Goal: Task Accomplishment & Management: Manage account settings

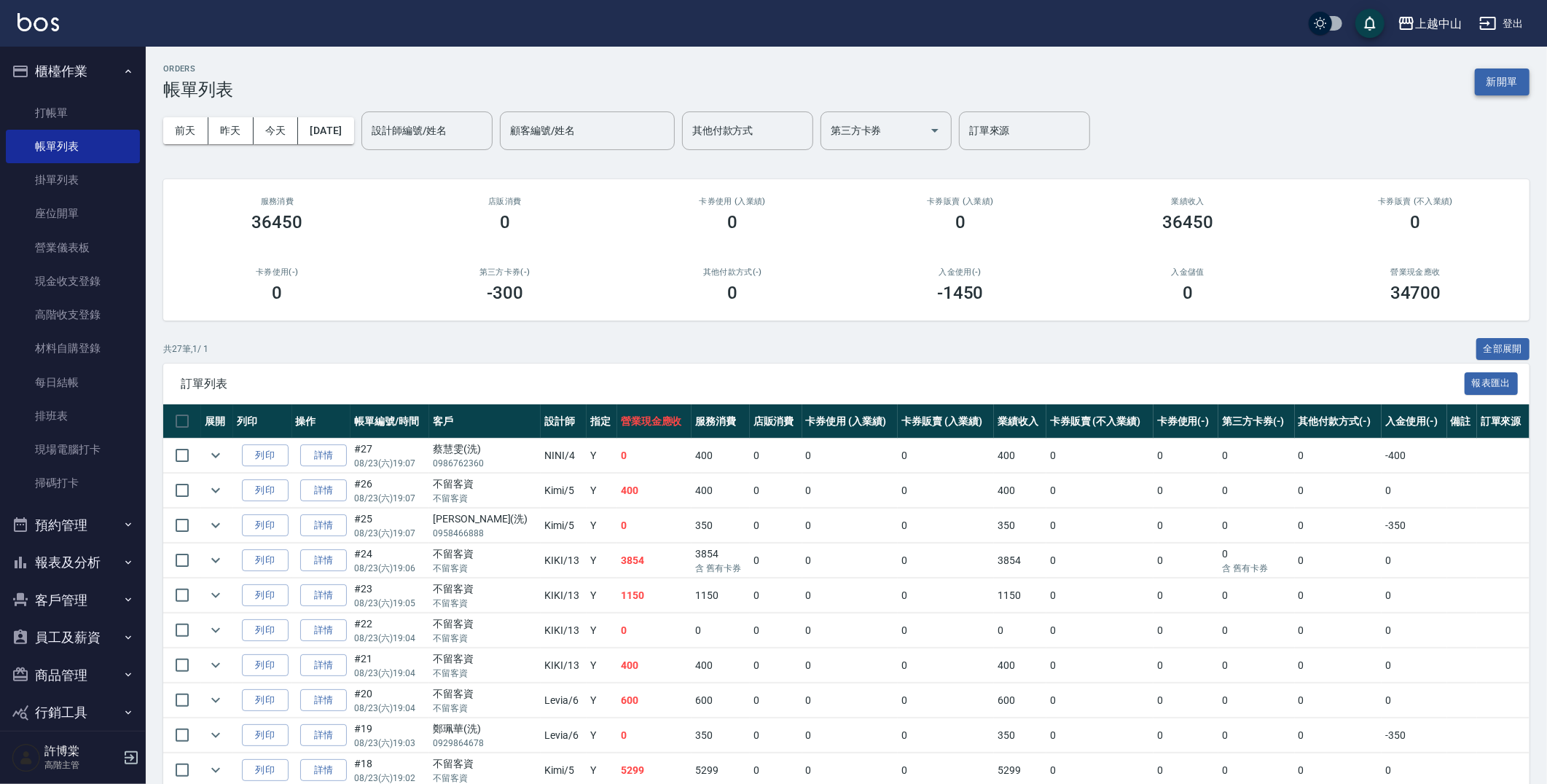
click at [1495, 77] on button "新開單" at bounding box center [1502, 81] width 54 height 27
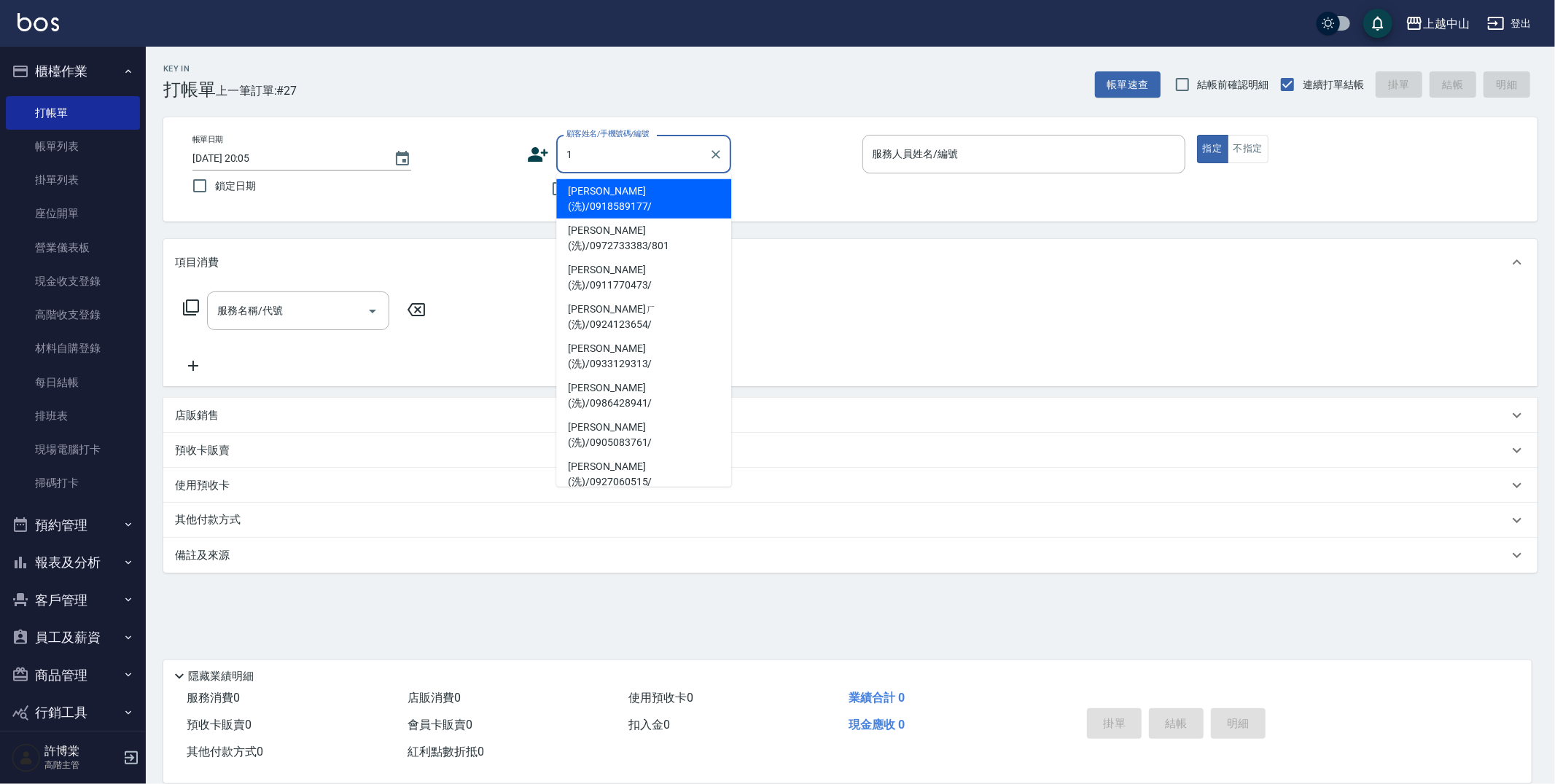
type input "[PERSON_NAME](洗)/0918589177/"
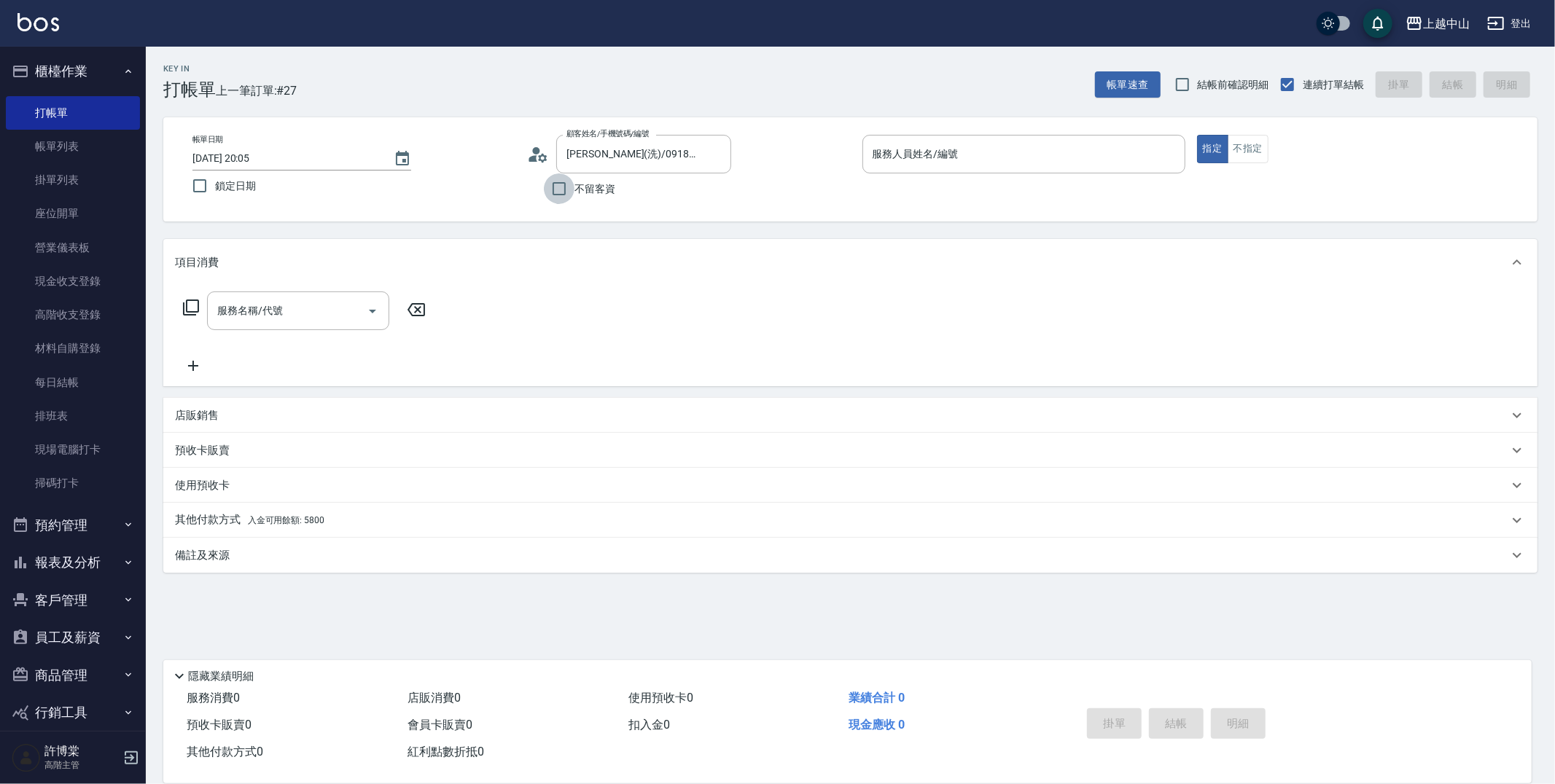
click at [572, 196] on input "不留客資" at bounding box center [559, 189] width 31 height 31
checkbox input "true"
type input "賴舒涵(洗)/0911634916/"
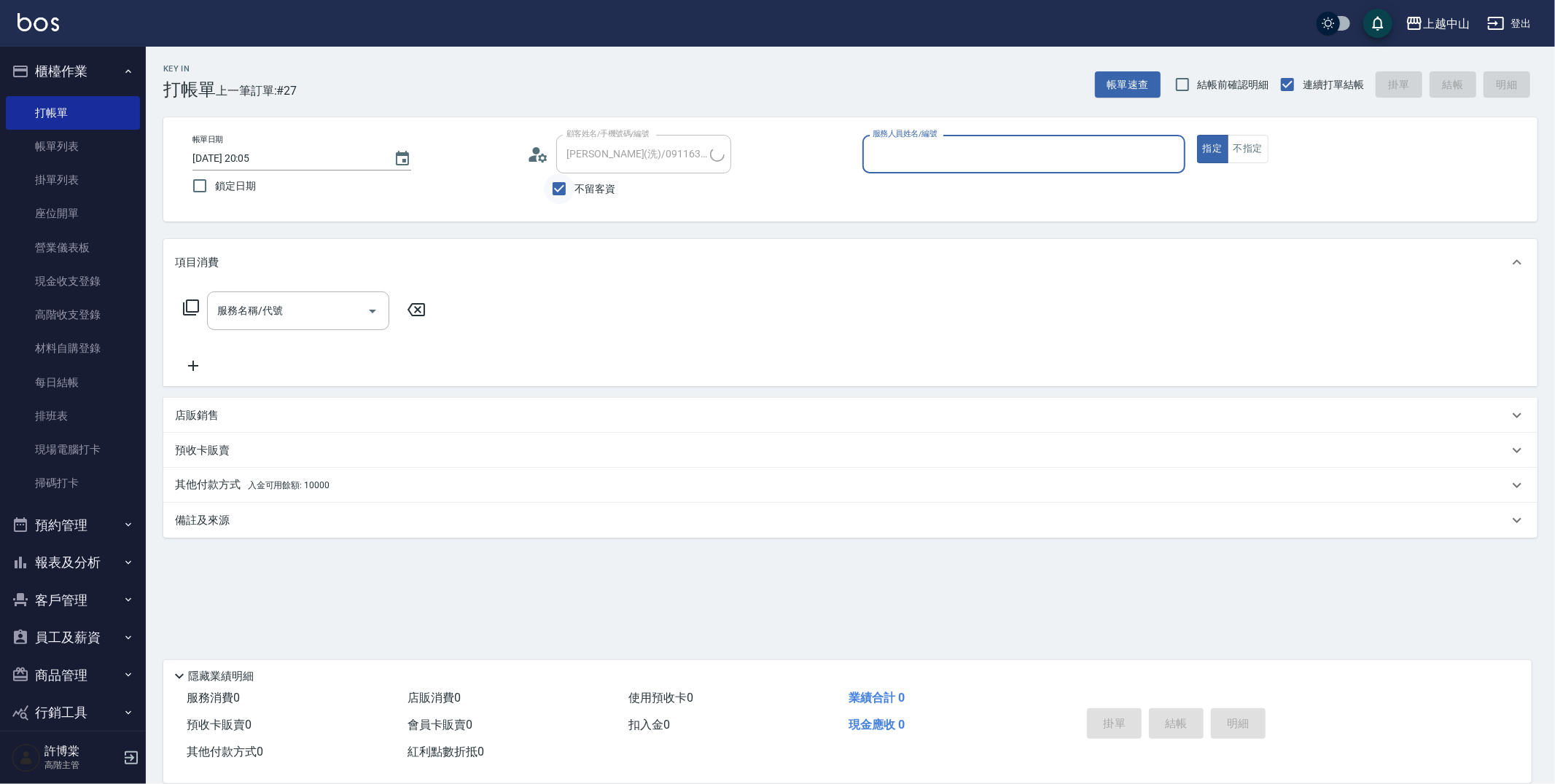
type input "1"
type input "林曉娟(洗)/0939618810/"
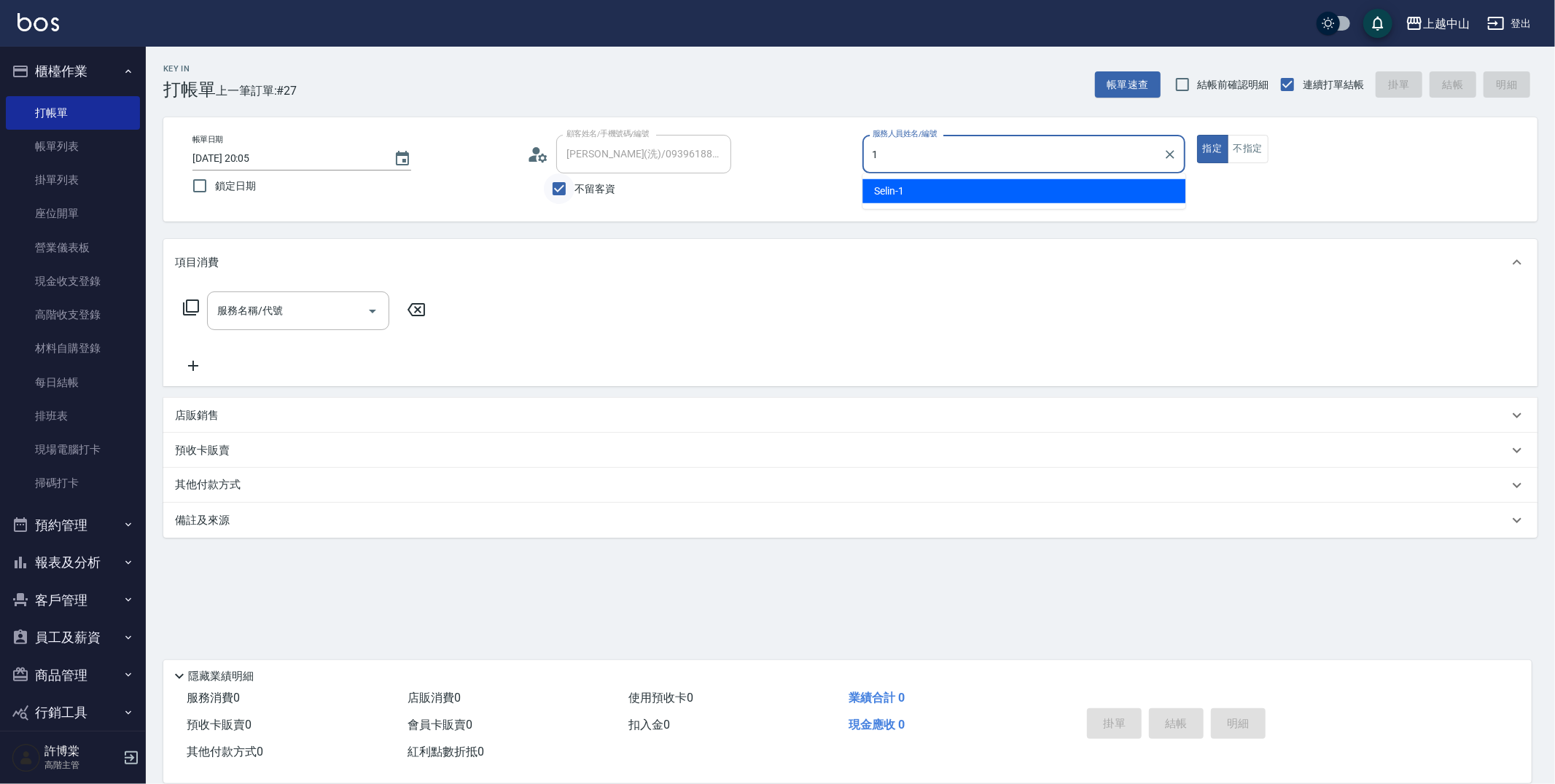
type input "Selin-1"
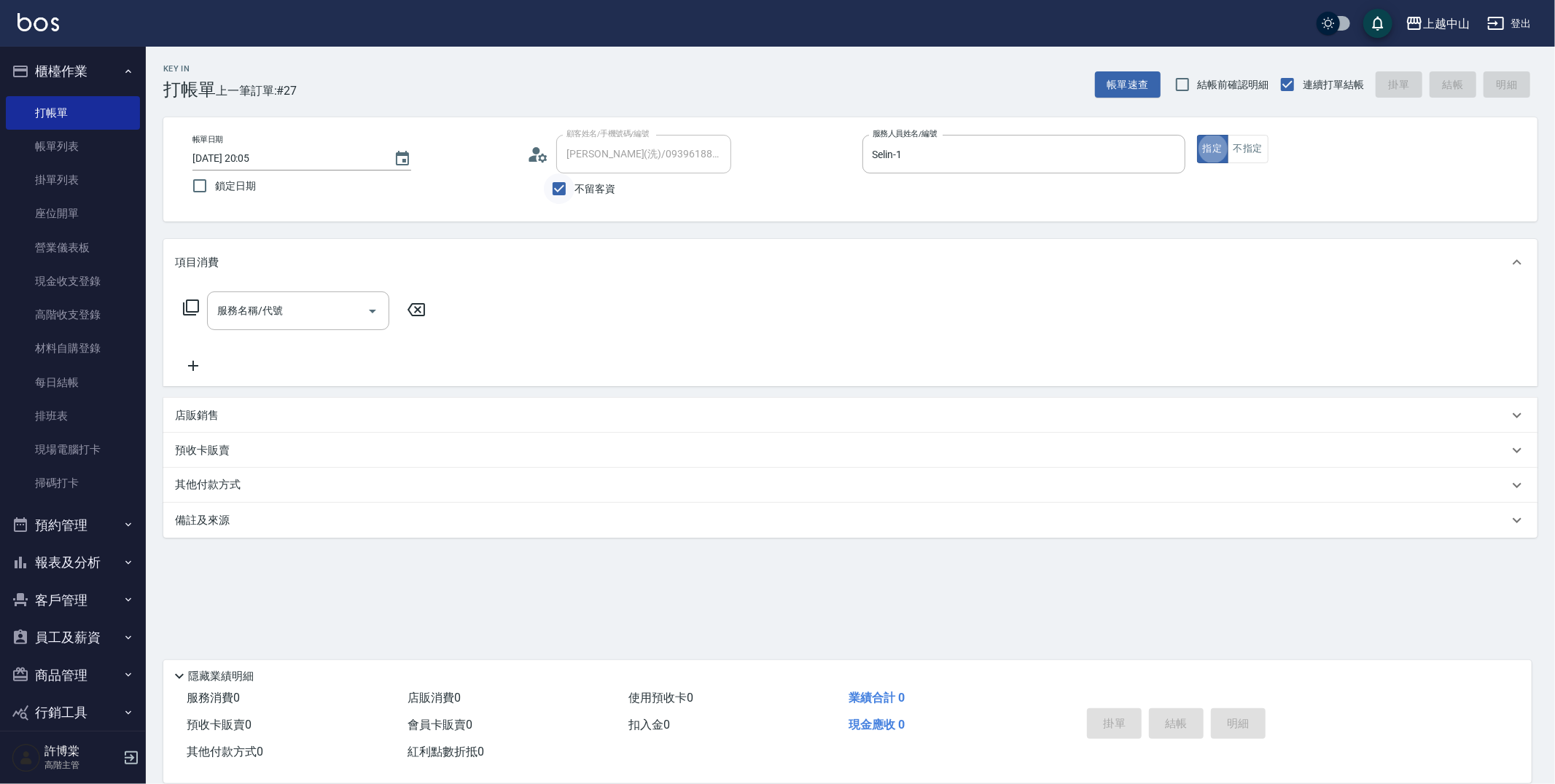
type button "true"
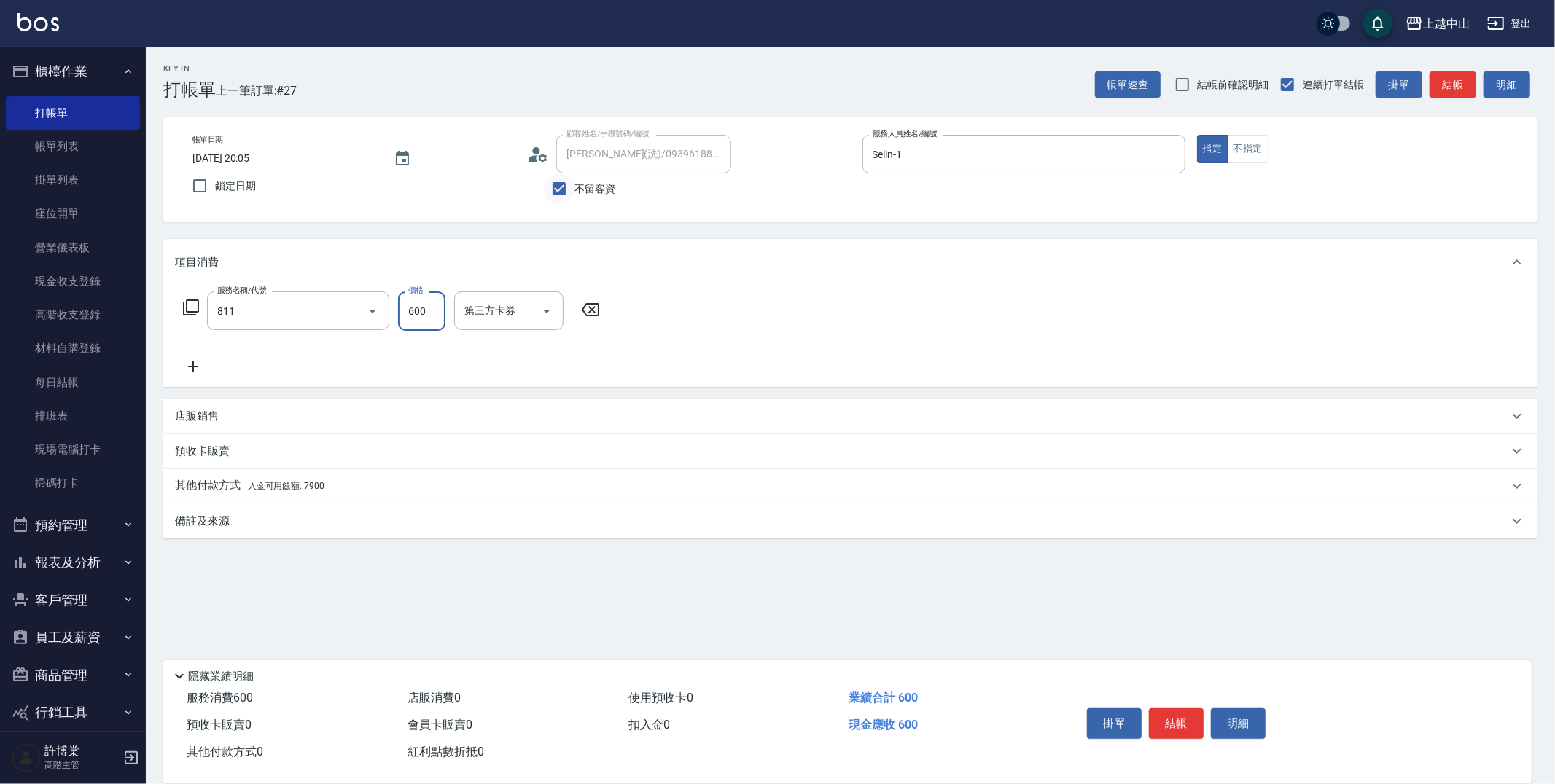
type input "洗+剪(811)"
type input "550"
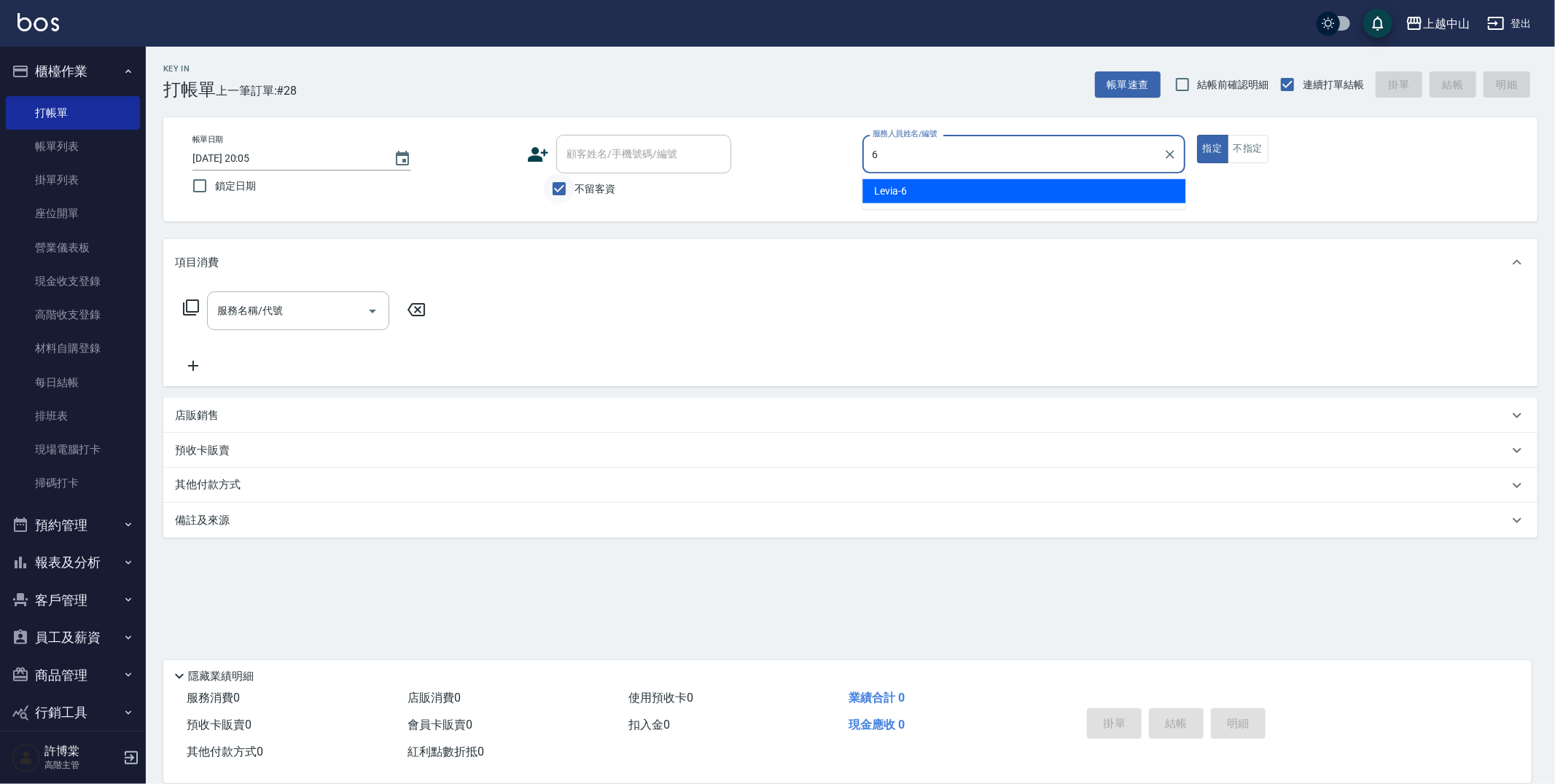
type input "Levia-6"
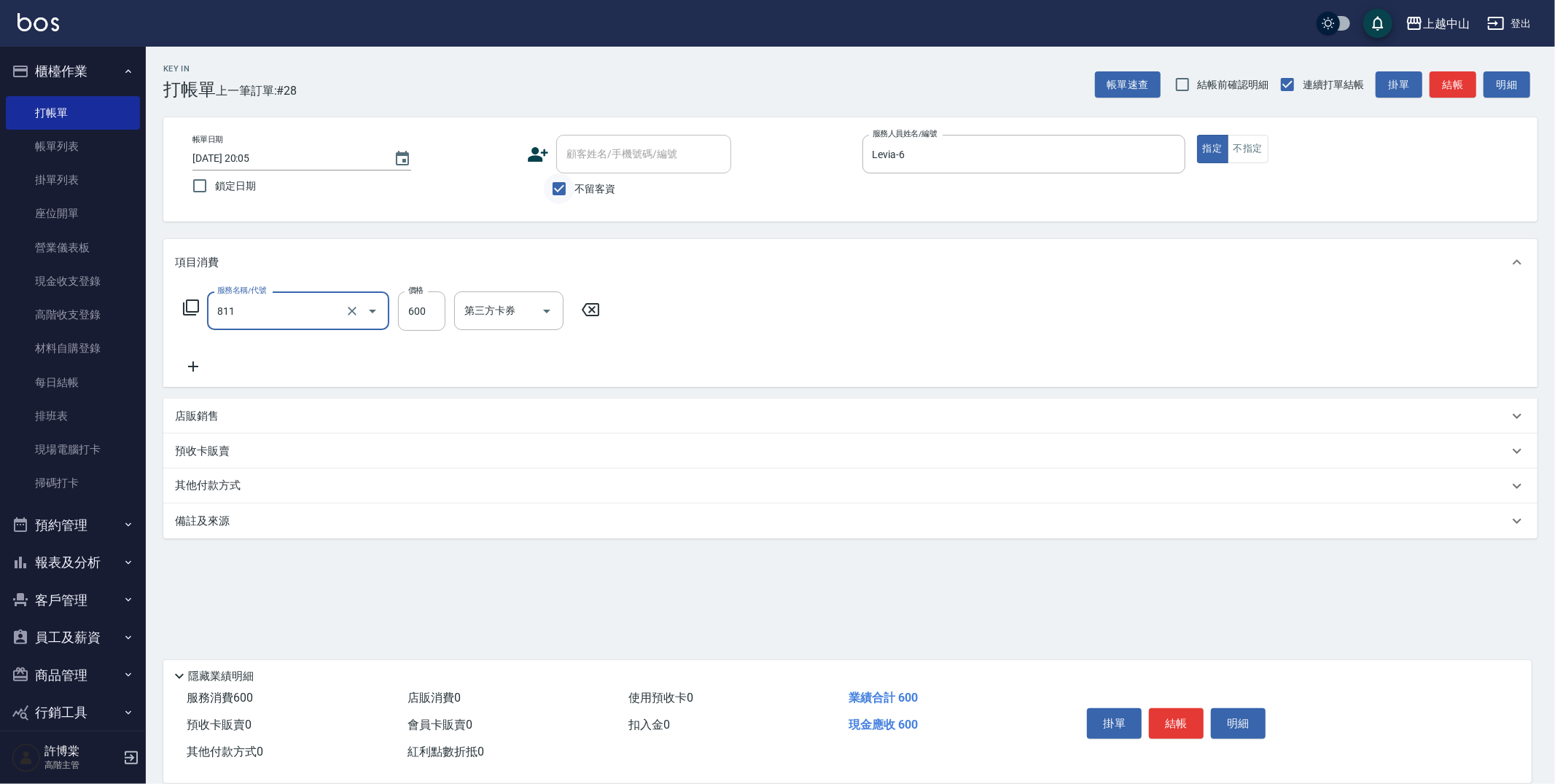
type input "洗+剪(811)"
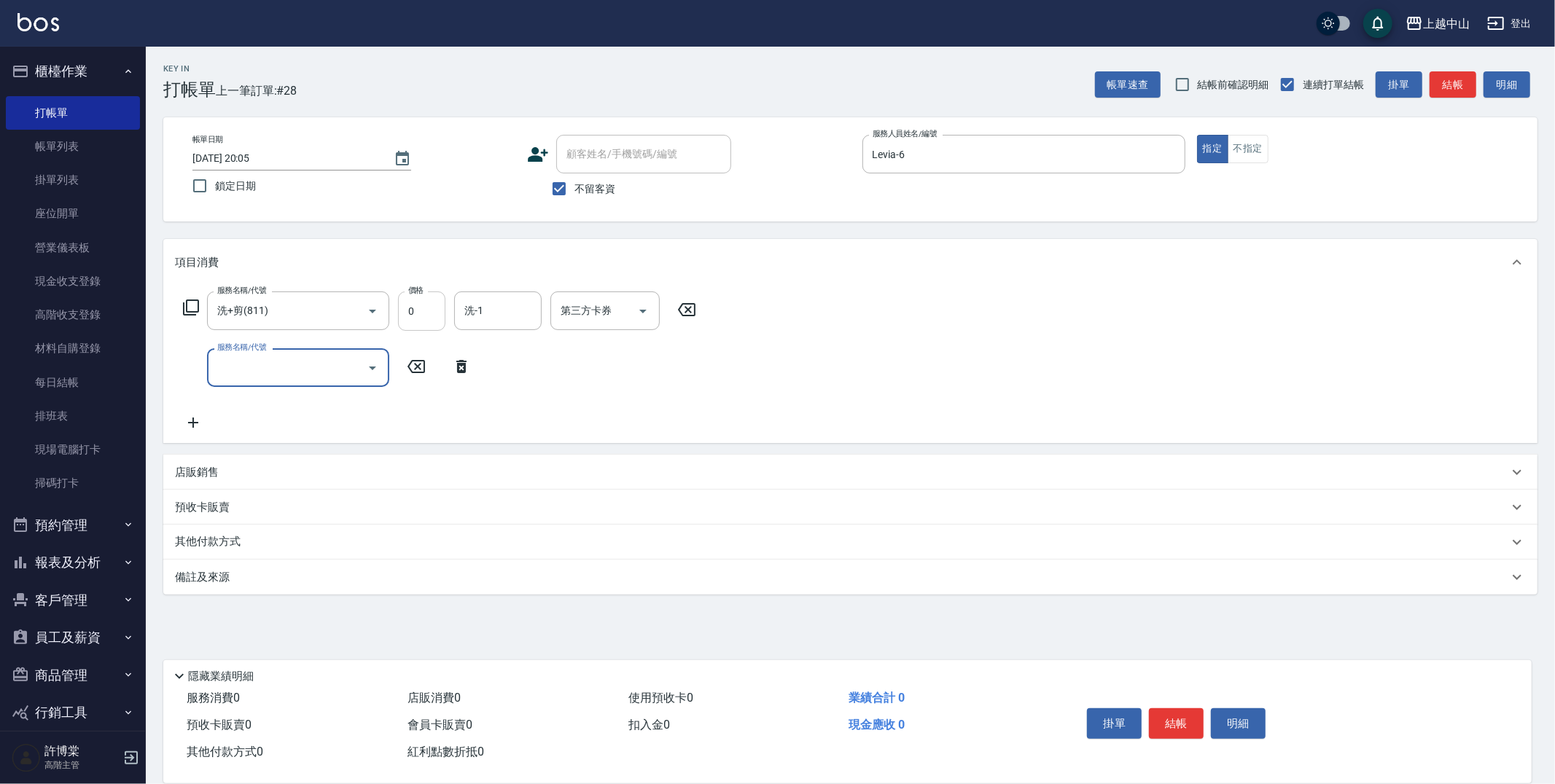
click at [421, 310] on input "0" at bounding box center [421, 311] width 47 height 39
type input "600"
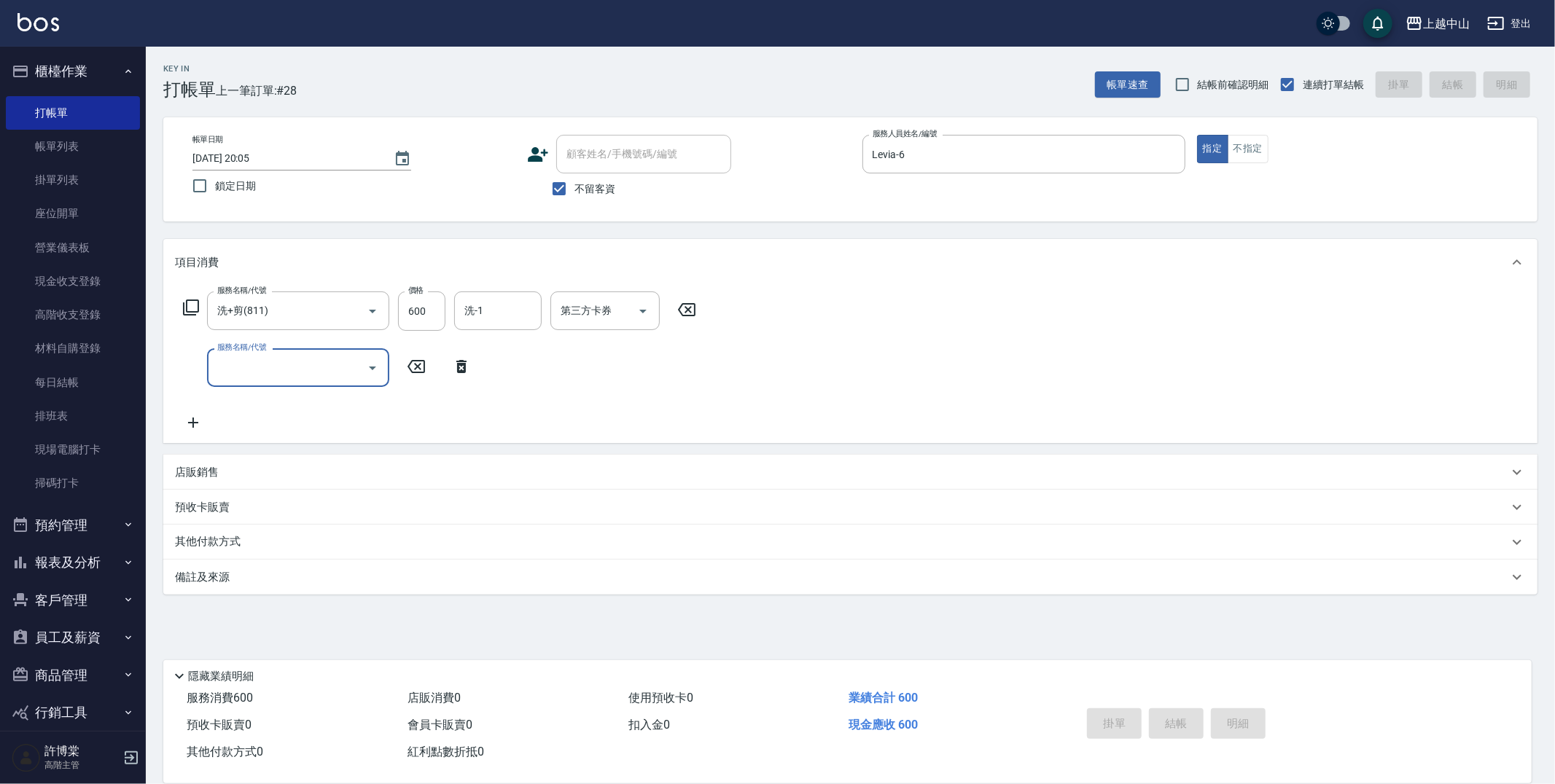
type input "2025/08/23 20:06"
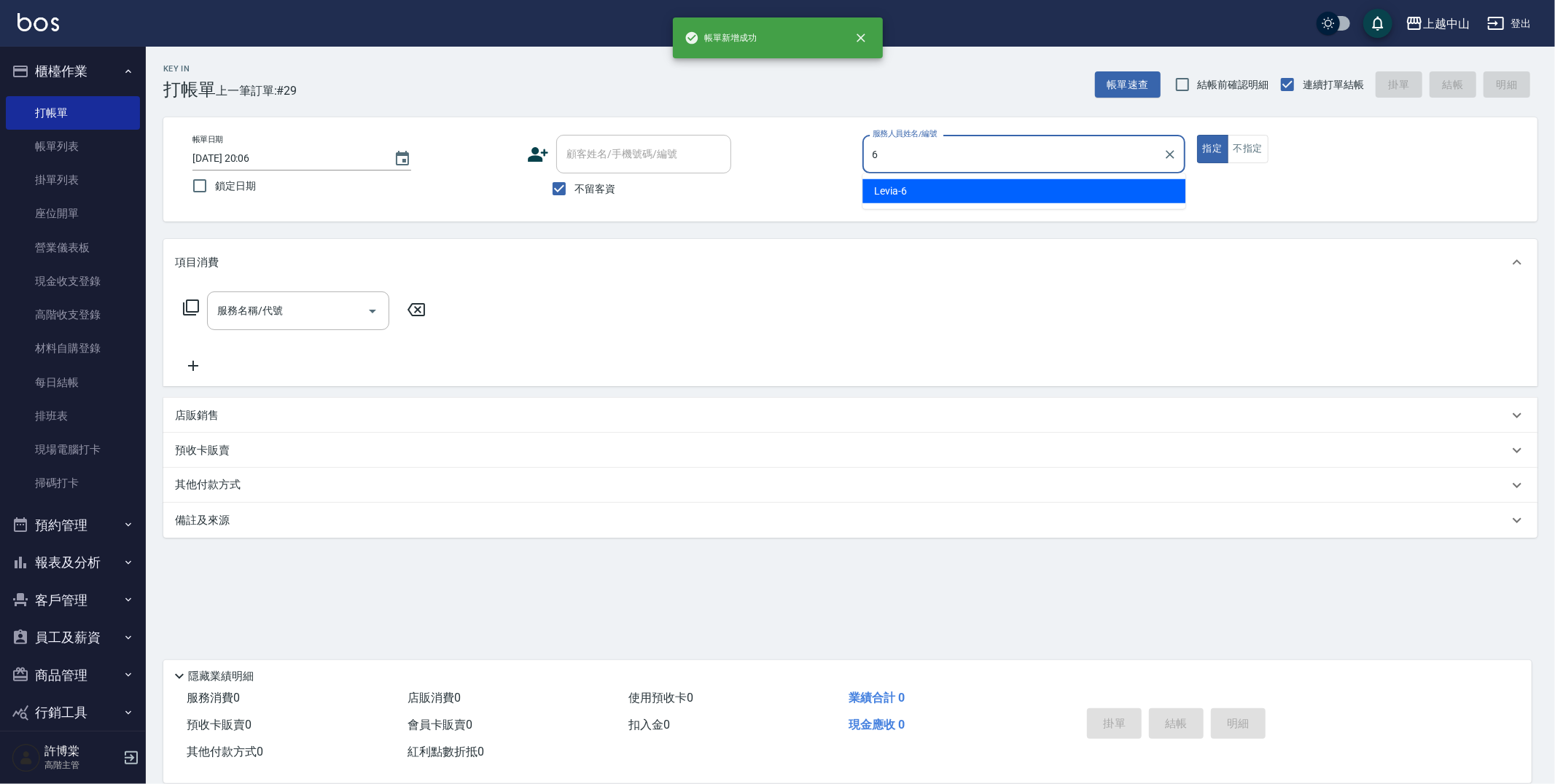
type input "Levia-6"
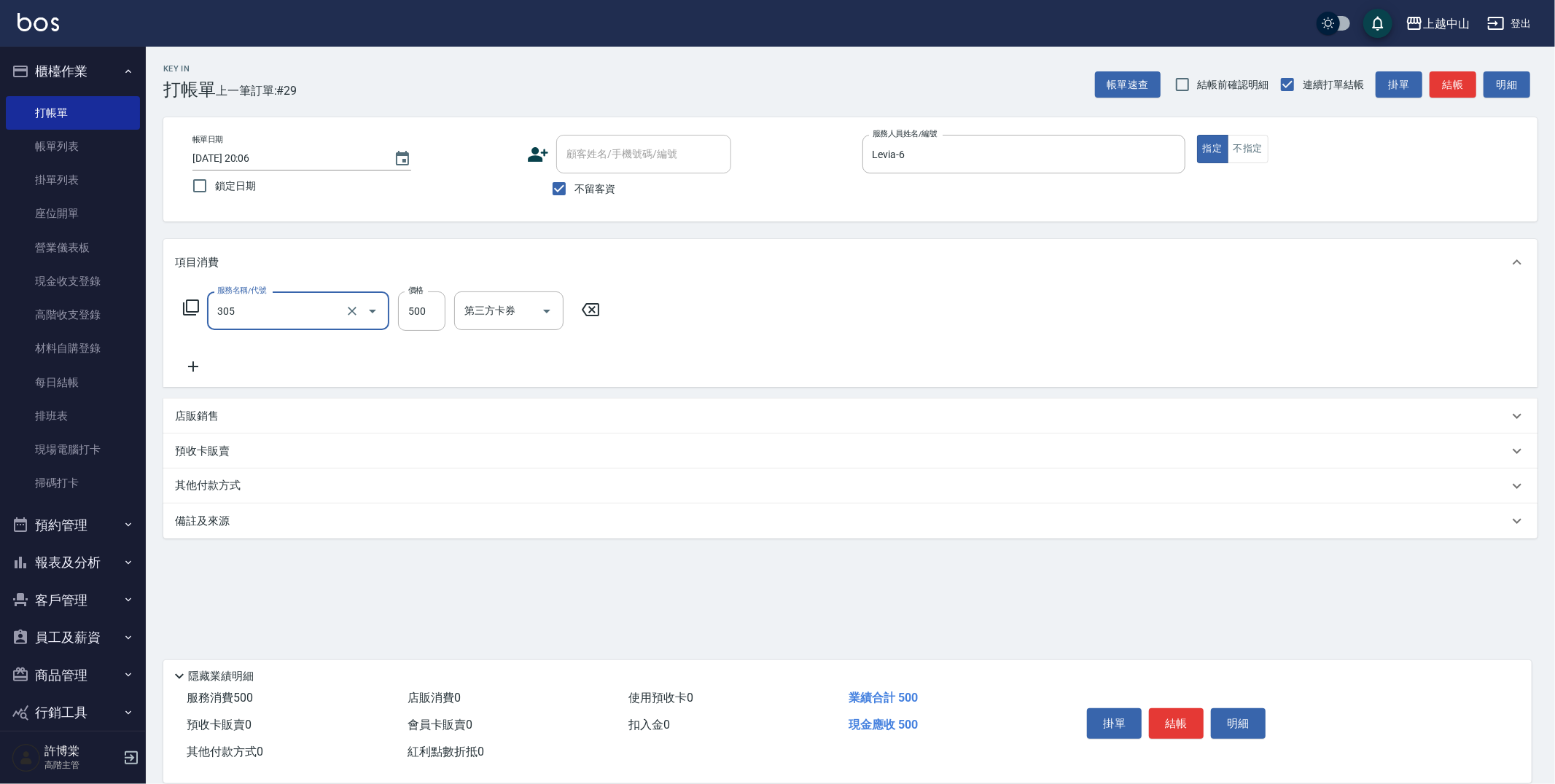
type input "剪髮(305)"
type input "100"
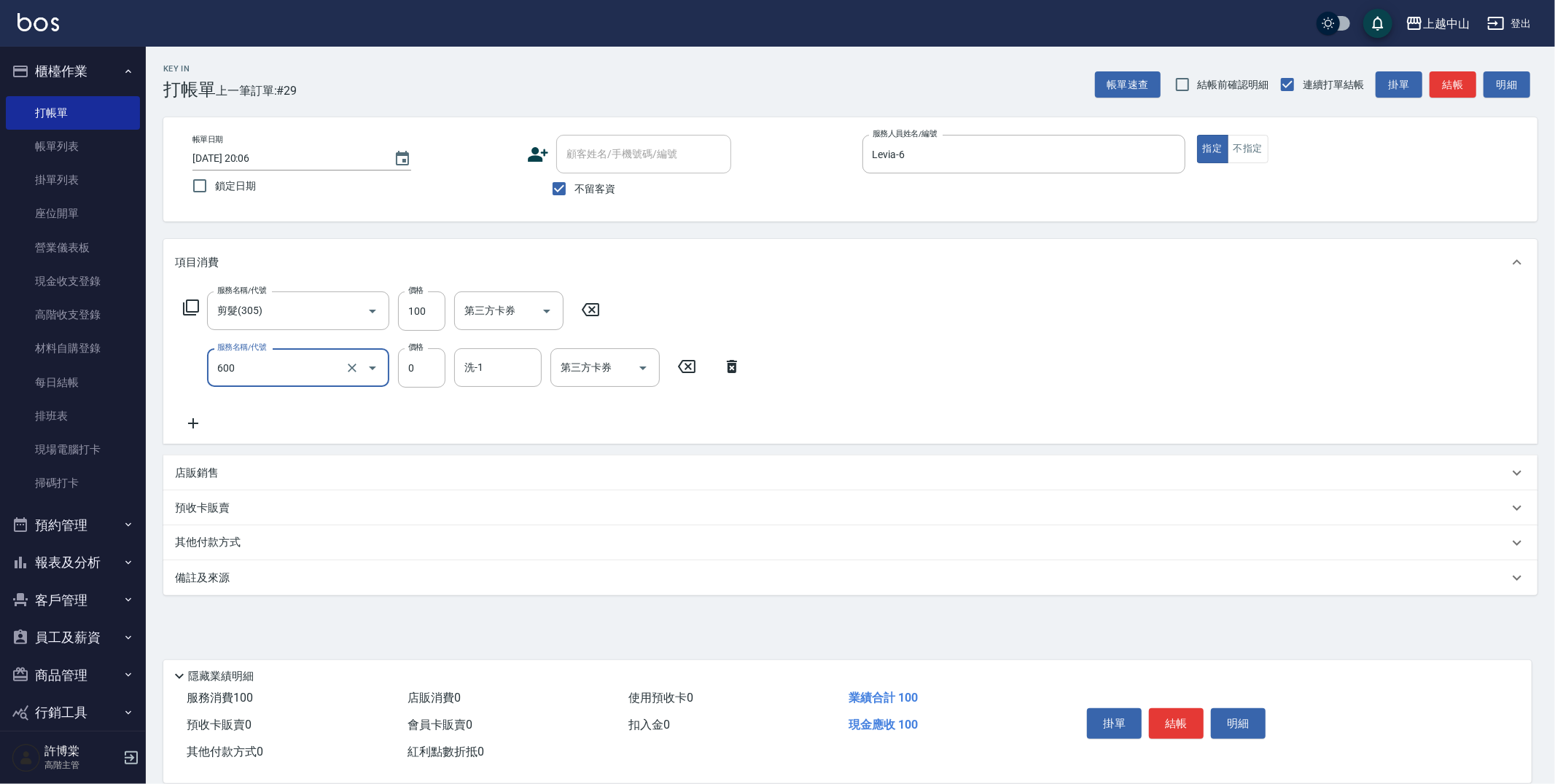
type input "洗髮(免費)(600)"
type input "立妍-33"
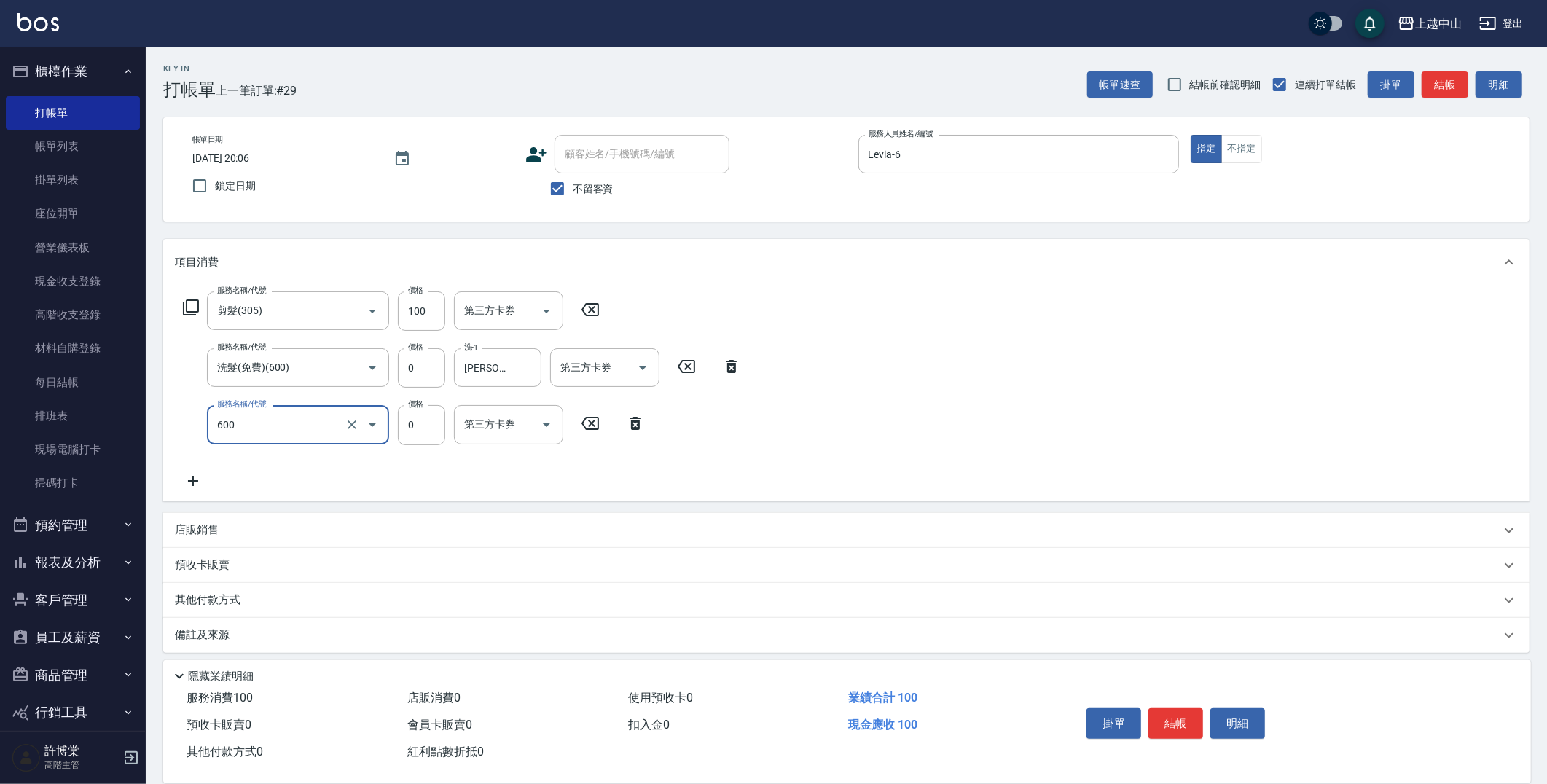
type input "洗髮(免費)(600)"
type input "立妍-33"
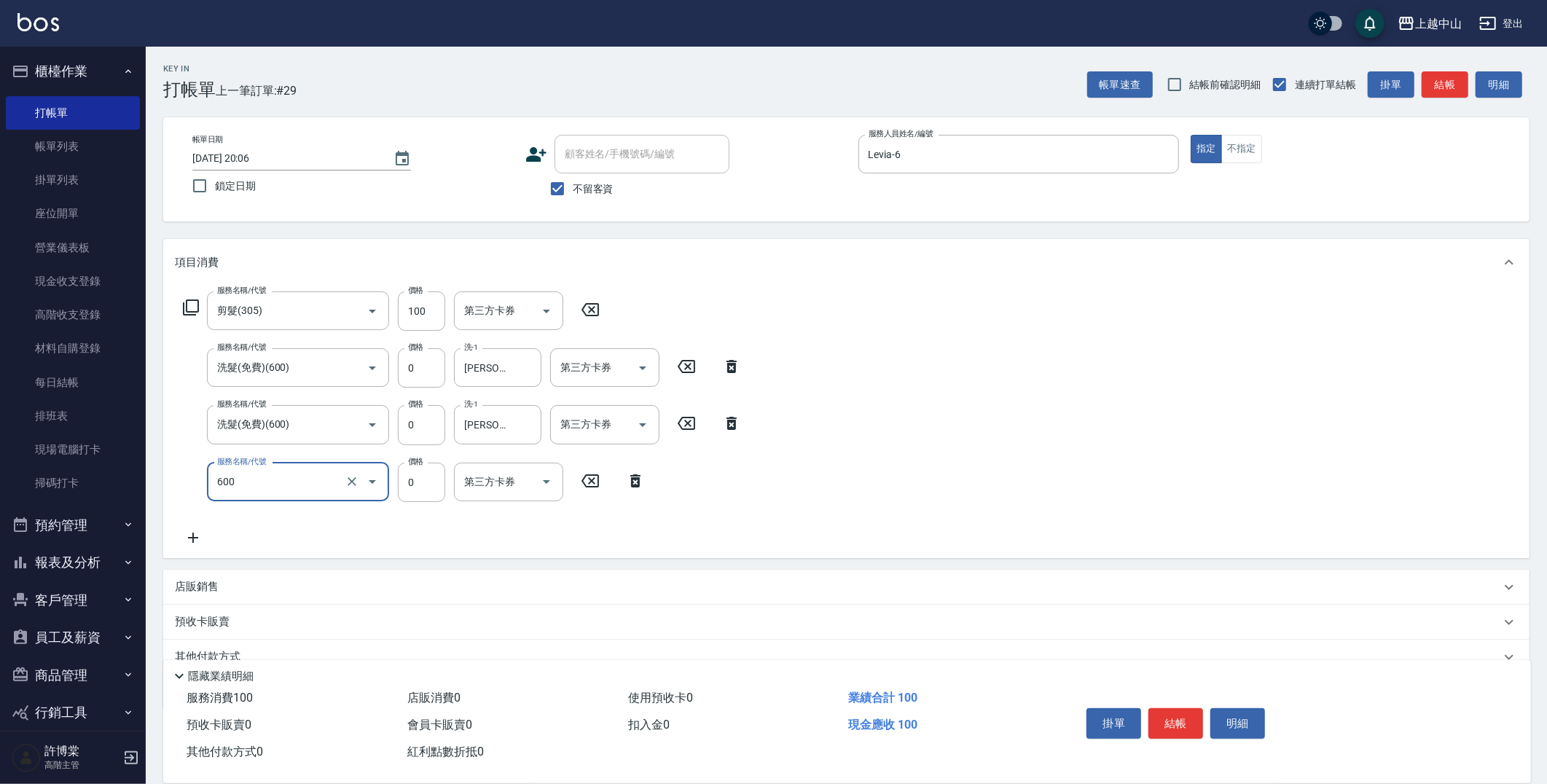
type input "洗髮(免費)(600)"
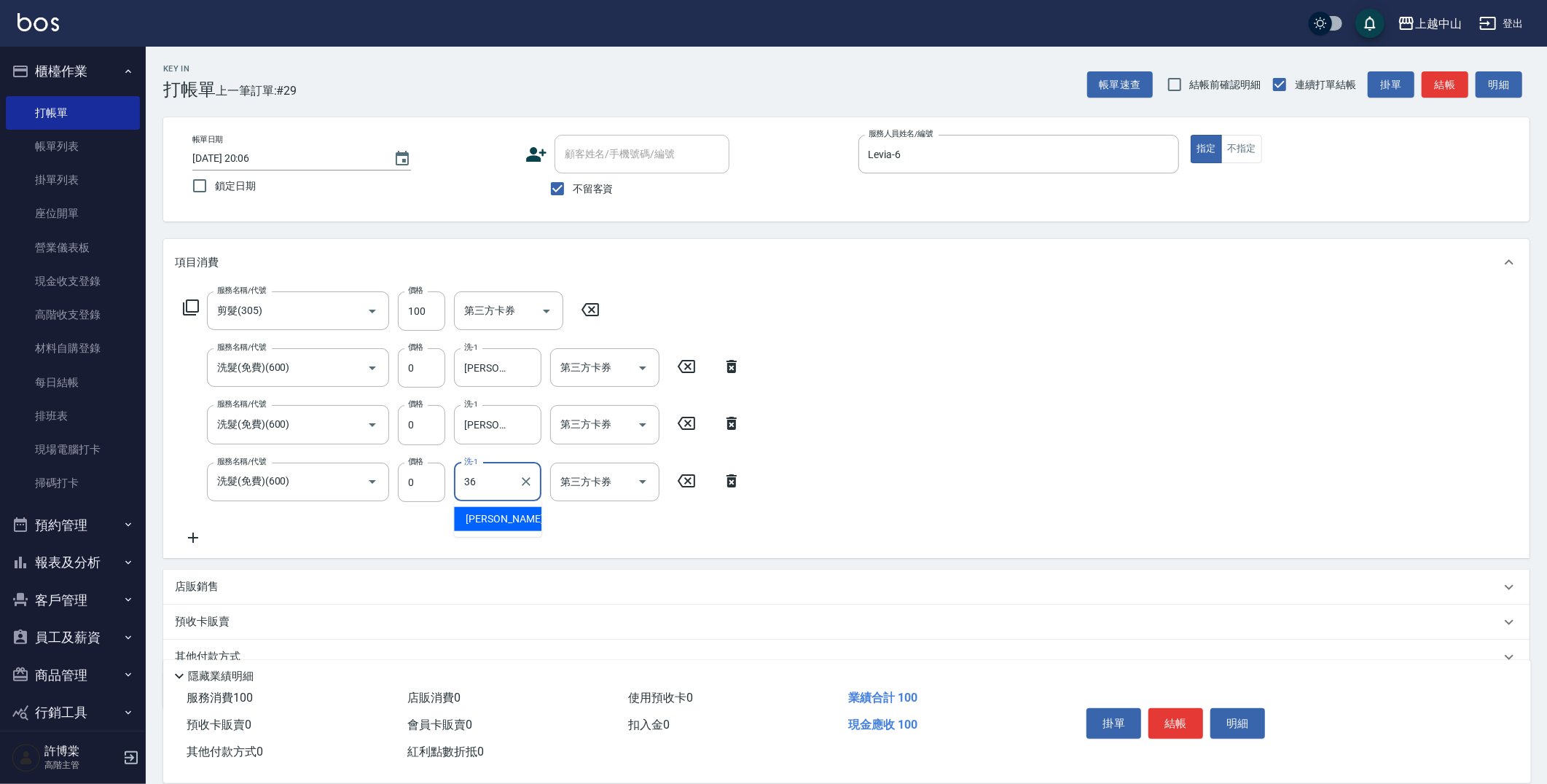
type input "薇慈-36"
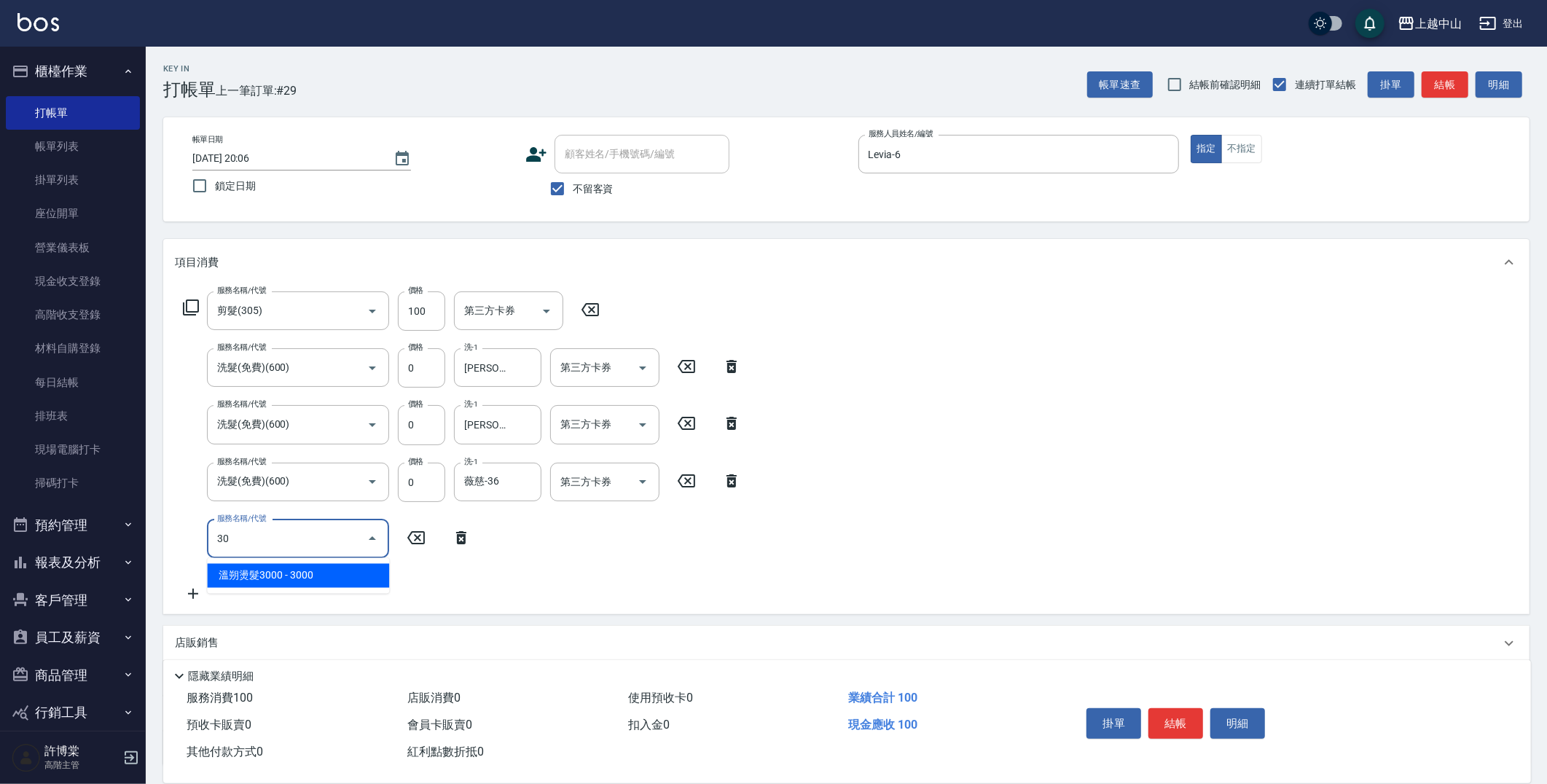
type input "3"
type input "森精萃角質調理髮浴(307)"
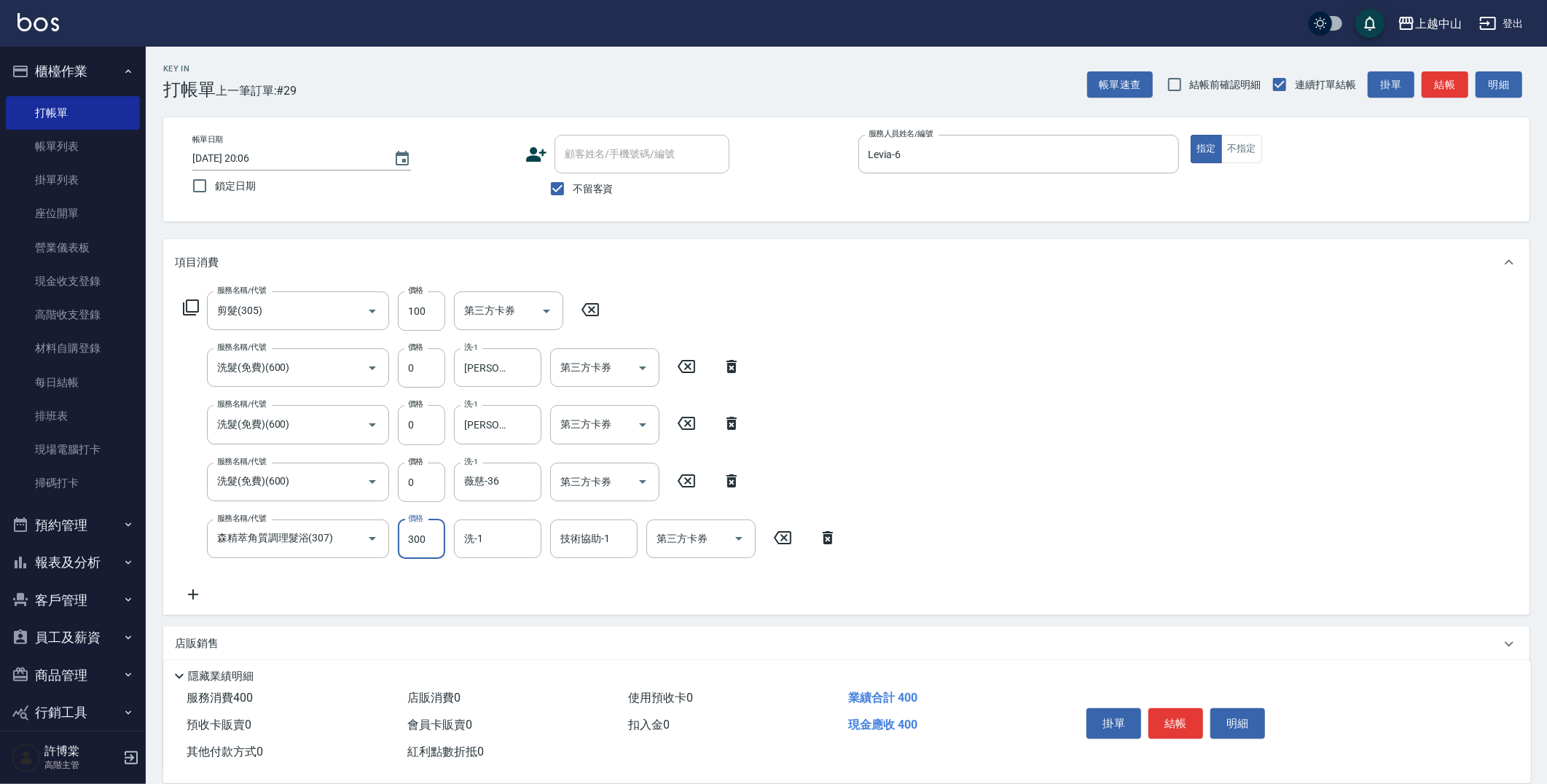
type input "300"
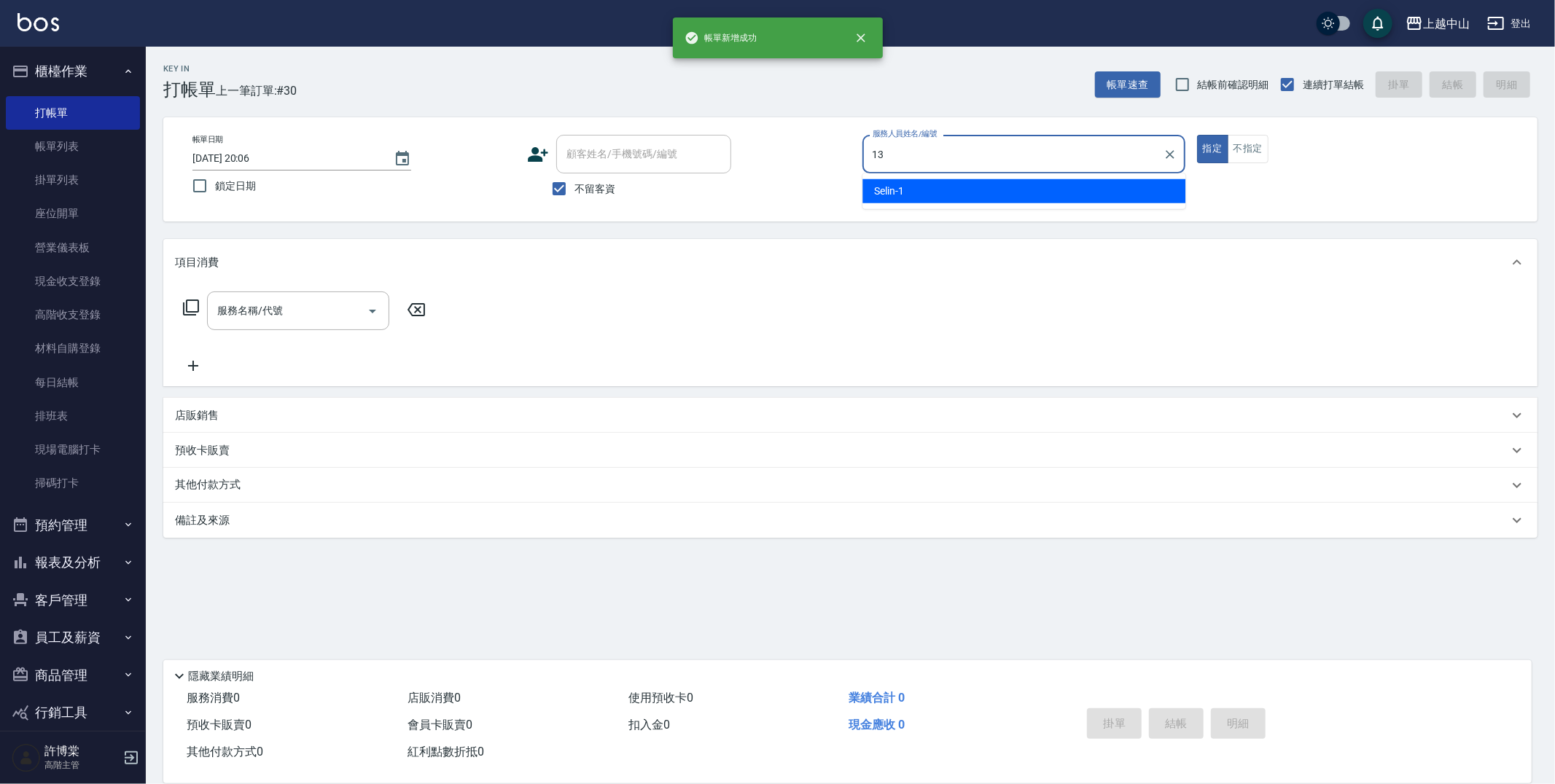
type input "KIKI-13"
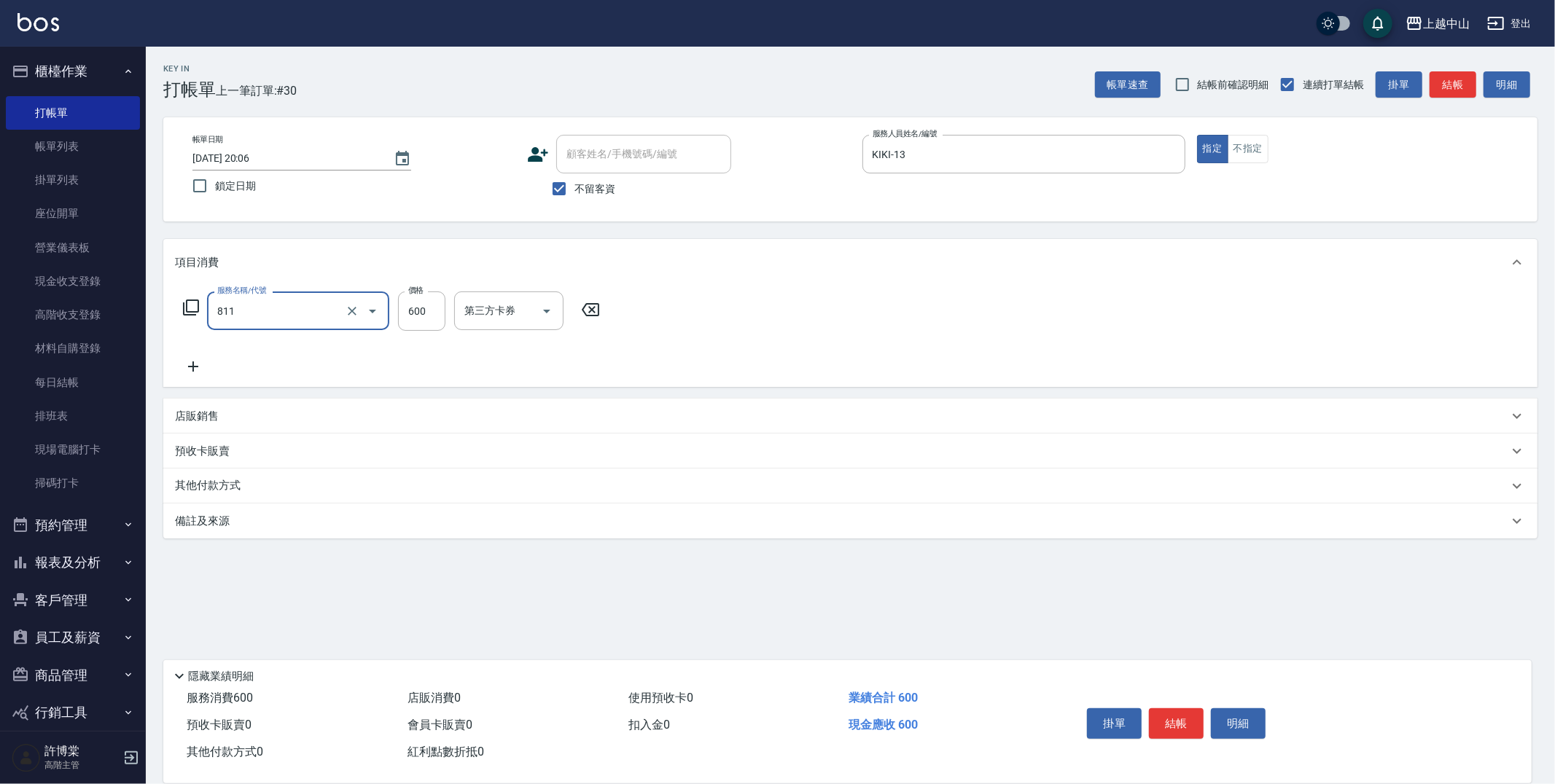
type input "洗+剪(811)"
type input "600"
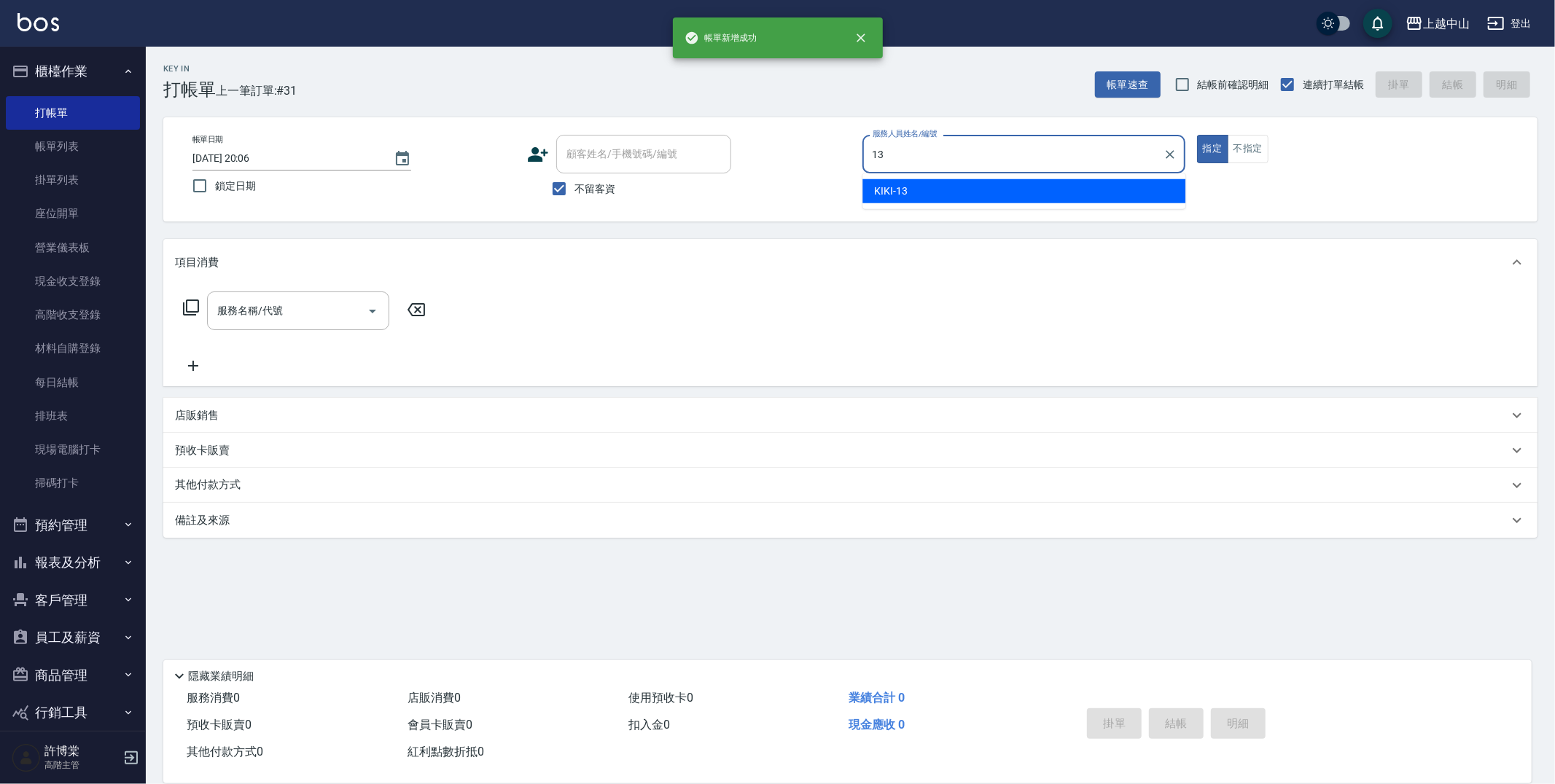
type input "KIKI-13"
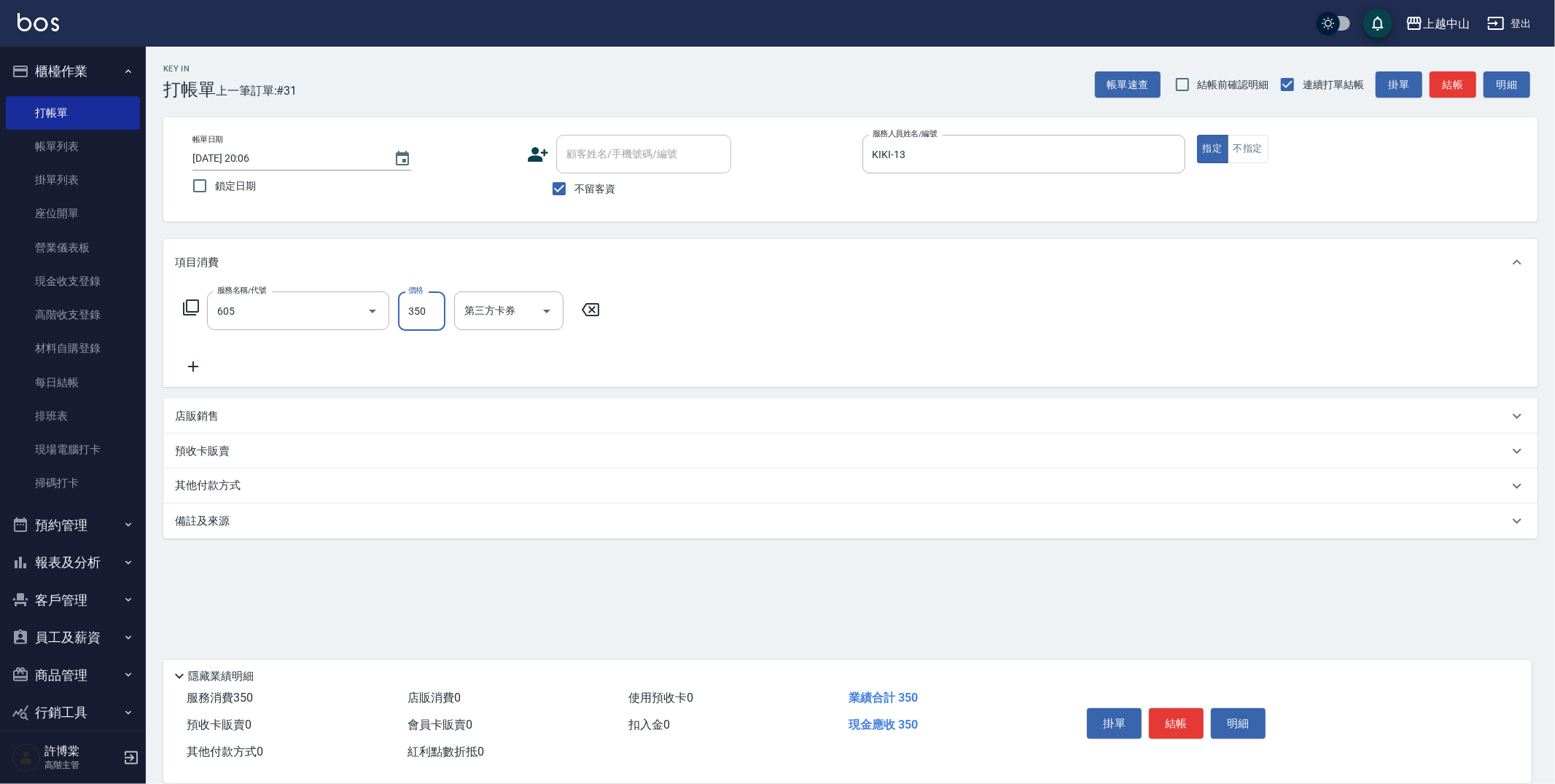
type input "洗髮 (女)(605)"
type input "俊彥-39"
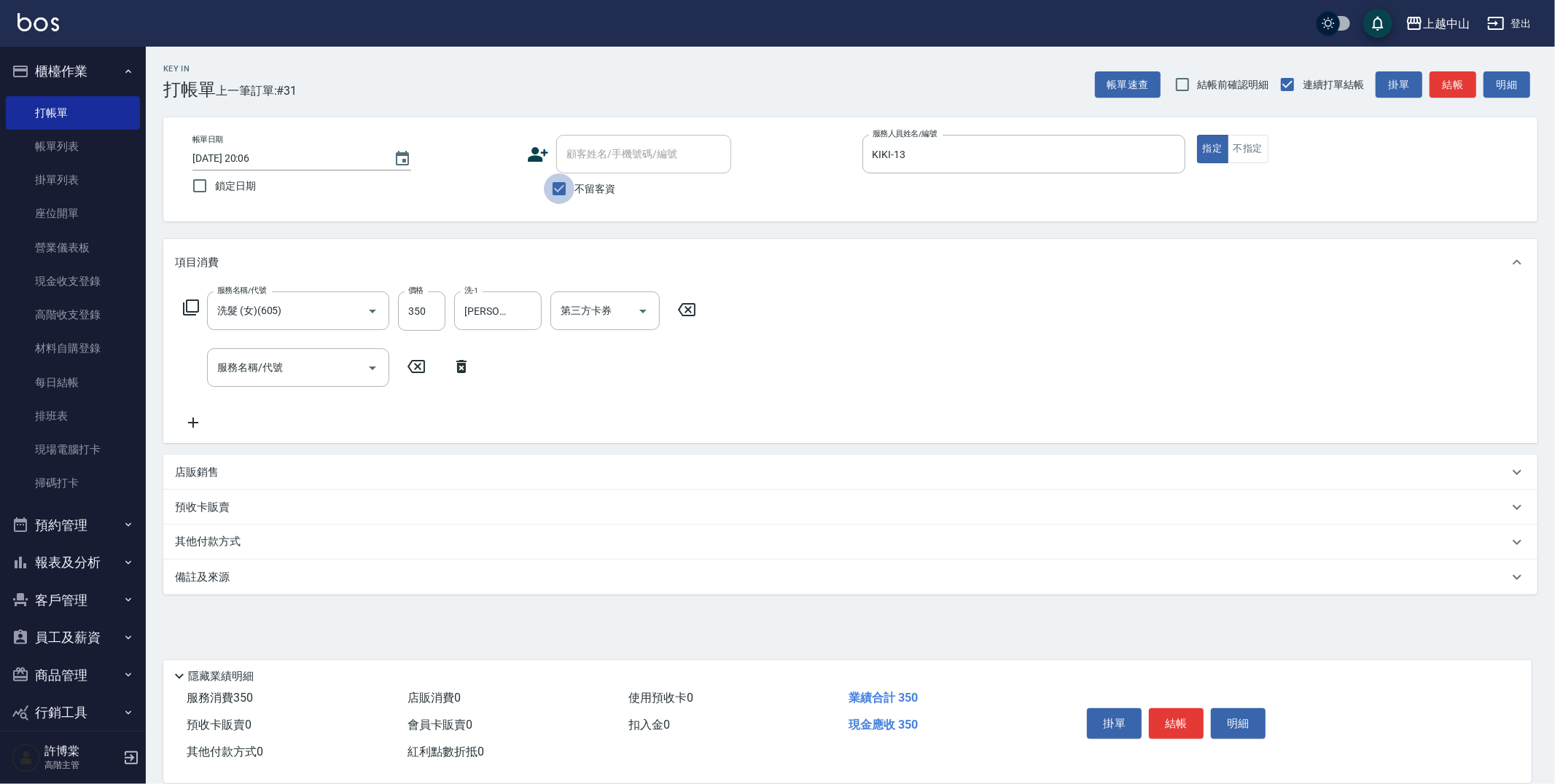
click at [552, 187] on input "不留客資" at bounding box center [559, 189] width 31 height 31
checkbox input "false"
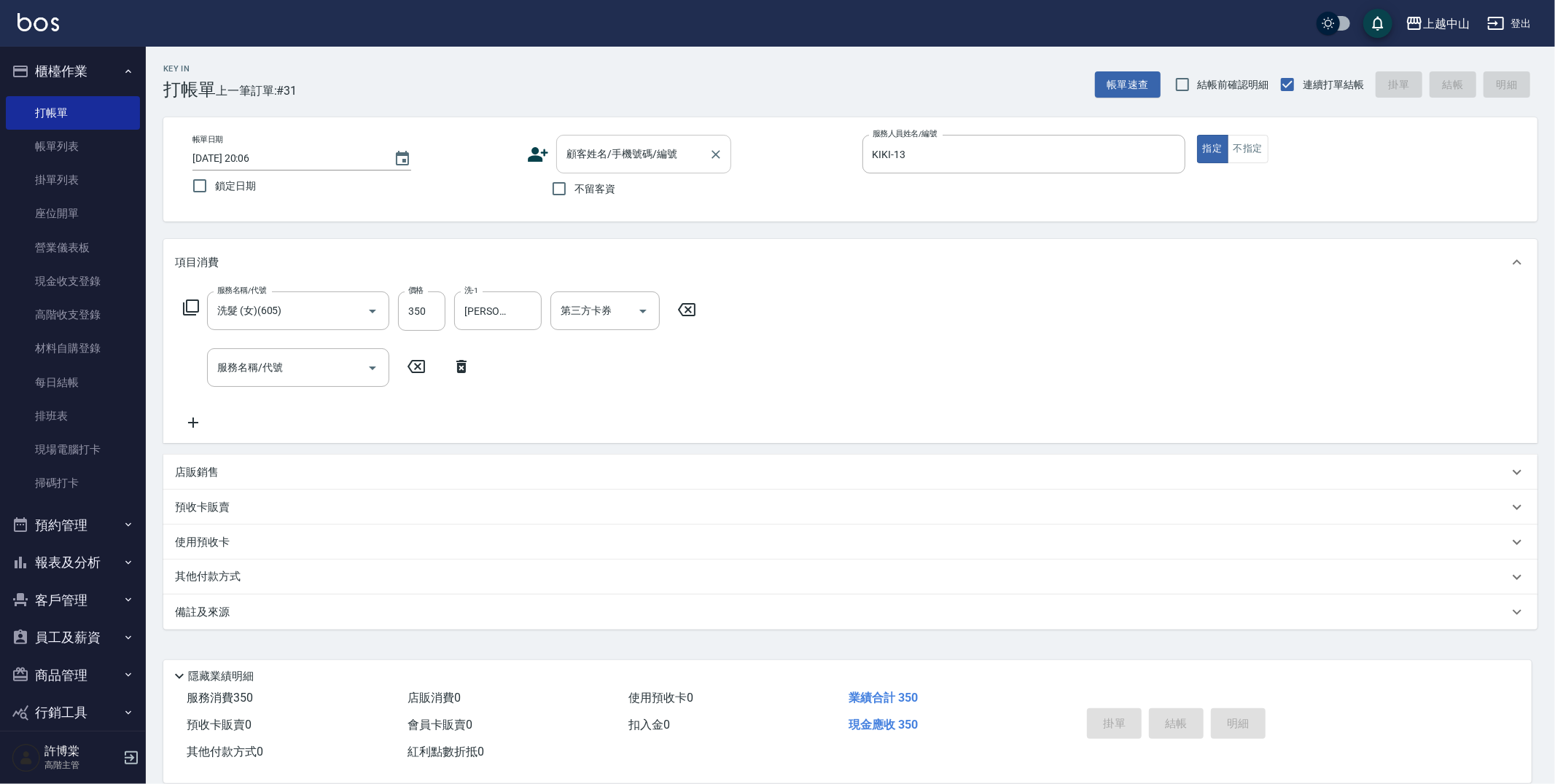
click at [577, 160] on div "顧客姓名/手機號碼/編號 顧客姓名/手機號碼/編號" at bounding box center [643, 154] width 175 height 39
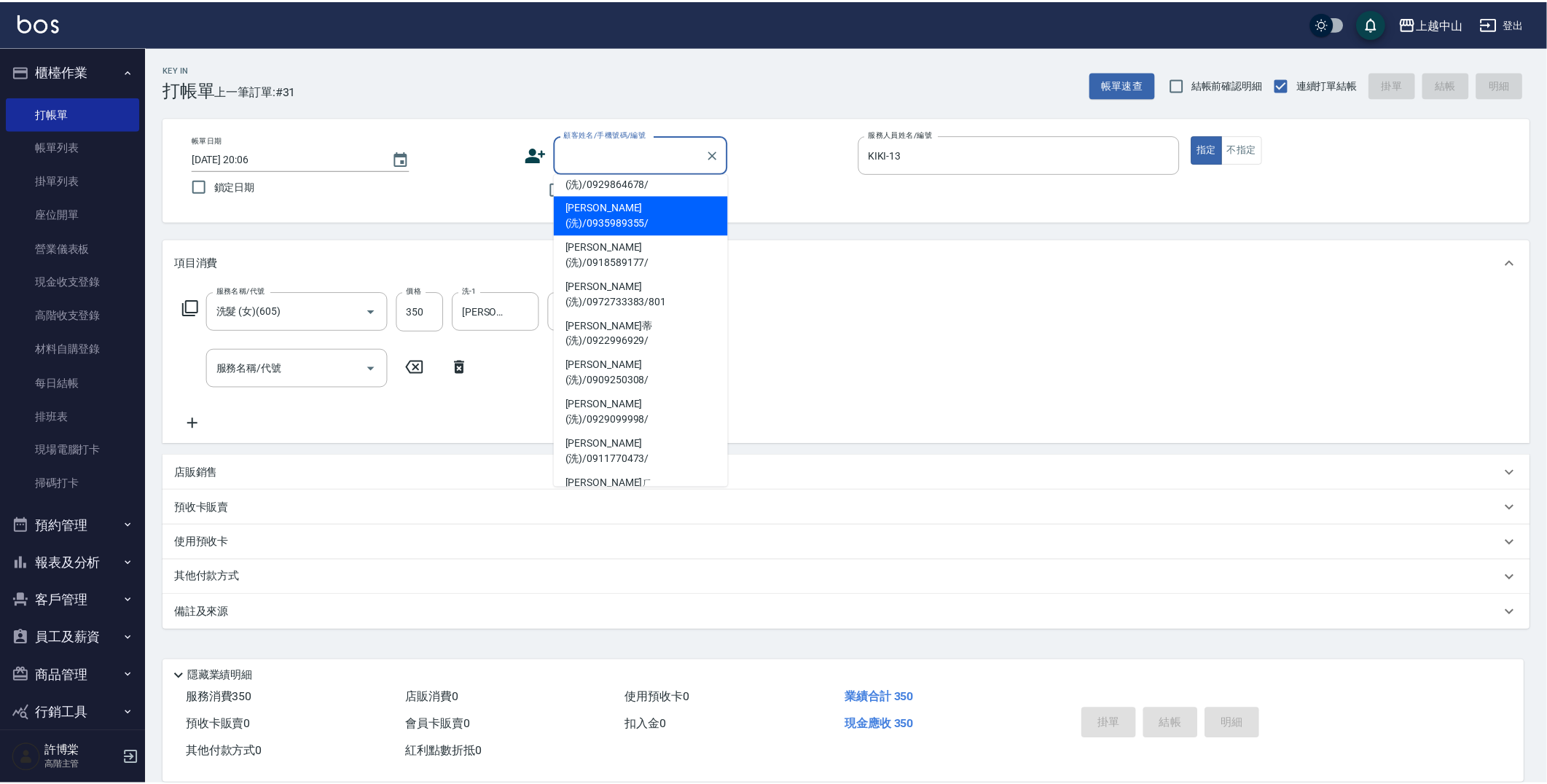
scroll to position [122, 0]
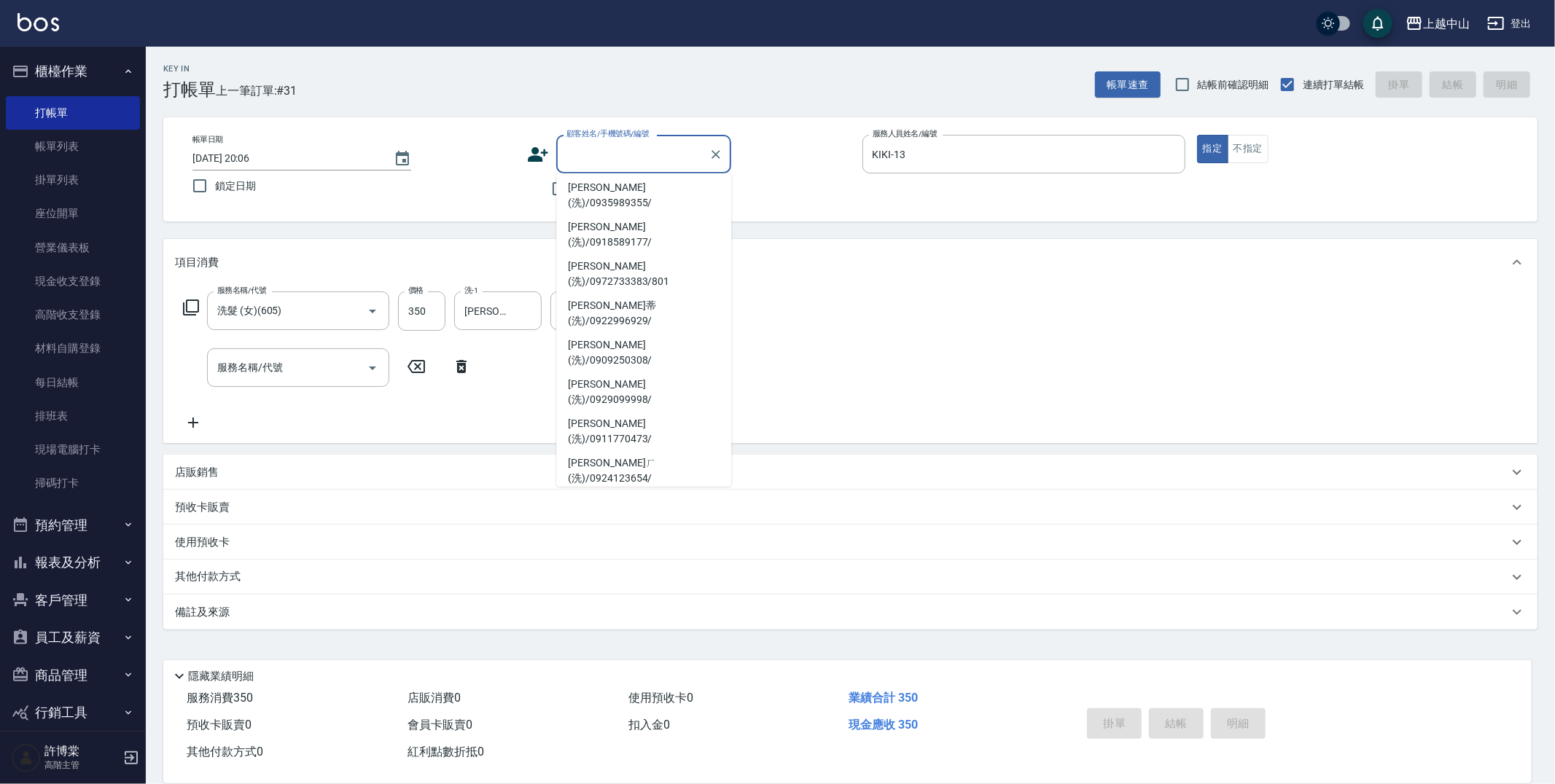
drag, startPoint x: 634, startPoint y: 424, endPoint x: 577, endPoint y: 377, distance: 73.9
click at [633, 648] on li "江慧芬(洗)/0986428941/" at bounding box center [643, 667] width 175 height 39
type input "江慧芬(洗)/0986428941/"
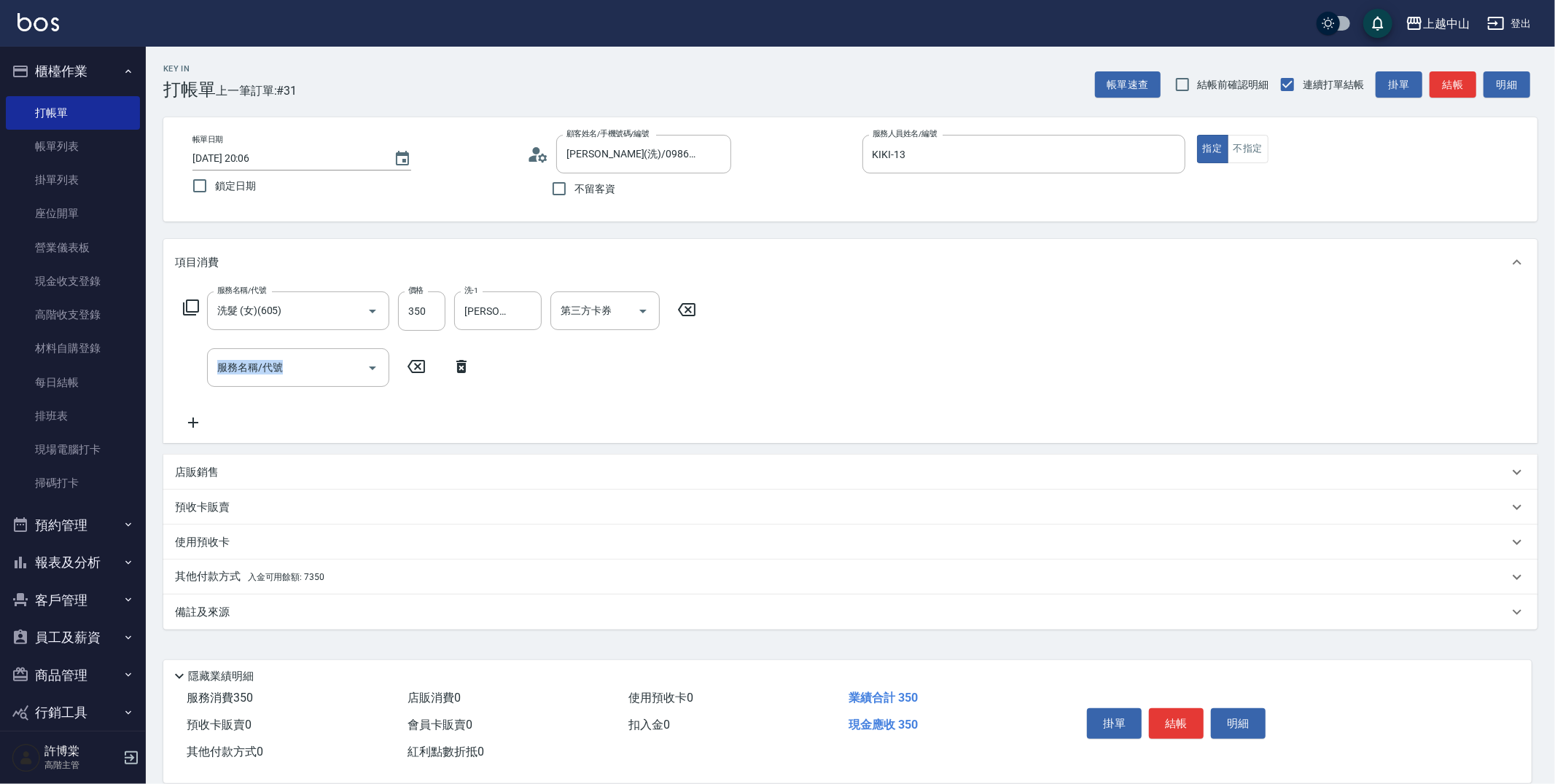
drag, startPoint x: 1554, startPoint y: 442, endPoint x: 1234, endPoint y: 644, distance: 378.4
click at [1547, 704] on div "Key In 打帳單 上一筆訂單:#31 帳單速查 結帳前確認明細 連續打單結帳 掛單 結帳 明細 帳單日期 2025/08/23 20:06 鎖定日期 顧客…" at bounding box center [850, 407] width 1409 height 722
click at [339, 573] on div "其他付款方式 入金可用餘額: 7350" at bounding box center [841, 577] width 1333 height 16
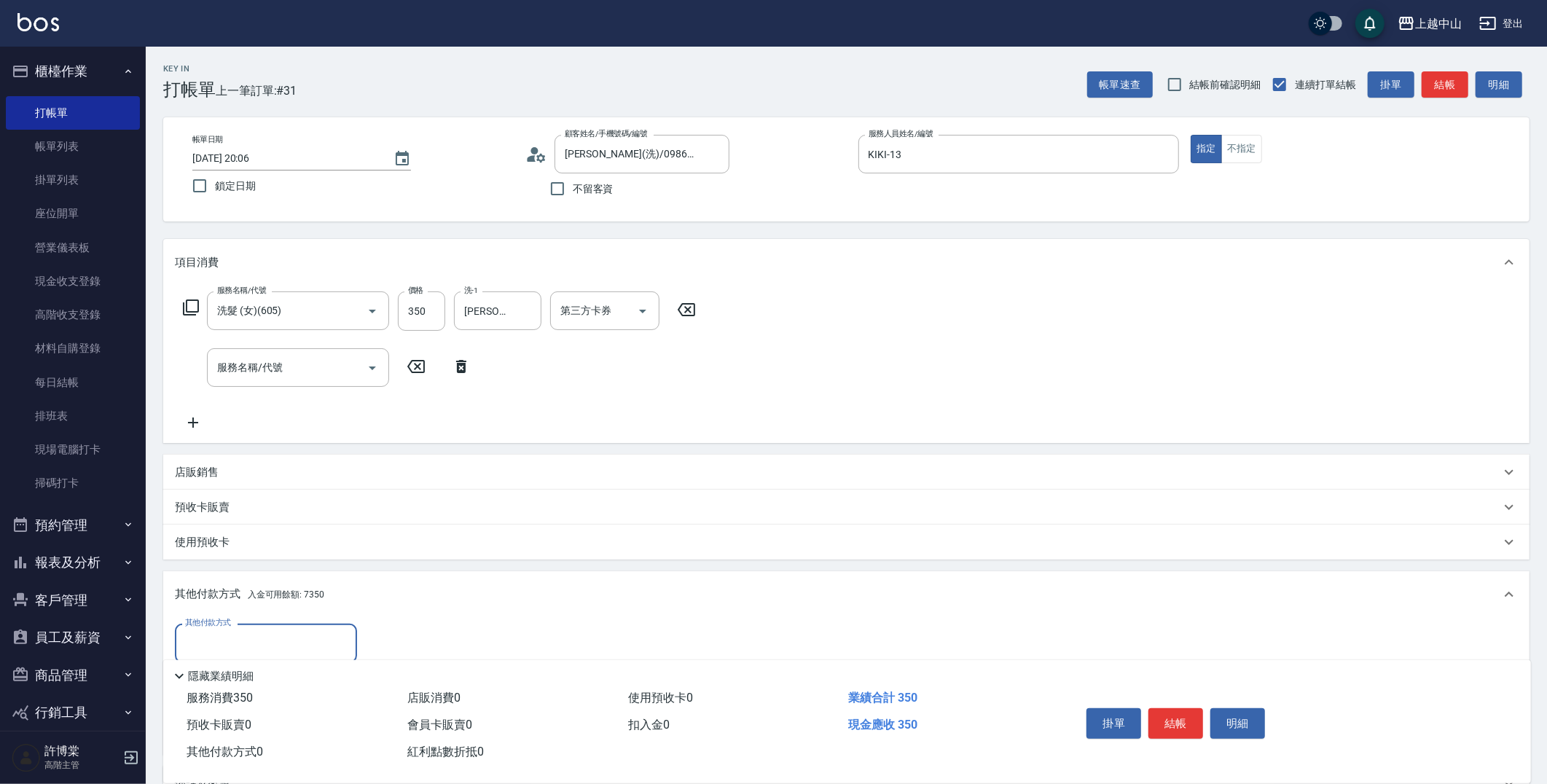
scroll to position [154, 0]
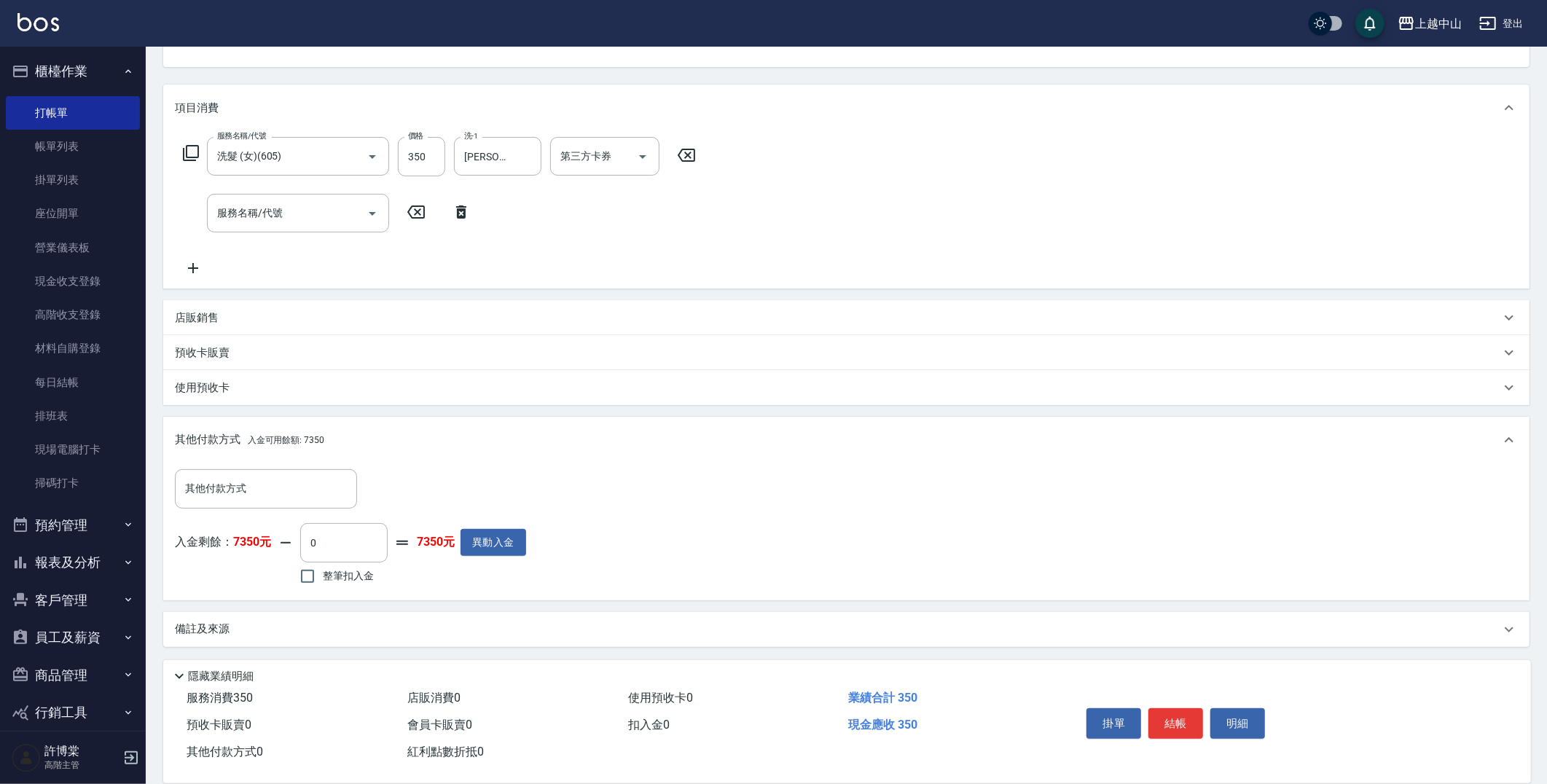
click at [282, 558] on div "入金剩餘： 7350元 0 ​ 整筆扣入金 7350元 異動入金" at bounding box center [350, 555] width 351 height 66
click at [295, 566] on input "整筆扣入金" at bounding box center [308, 576] width 31 height 31
checkbox input "true"
type input "350"
click at [1161, 722] on button "結帳" at bounding box center [1175, 723] width 54 height 31
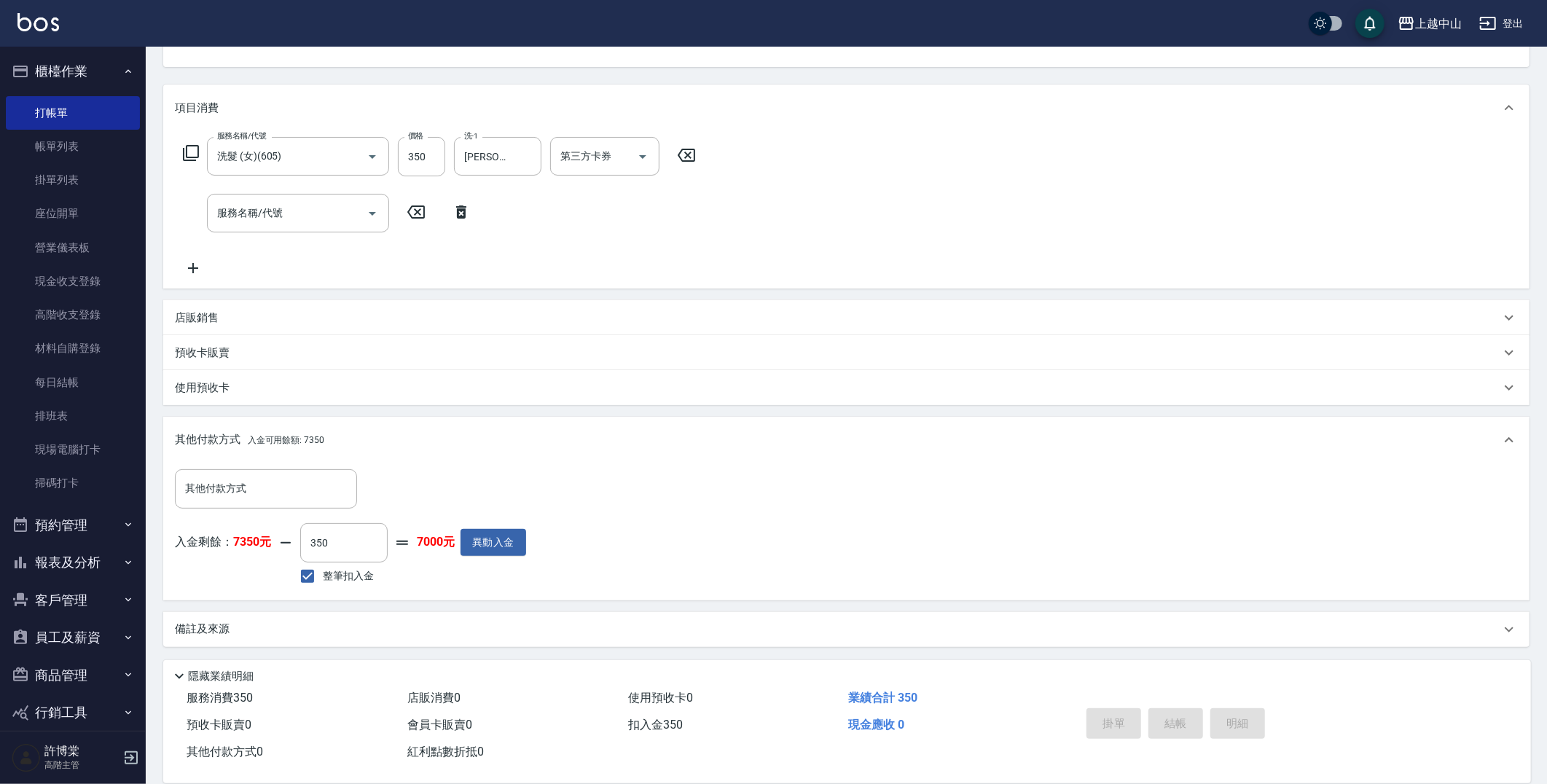
type input "2025/08/23 20:07"
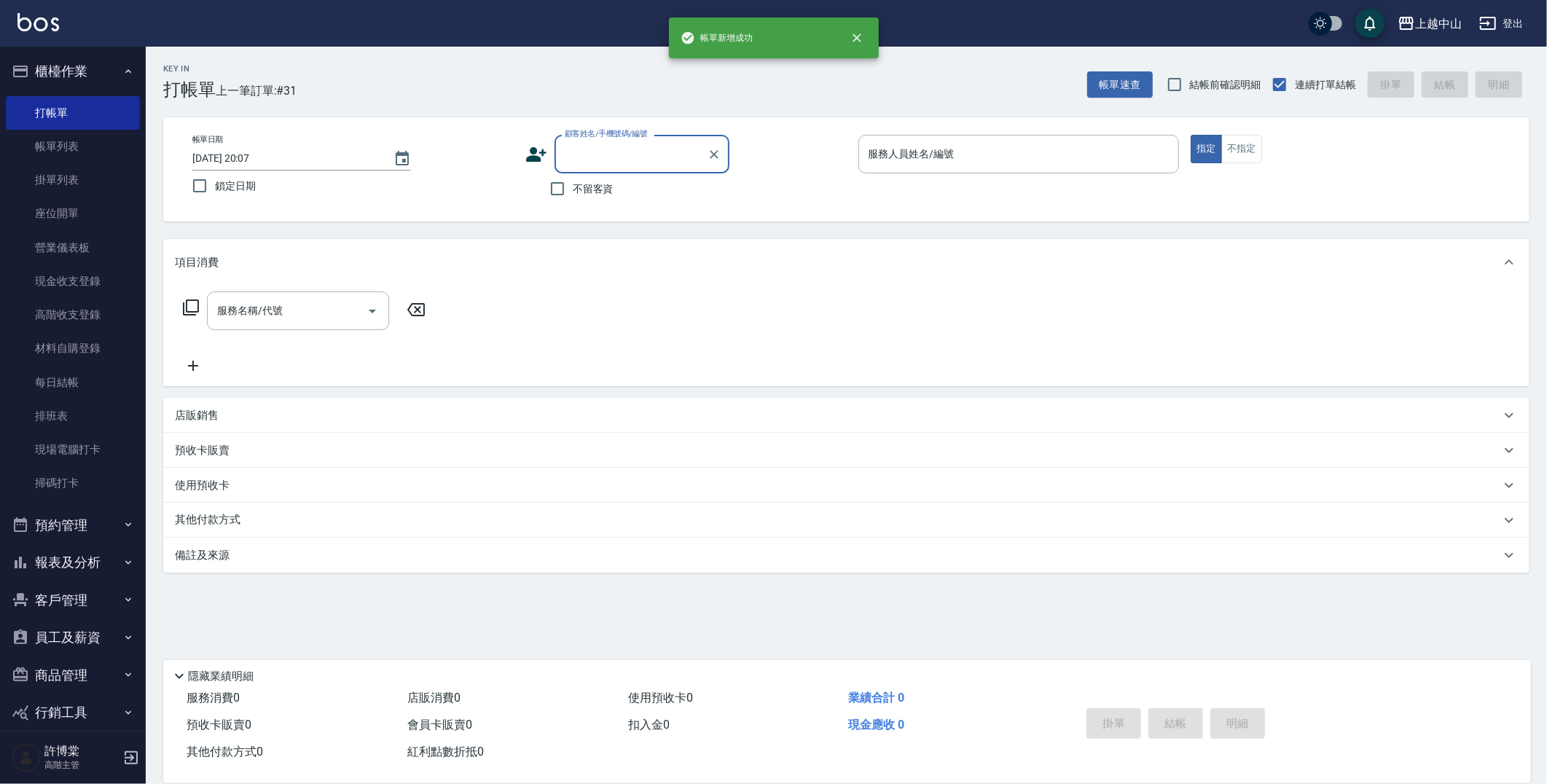
scroll to position [0, 0]
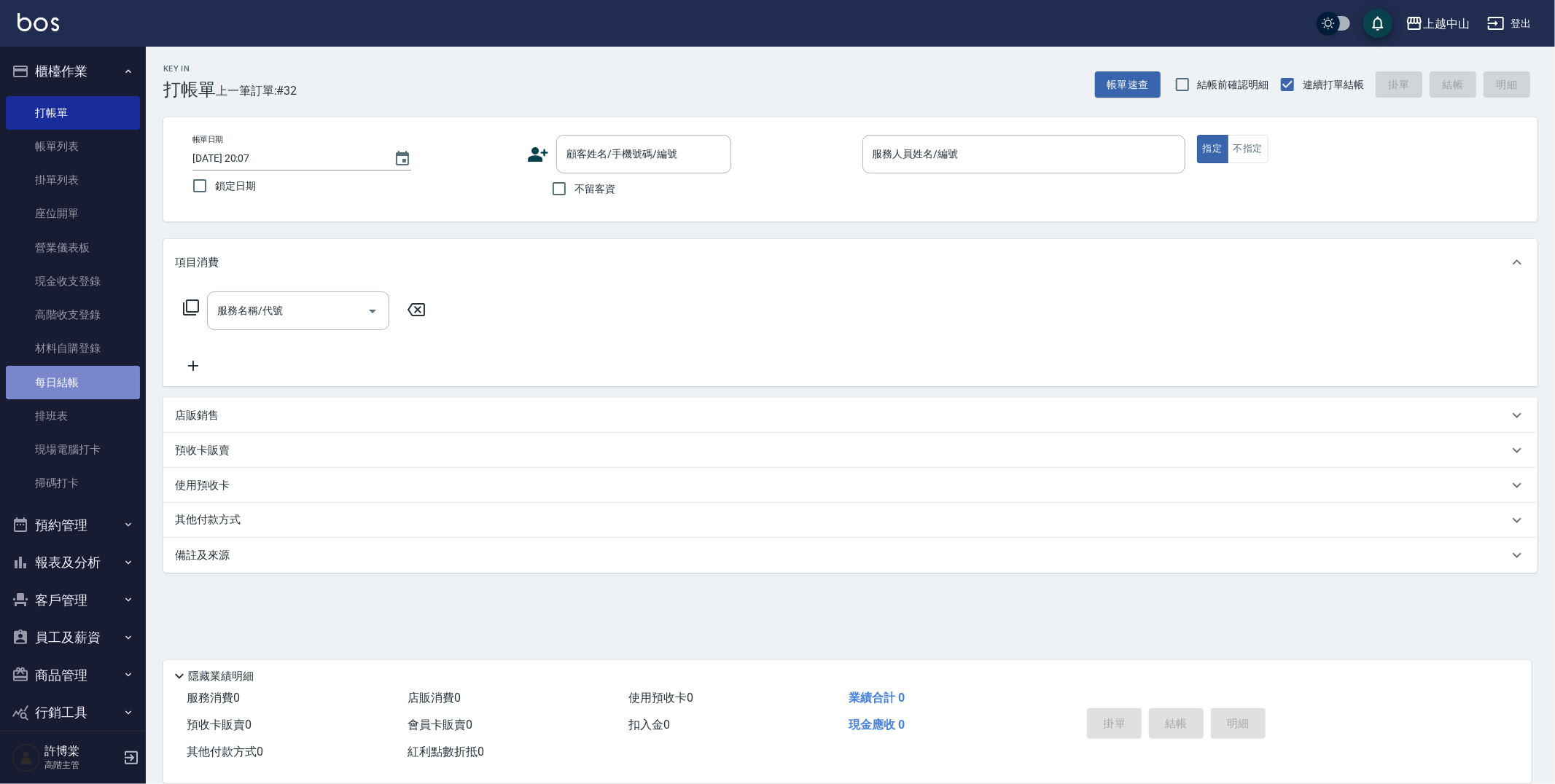
click at [96, 369] on link "每日結帳" at bounding box center [72, 382] width 134 height 33
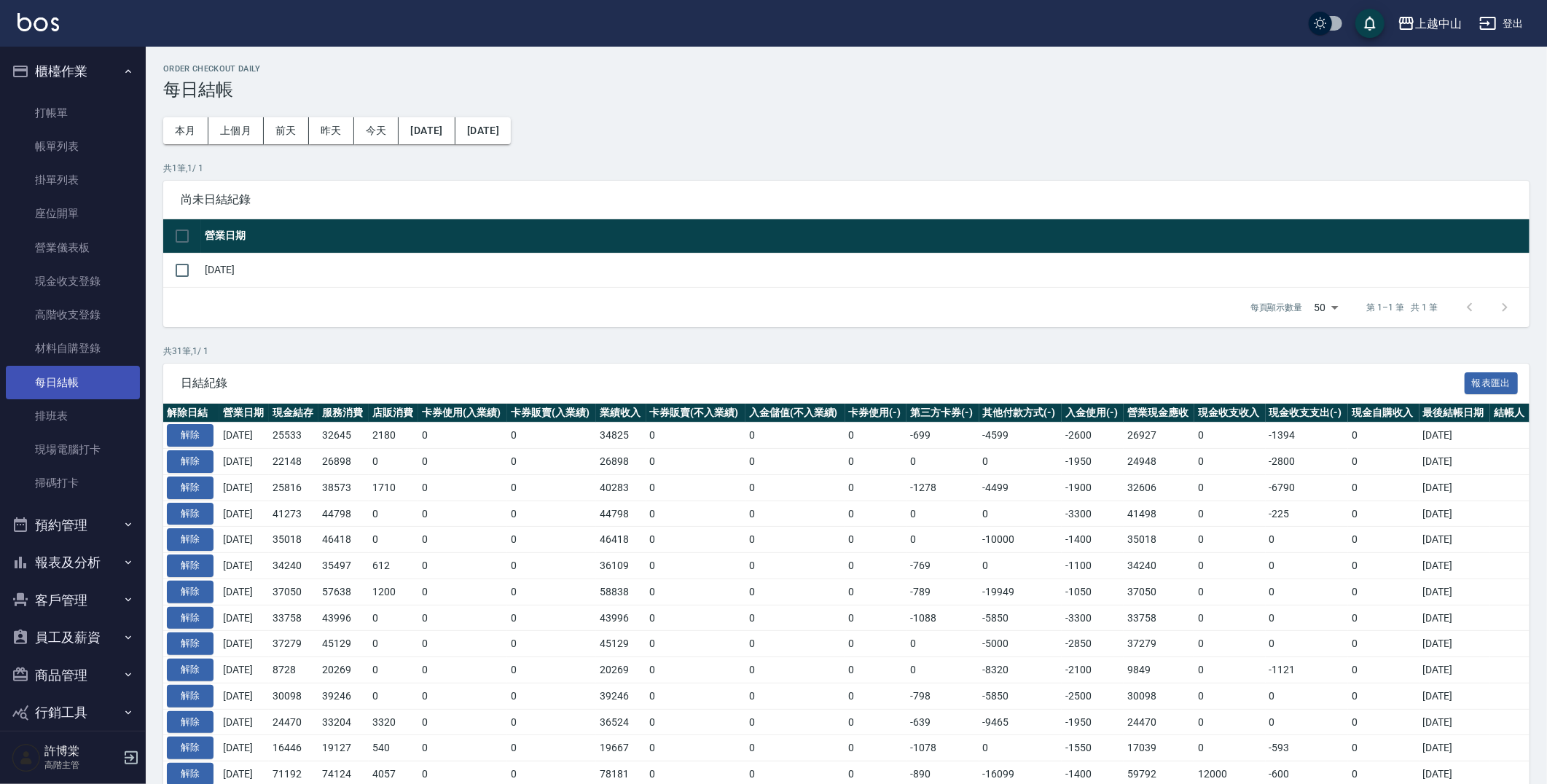
click at [96, 369] on link "每日結帳" at bounding box center [72, 382] width 134 height 33
click at [186, 267] on input "checkbox" at bounding box center [183, 270] width 31 height 31
checkbox input "true"
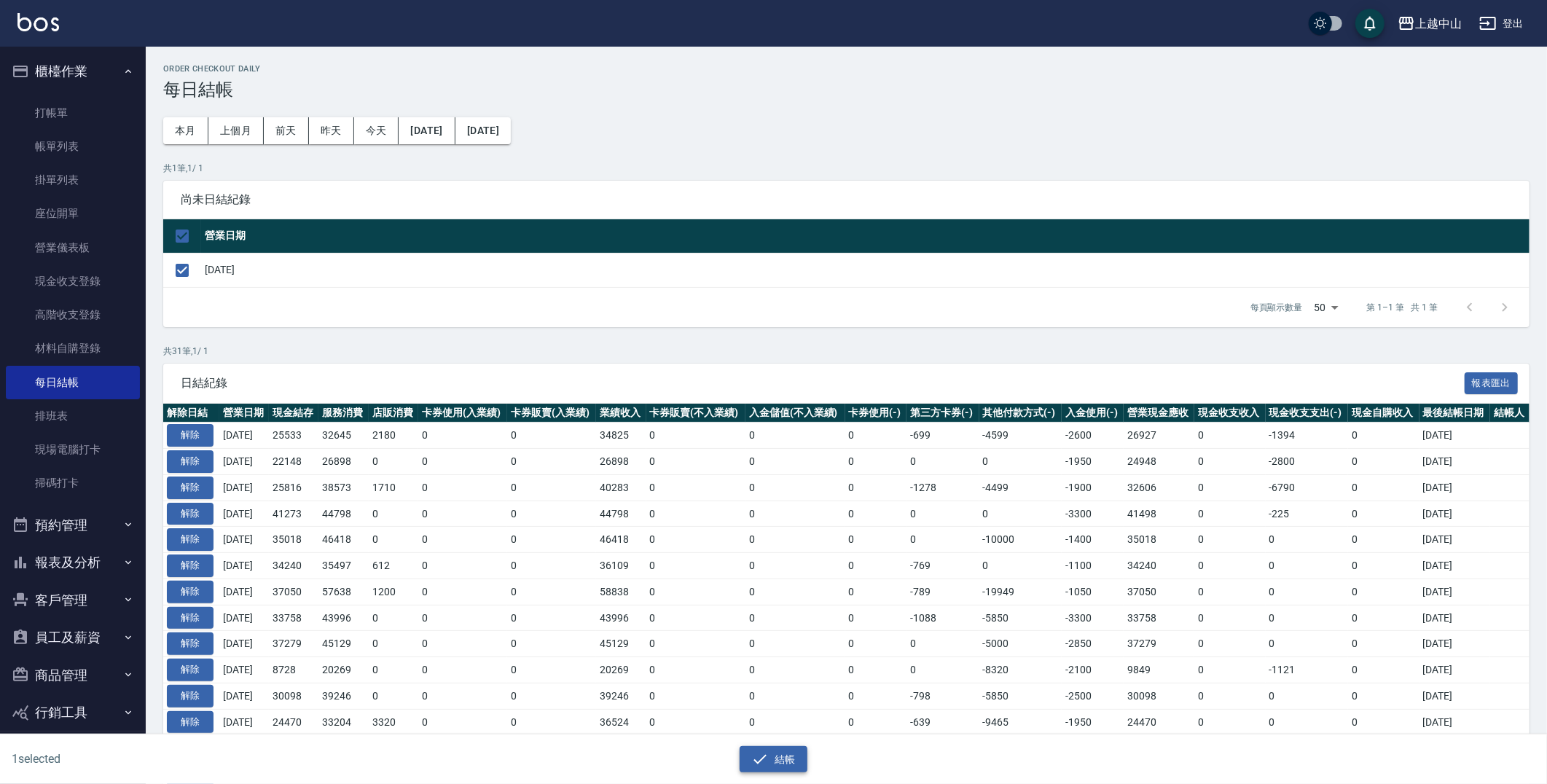
click at [784, 767] on button "結帳" at bounding box center [773, 759] width 67 height 27
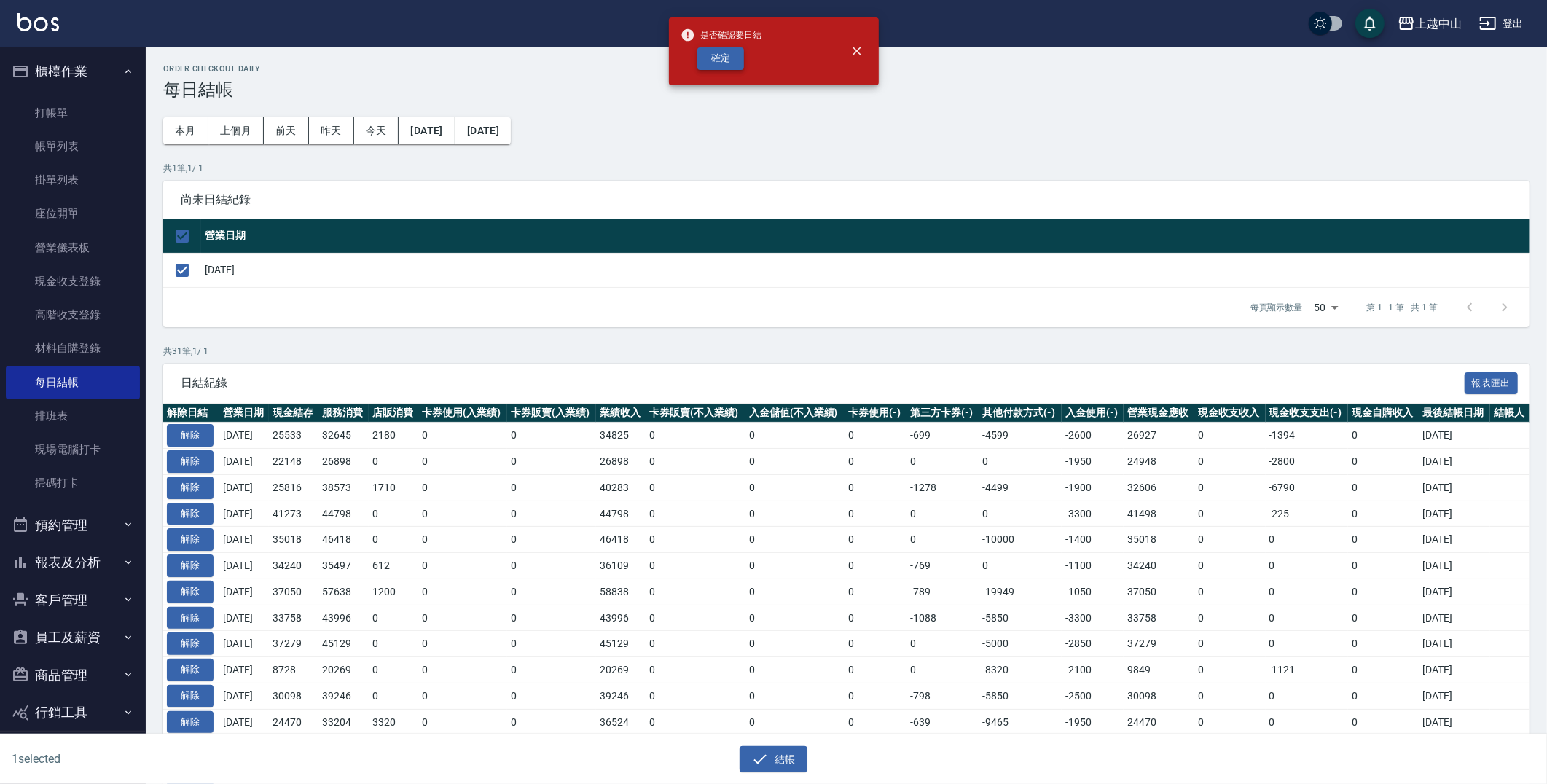
click at [732, 54] on button "確定" at bounding box center [720, 58] width 46 height 23
checkbox input "false"
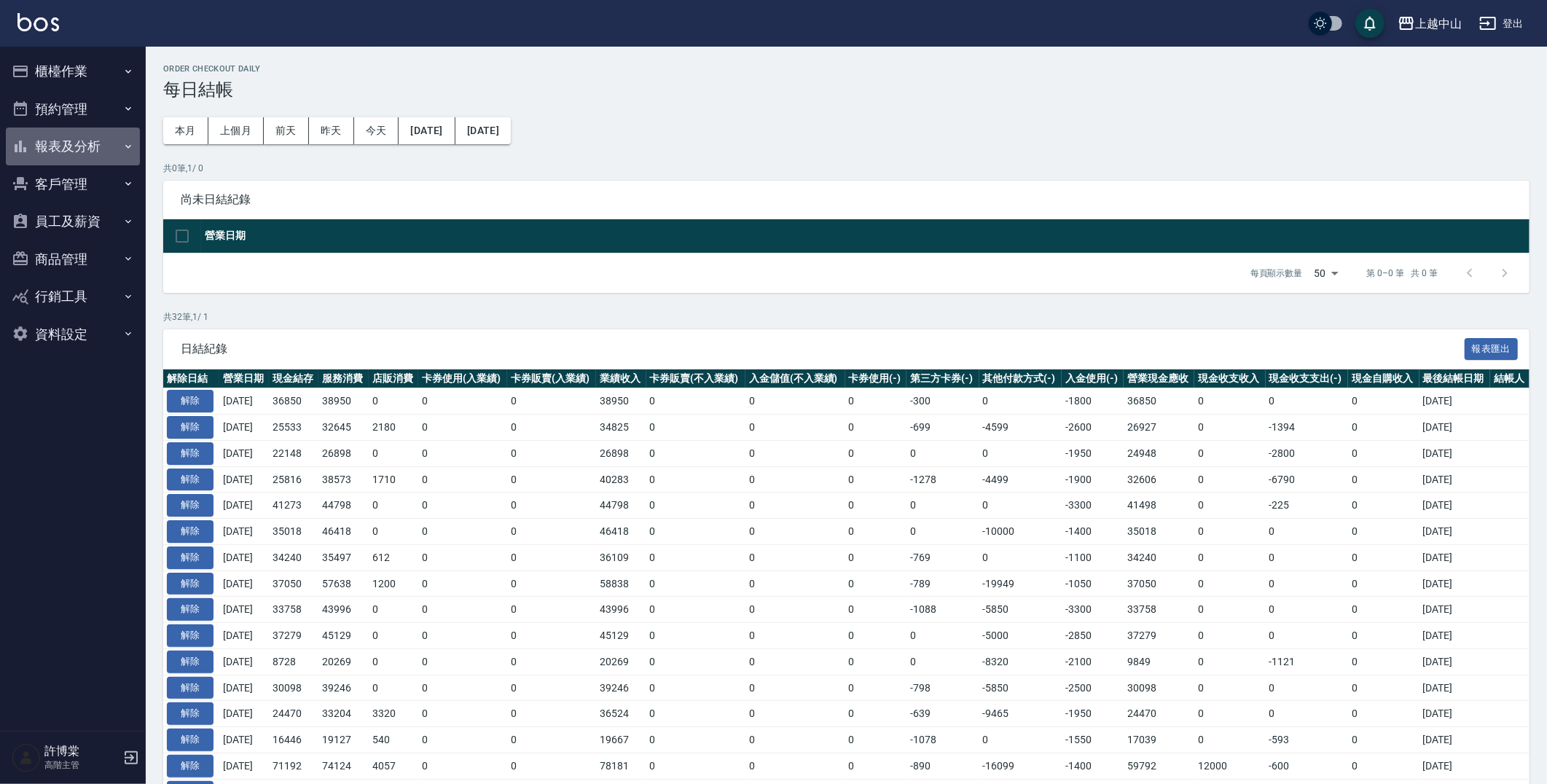
click at [84, 135] on button "報表及分析" at bounding box center [72, 146] width 134 height 38
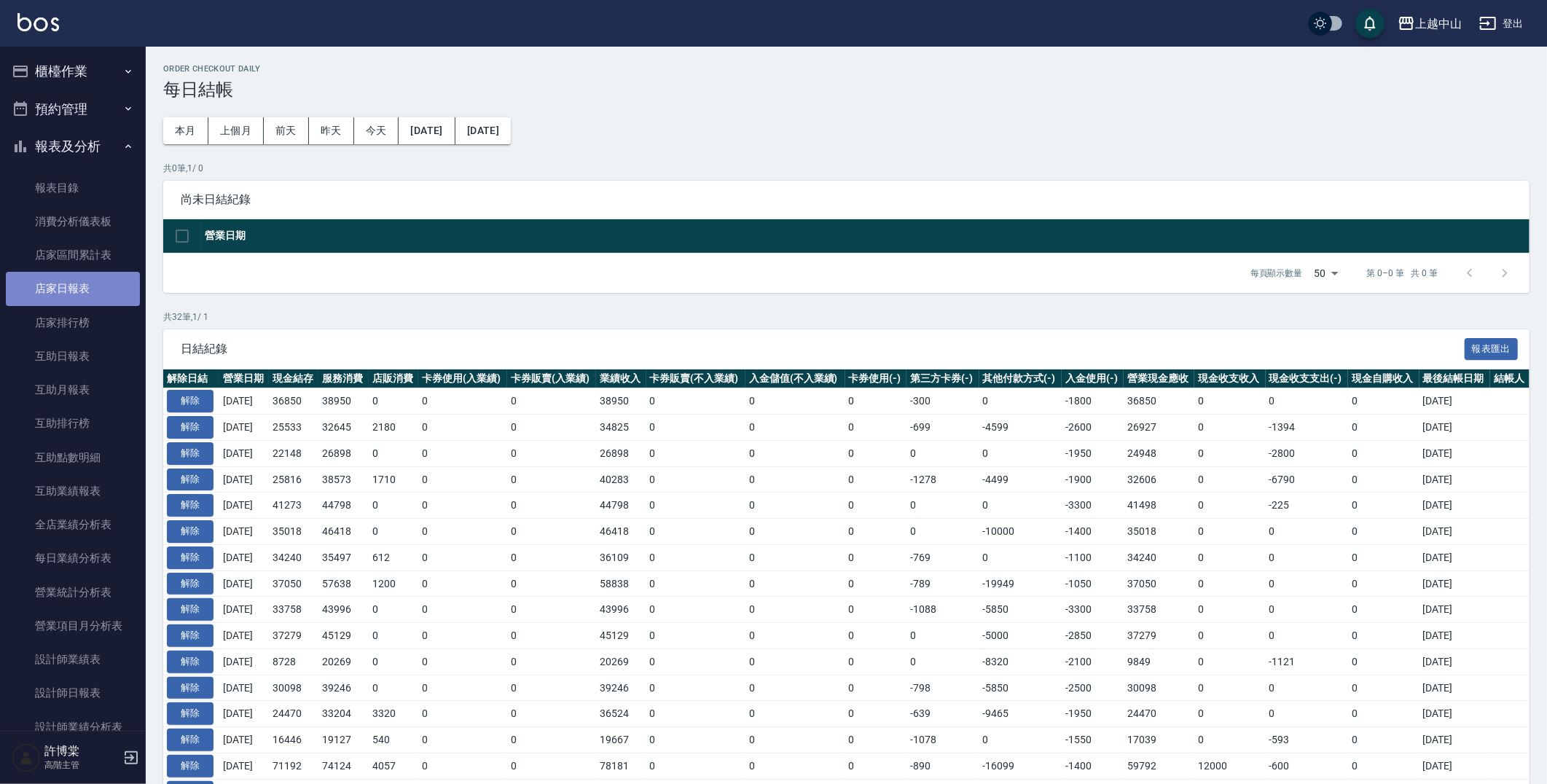
click at [88, 289] on link "店家日報表" at bounding box center [72, 288] width 134 height 33
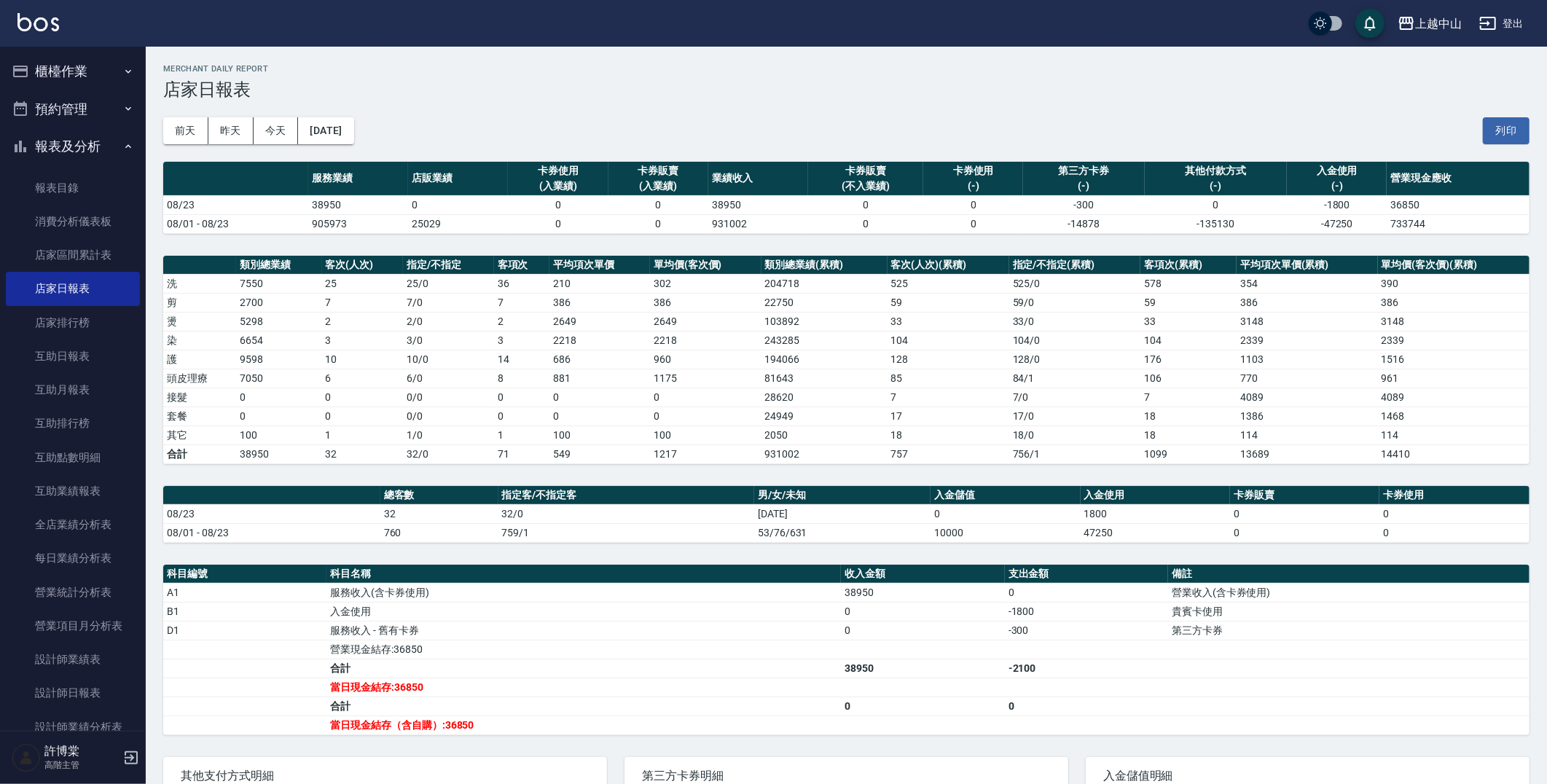
scroll to position [124, 0]
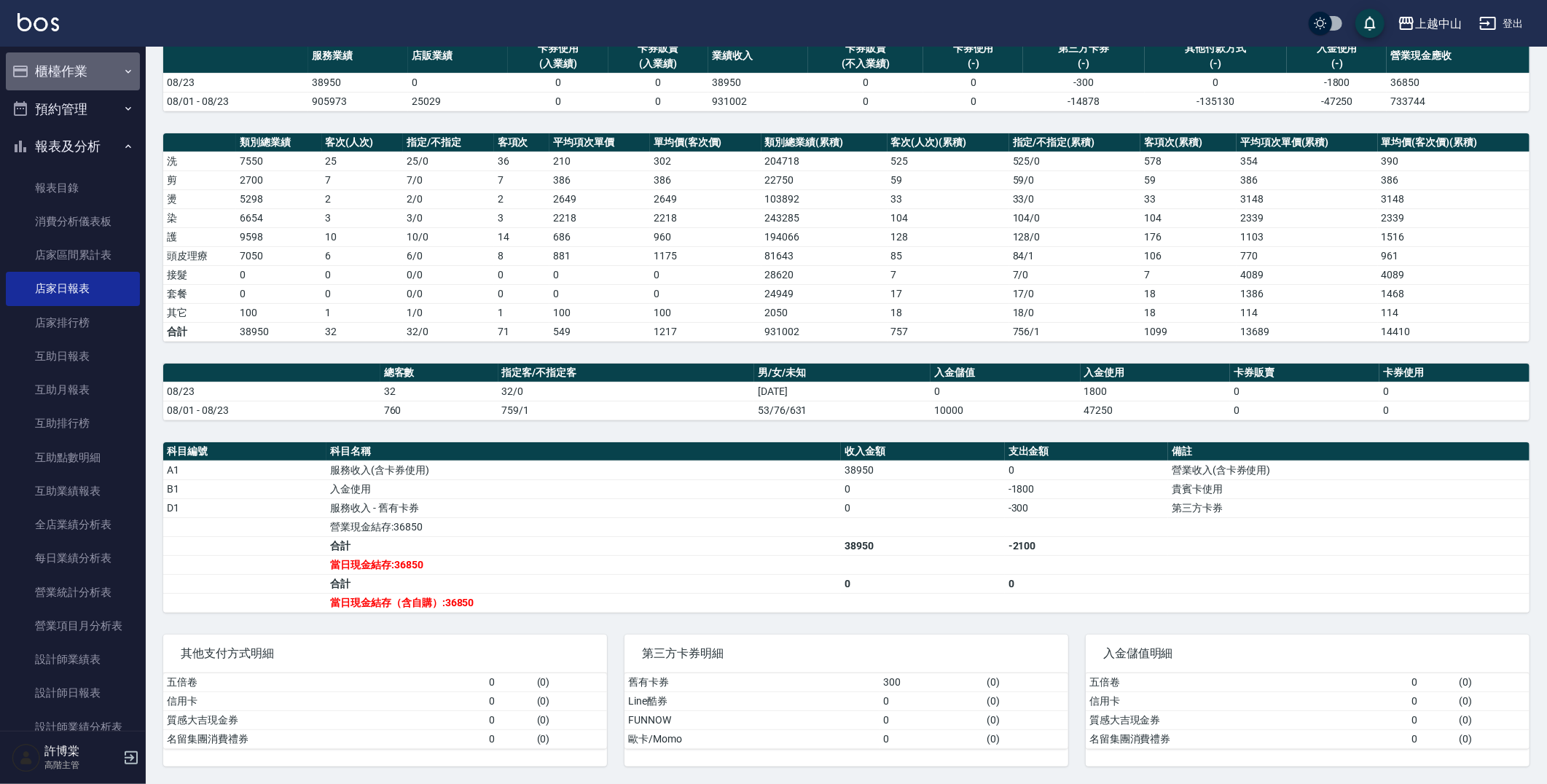
click at [92, 62] on button "櫃檯作業" at bounding box center [72, 71] width 134 height 38
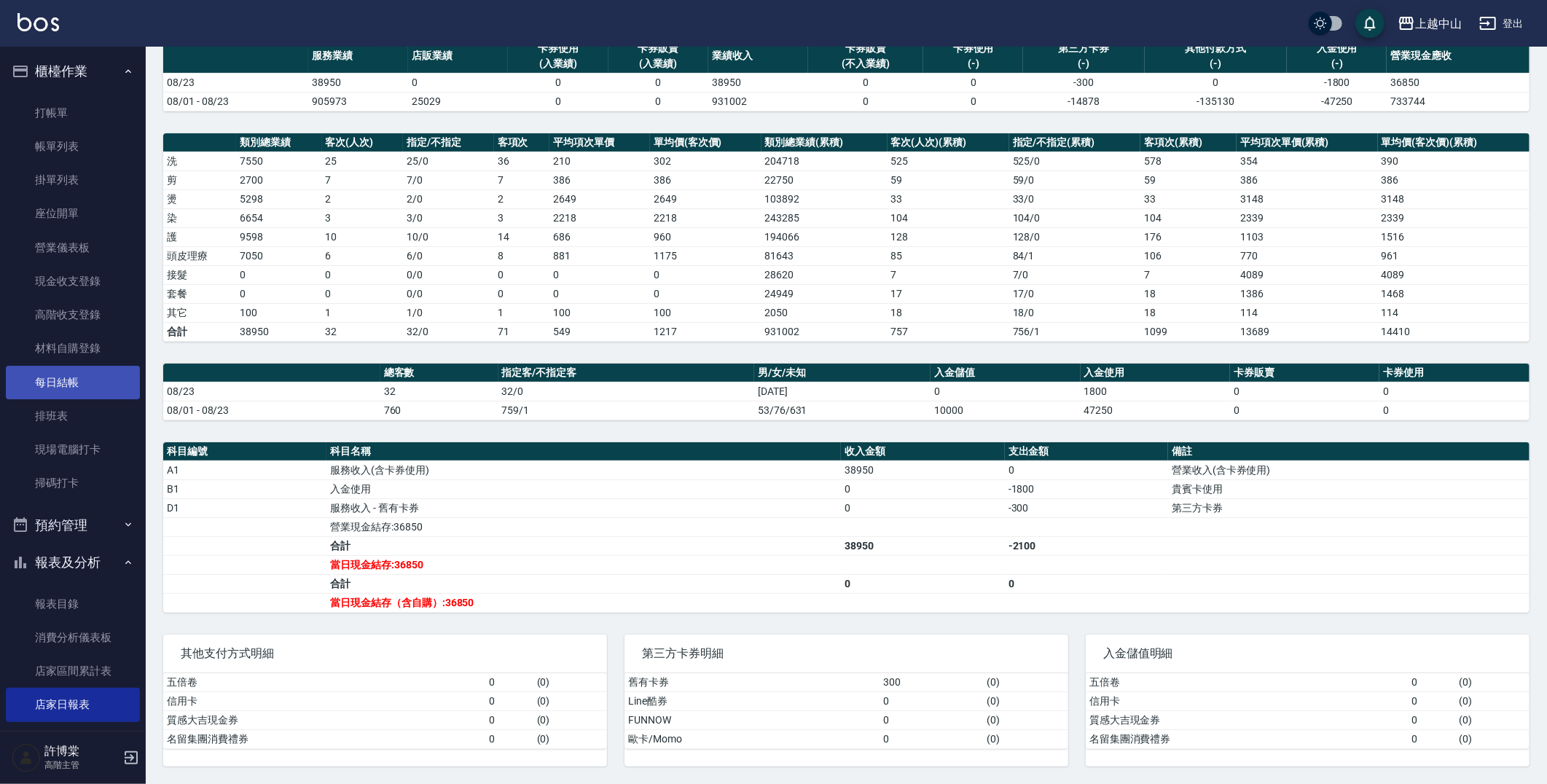
click at [90, 381] on link "每日結帳" at bounding box center [72, 382] width 134 height 33
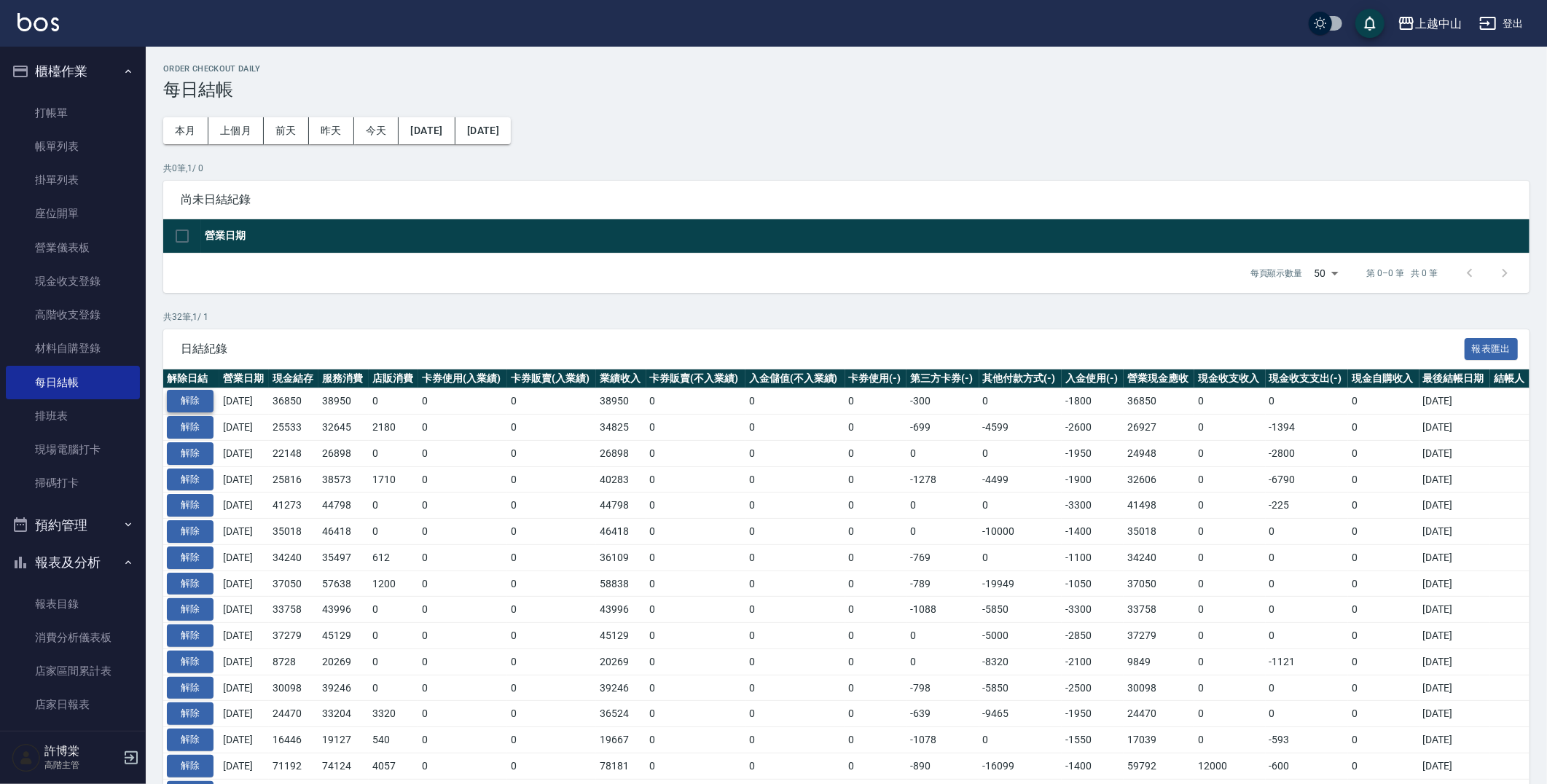
click at [202, 402] on button "解除" at bounding box center [190, 401] width 46 height 23
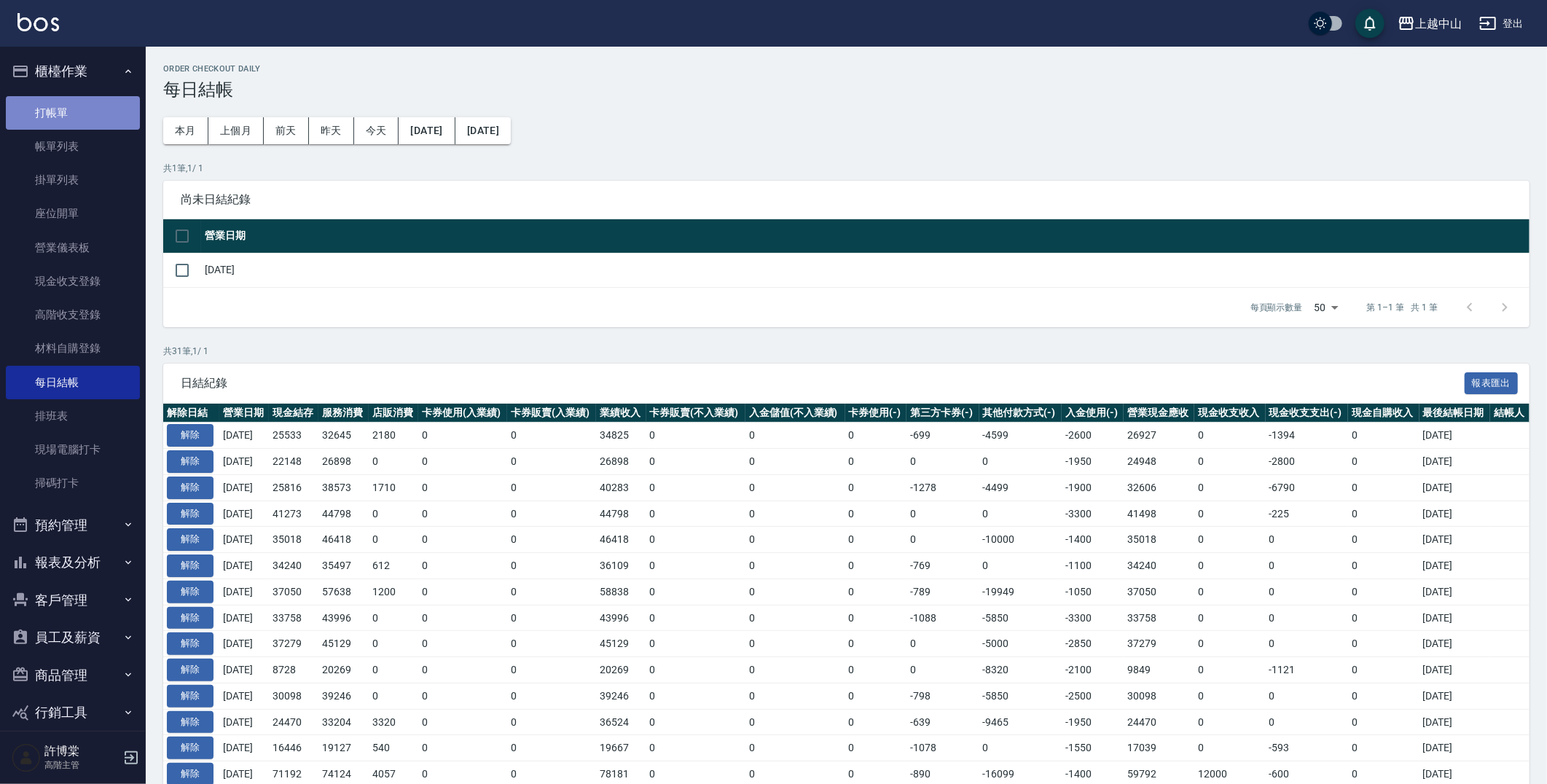
click at [114, 124] on link "打帳單" at bounding box center [72, 112] width 134 height 33
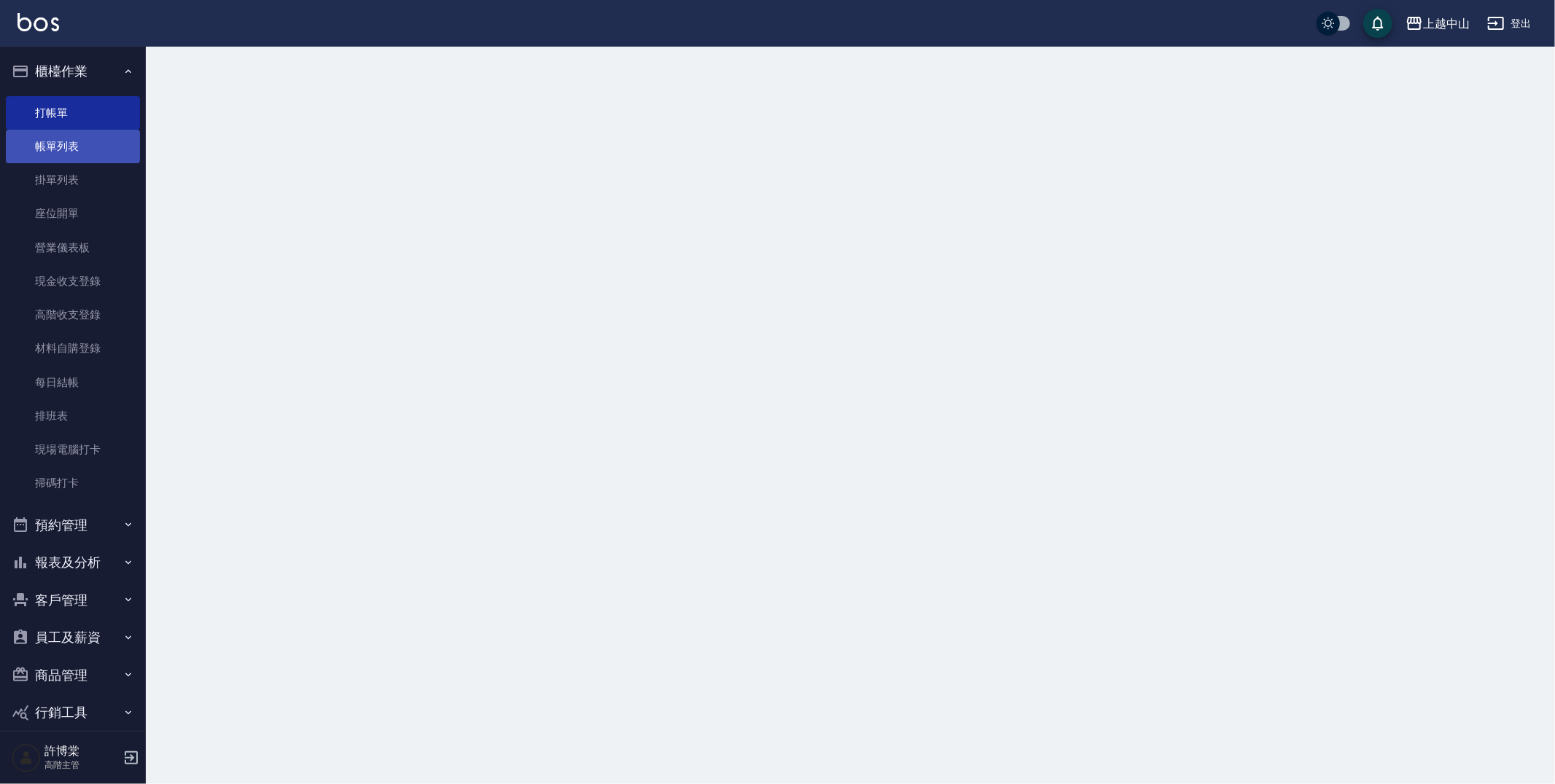
click at [103, 154] on link "帳單列表" at bounding box center [72, 146] width 134 height 33
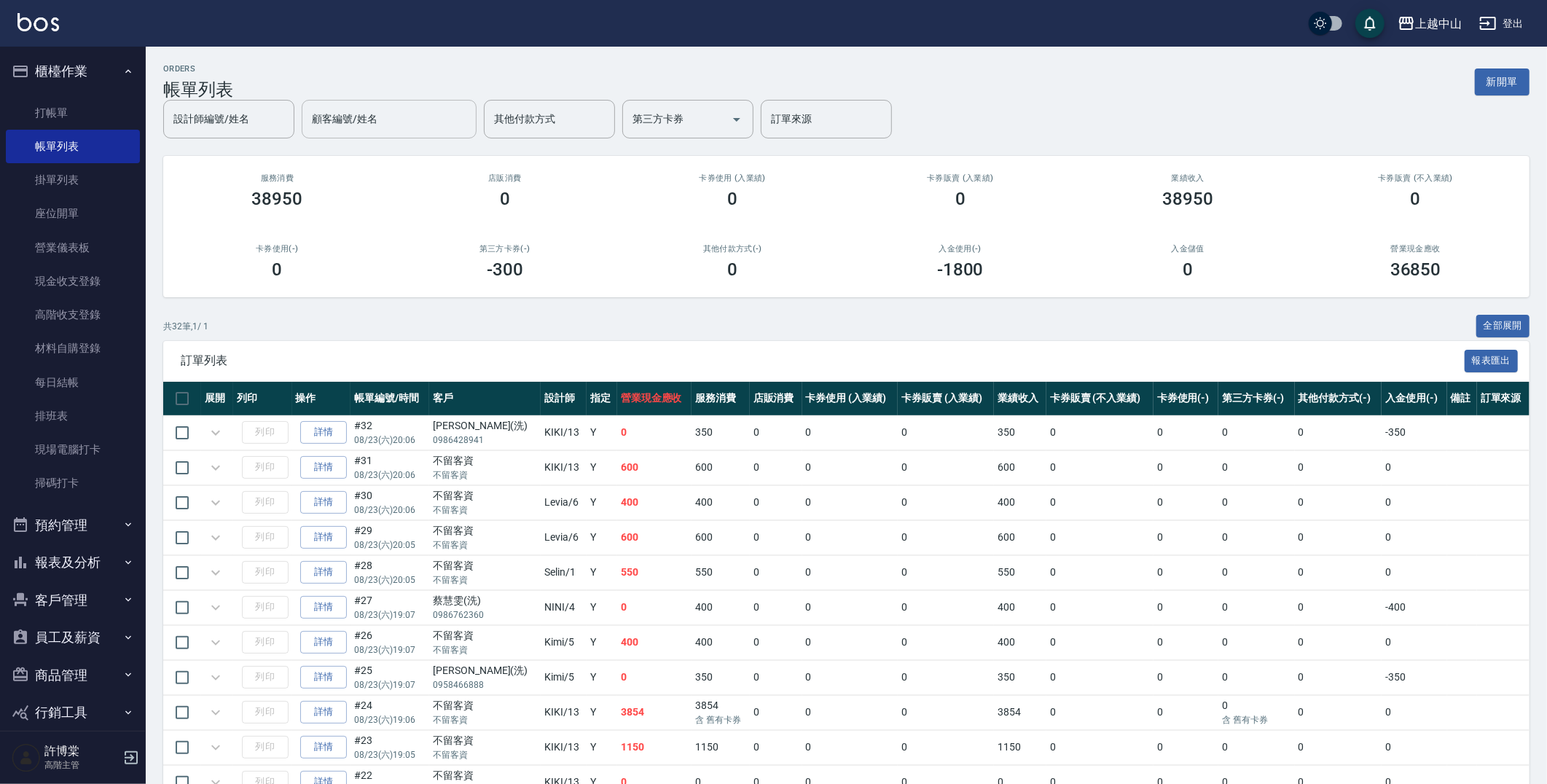
click at [454, 127] on input "顧客編號/姓名" at bounding box center [389, 118] width 162 height 25
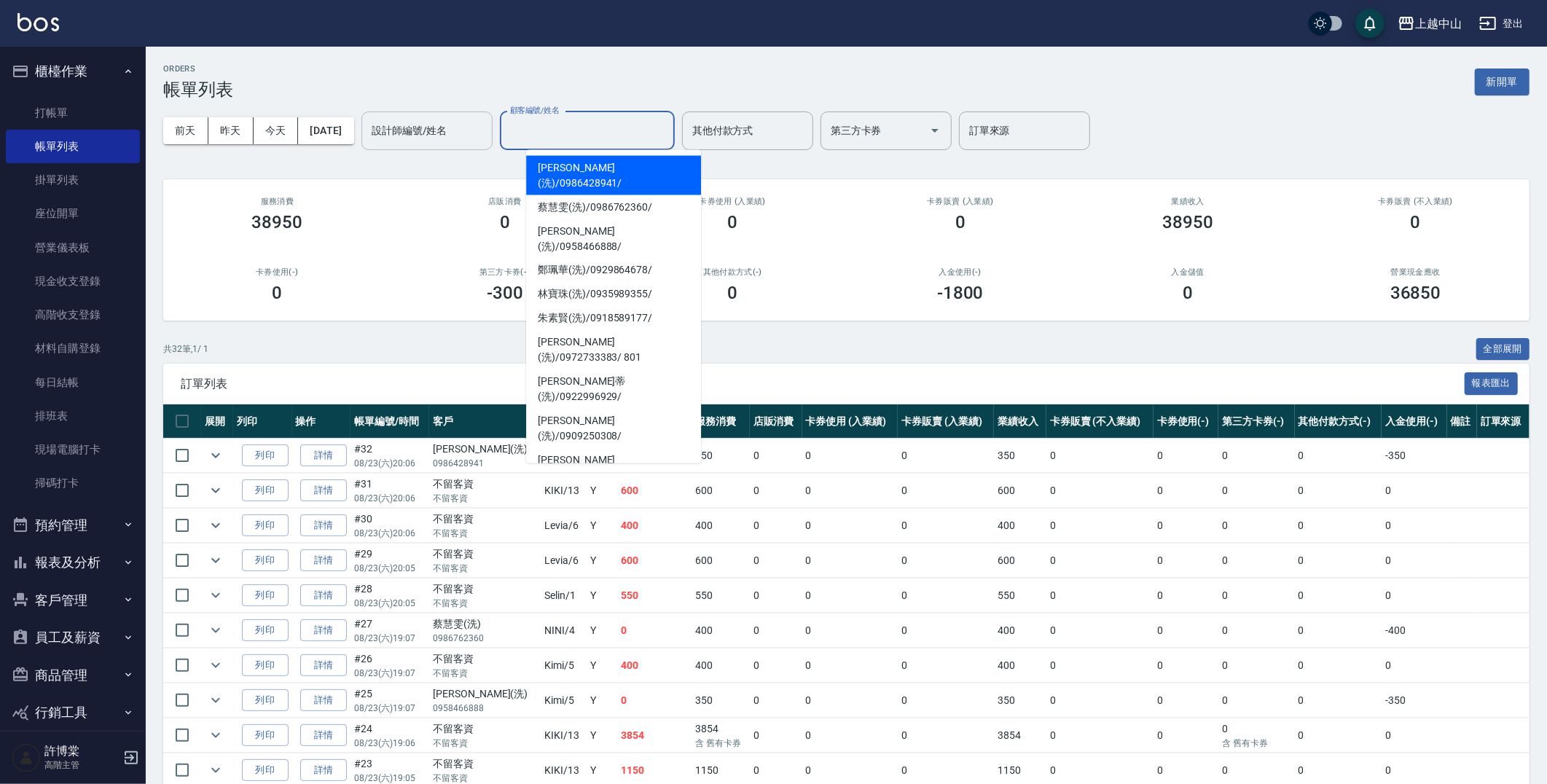
click at [455, 139] on input "設計師編號/姓名" at bounding box center [426, 130] width 118 height 25
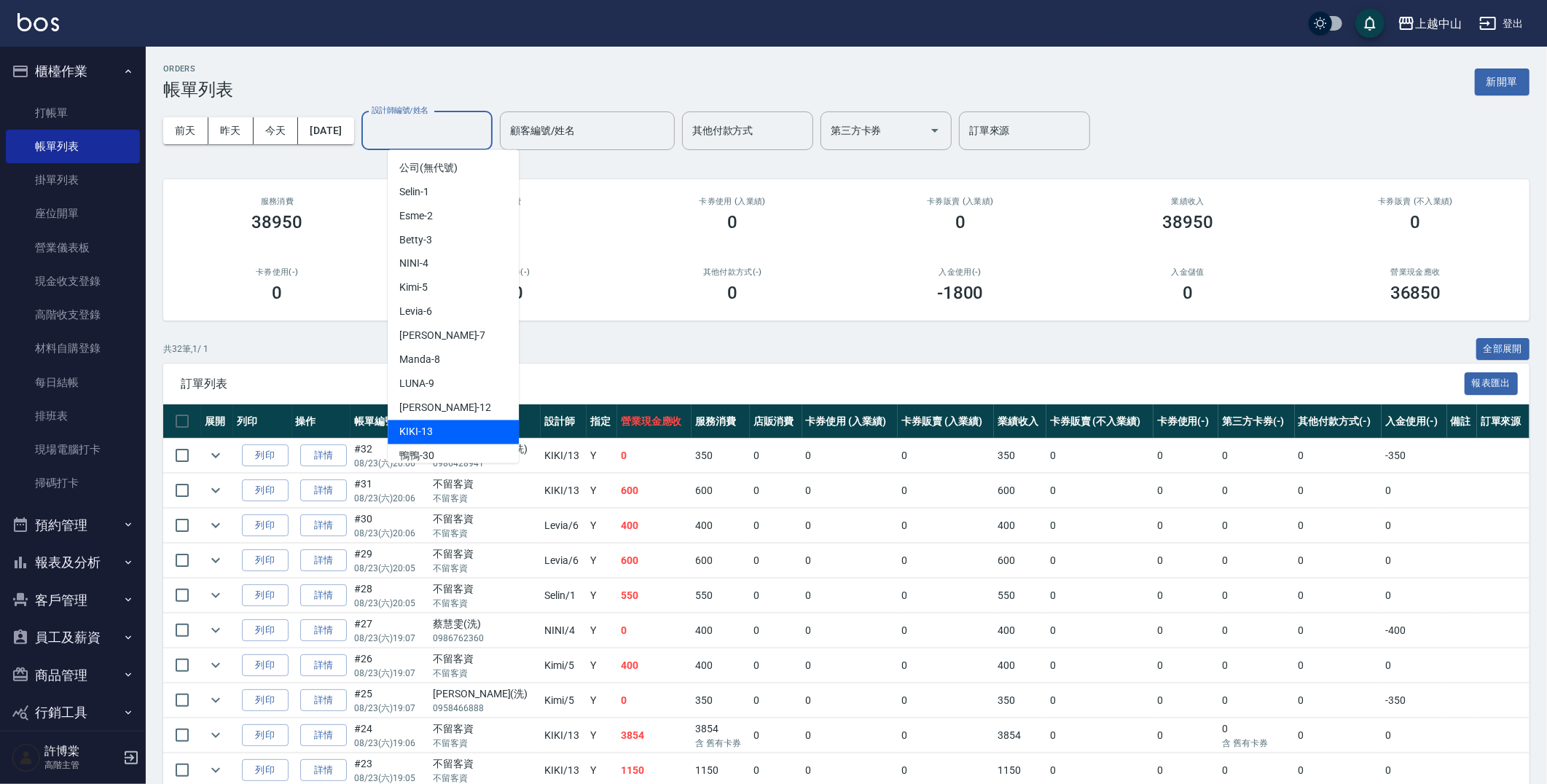
click at [487, 425] on div "KIKI -13" at bounding box center [454, 433] width 131 height 24
type input "KIKI-13"
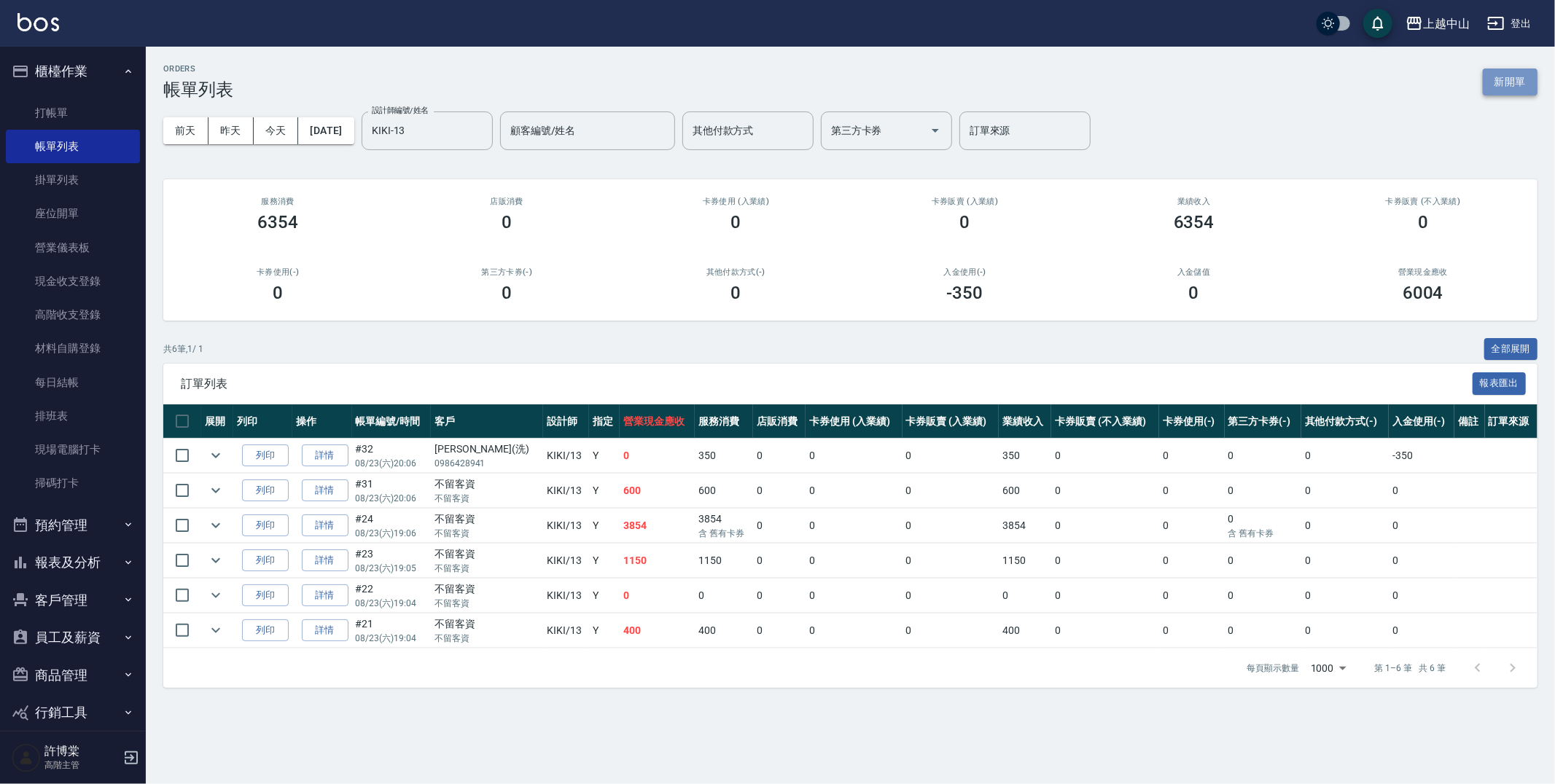
click at [1517, 81] on button "新開單" at bounding box center [1510, 81] width 54 height 27
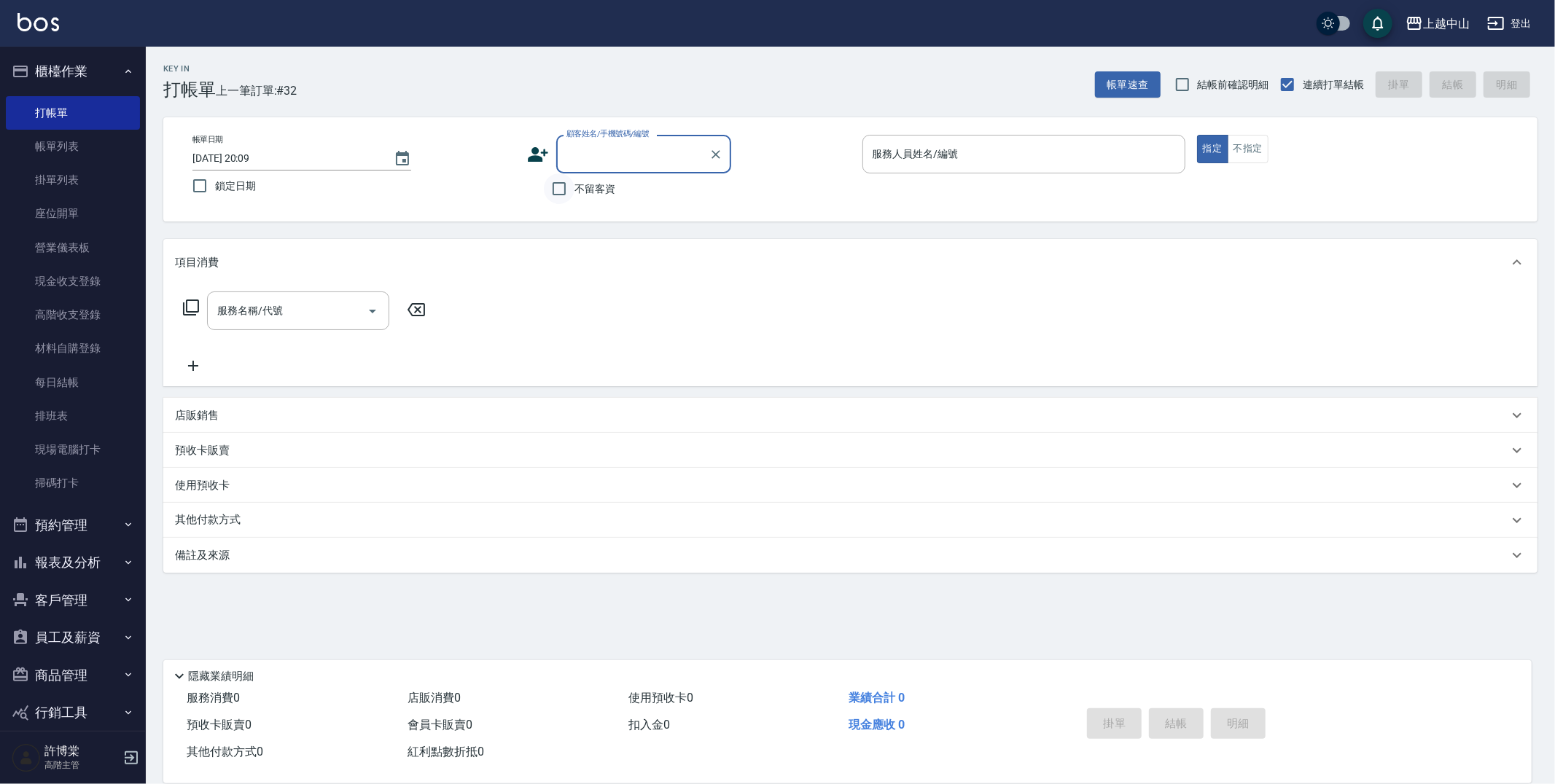
click at [562, 184] on input "不留客資" at bounding box center [559, 189] width 31 height 31
checkbox input "true"
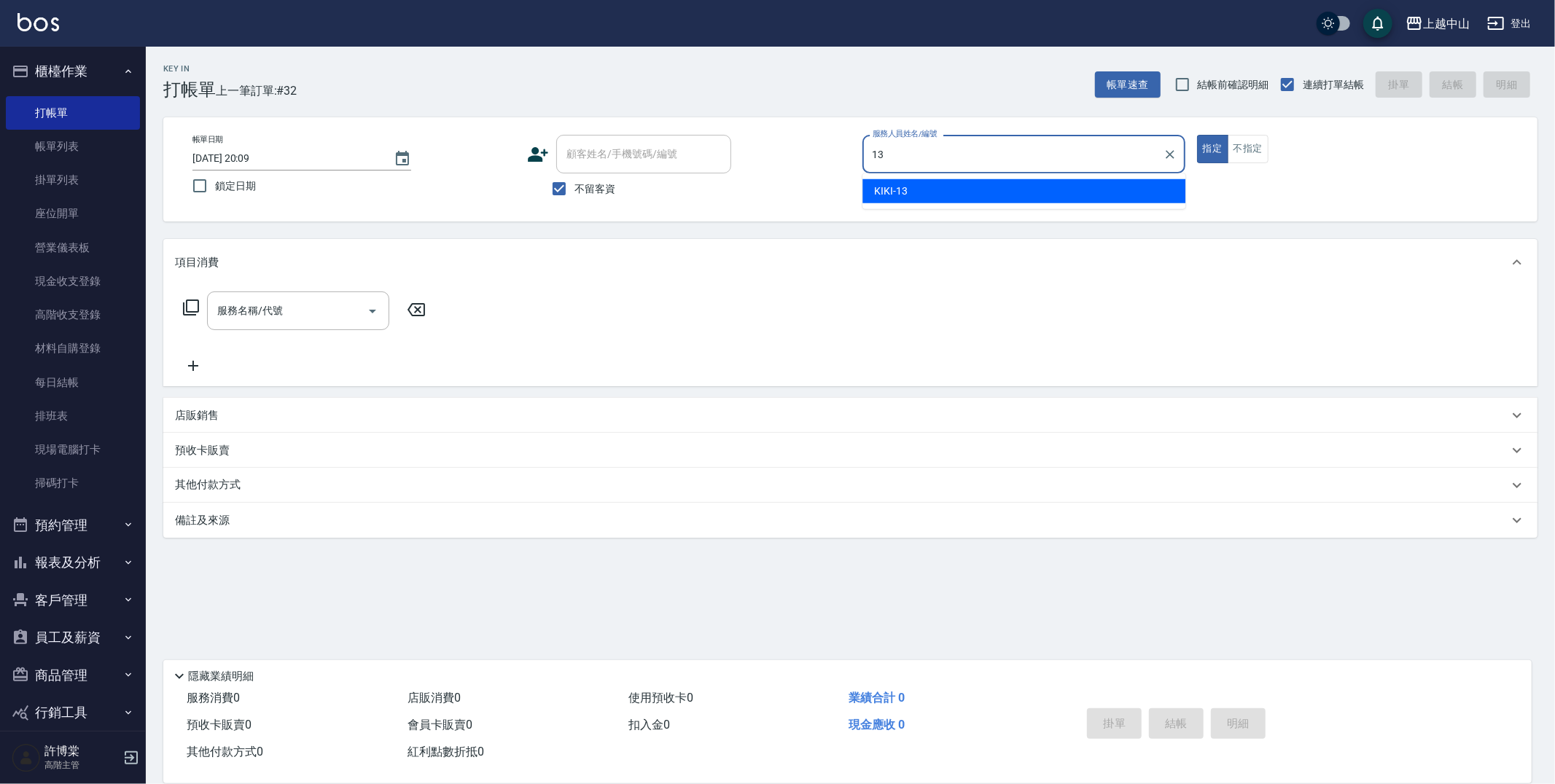
type input "KIKI-13"
type button "true"
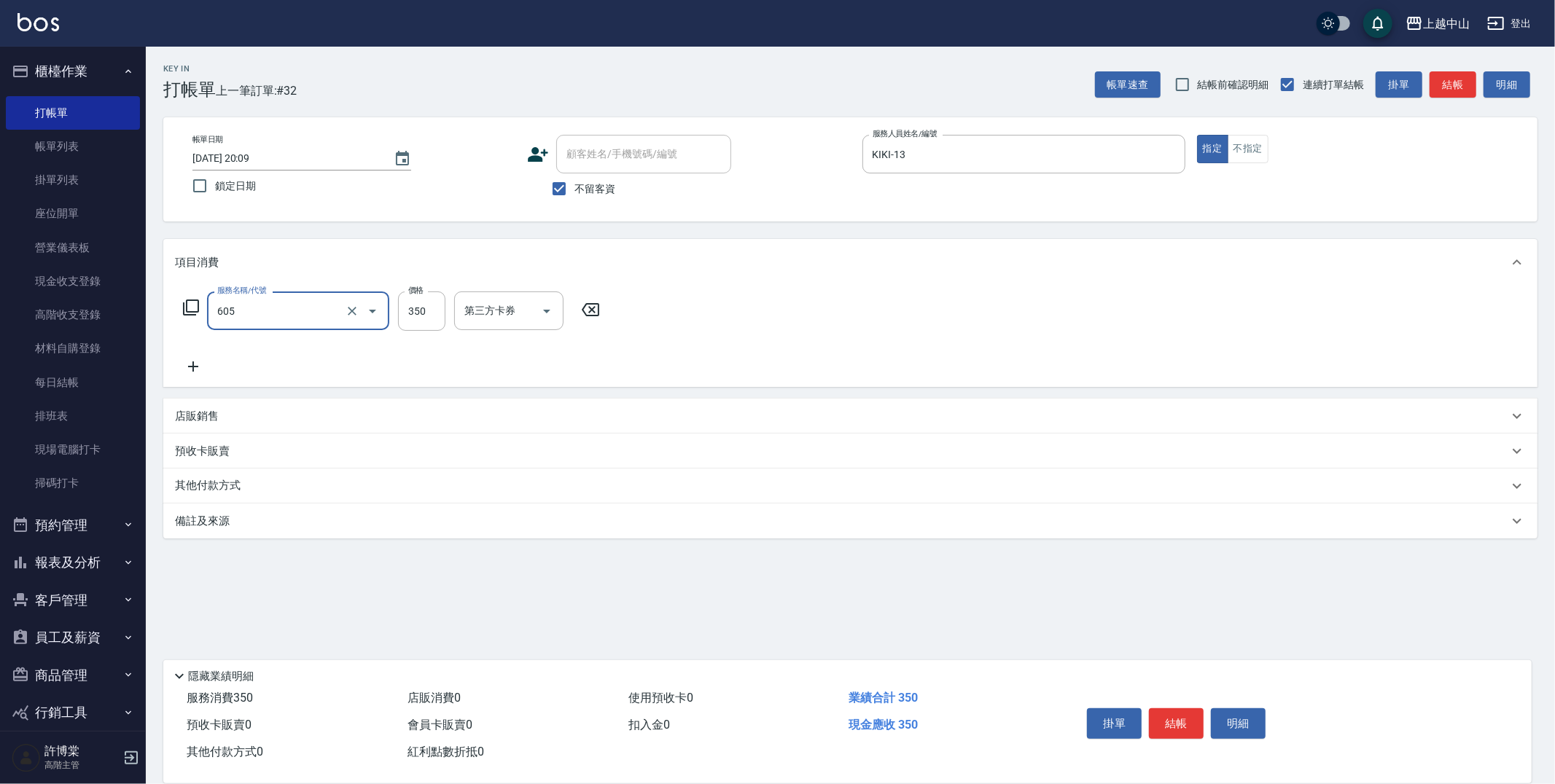
type input "洗髮 (女)(605)"
type input "400"
type input "鴨鴨-30"
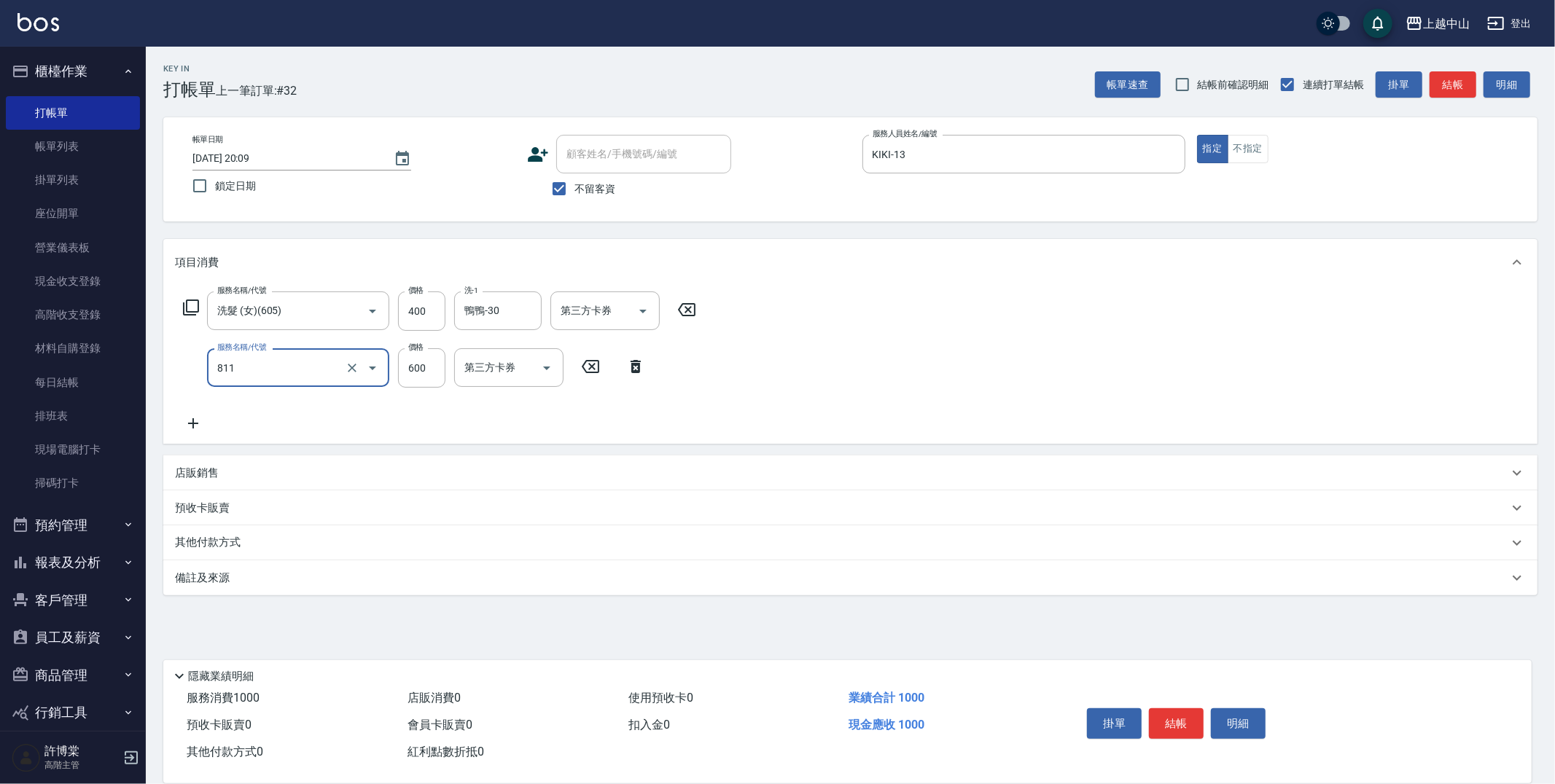
type input "洗+剪(811)"
type input "鴨鴨-30"
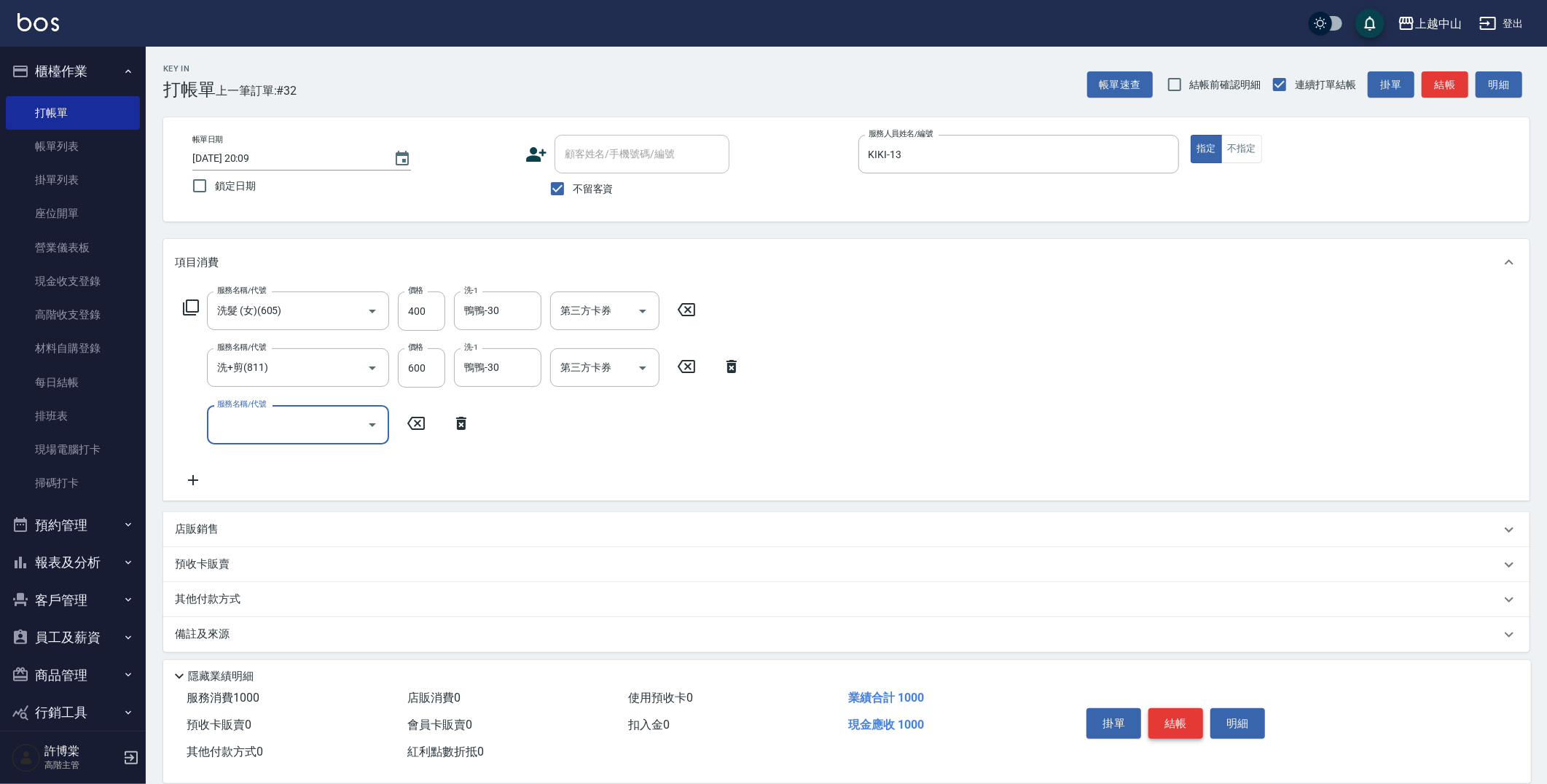
click at [1191, 720] on button "結帳" at bounding box center [1175, 723] width 54 height 31
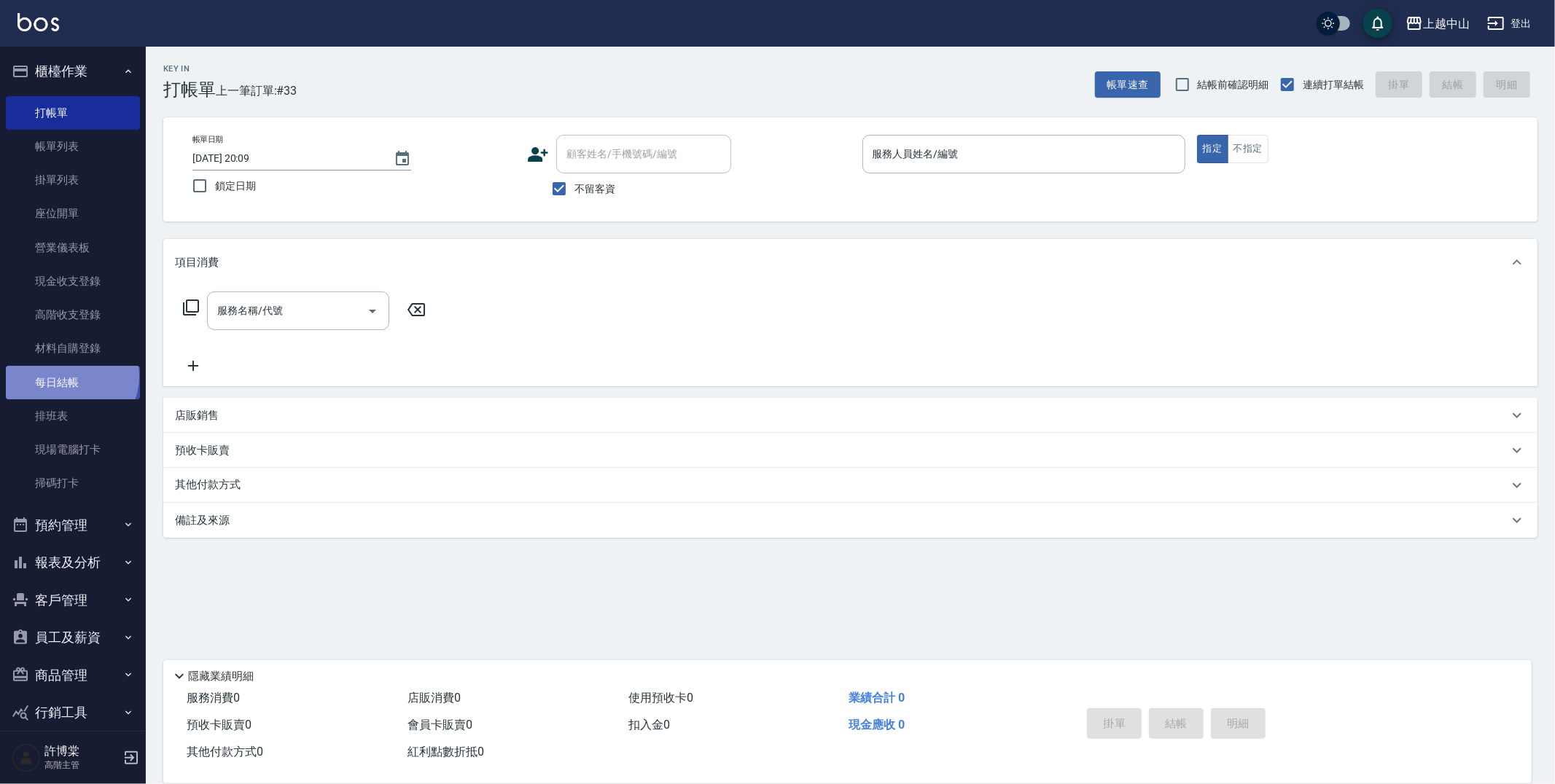
click at [70, 376] on link "每日結帳" at bounding box center [72, 382] width 134 height 33
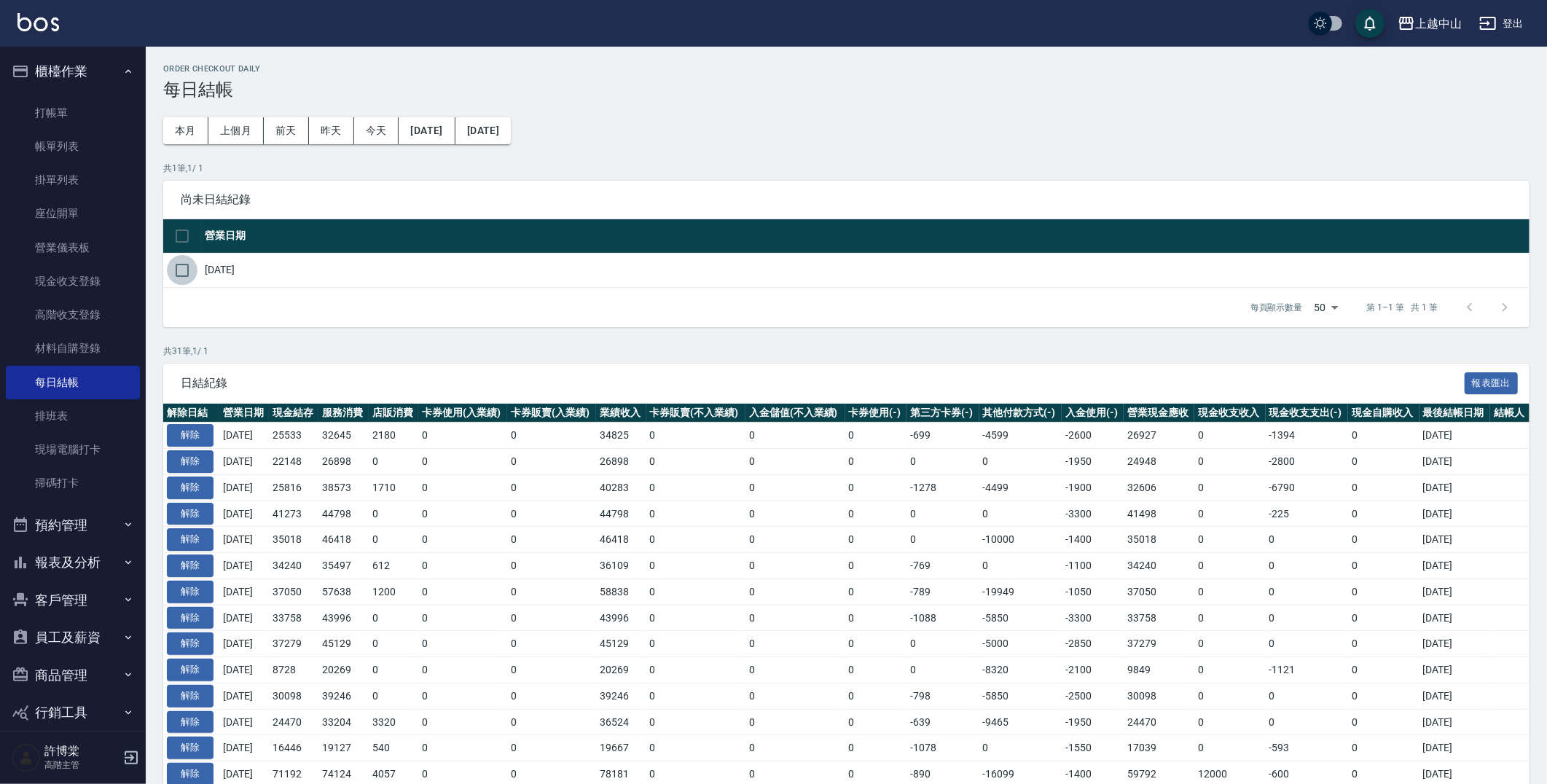
click at [188, 267] on input "checkbox" at bounding box center [183, 270] width 31 height 31
checkbox input "true"
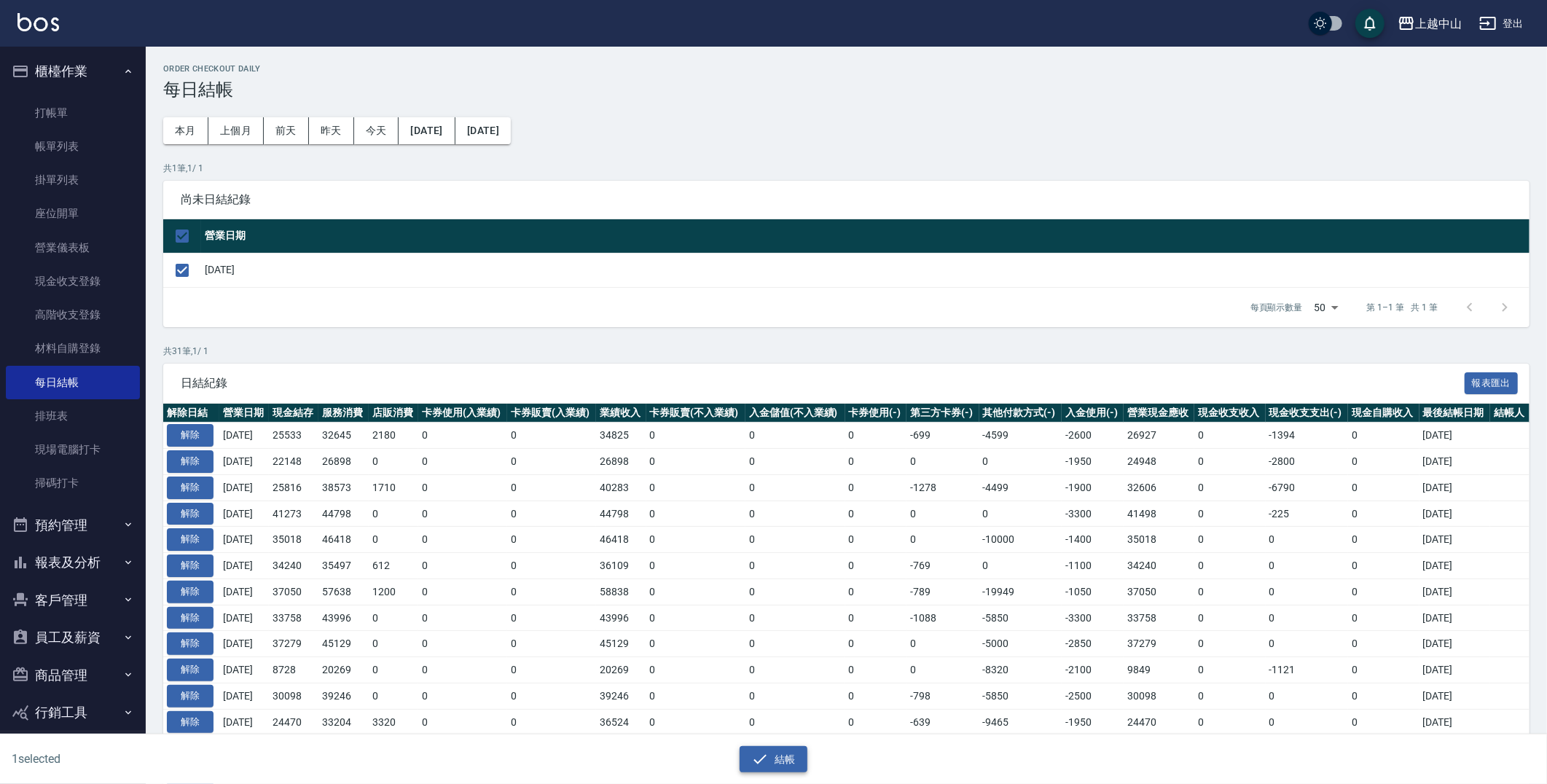
click at [782, 764] on button "結帳" at bounding box center [773, 759] width 67 height 27
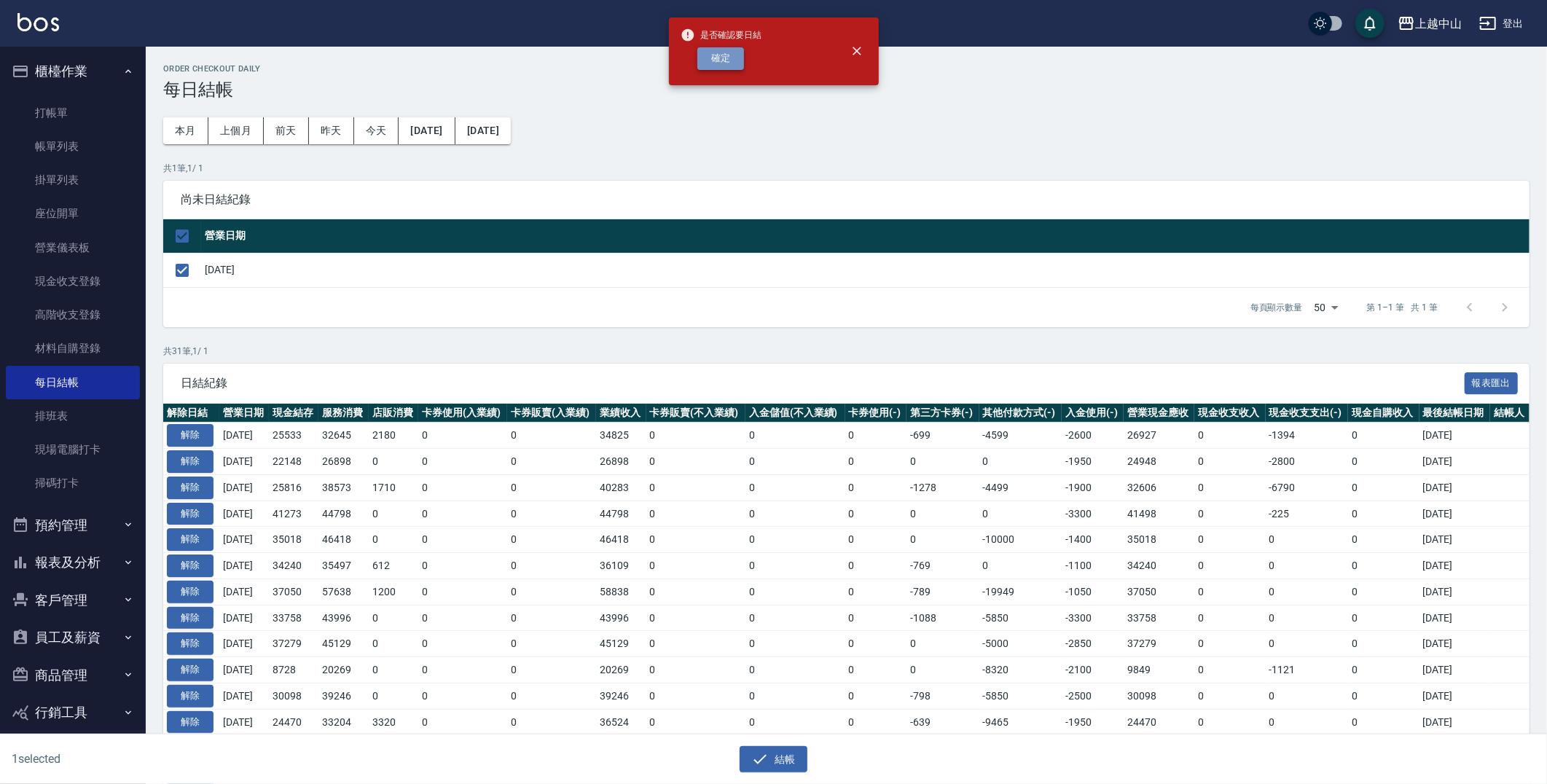
click at [709, 61] on button "確定" at bounding box center [720, 58] width 46 height 23
checkbox input "false"
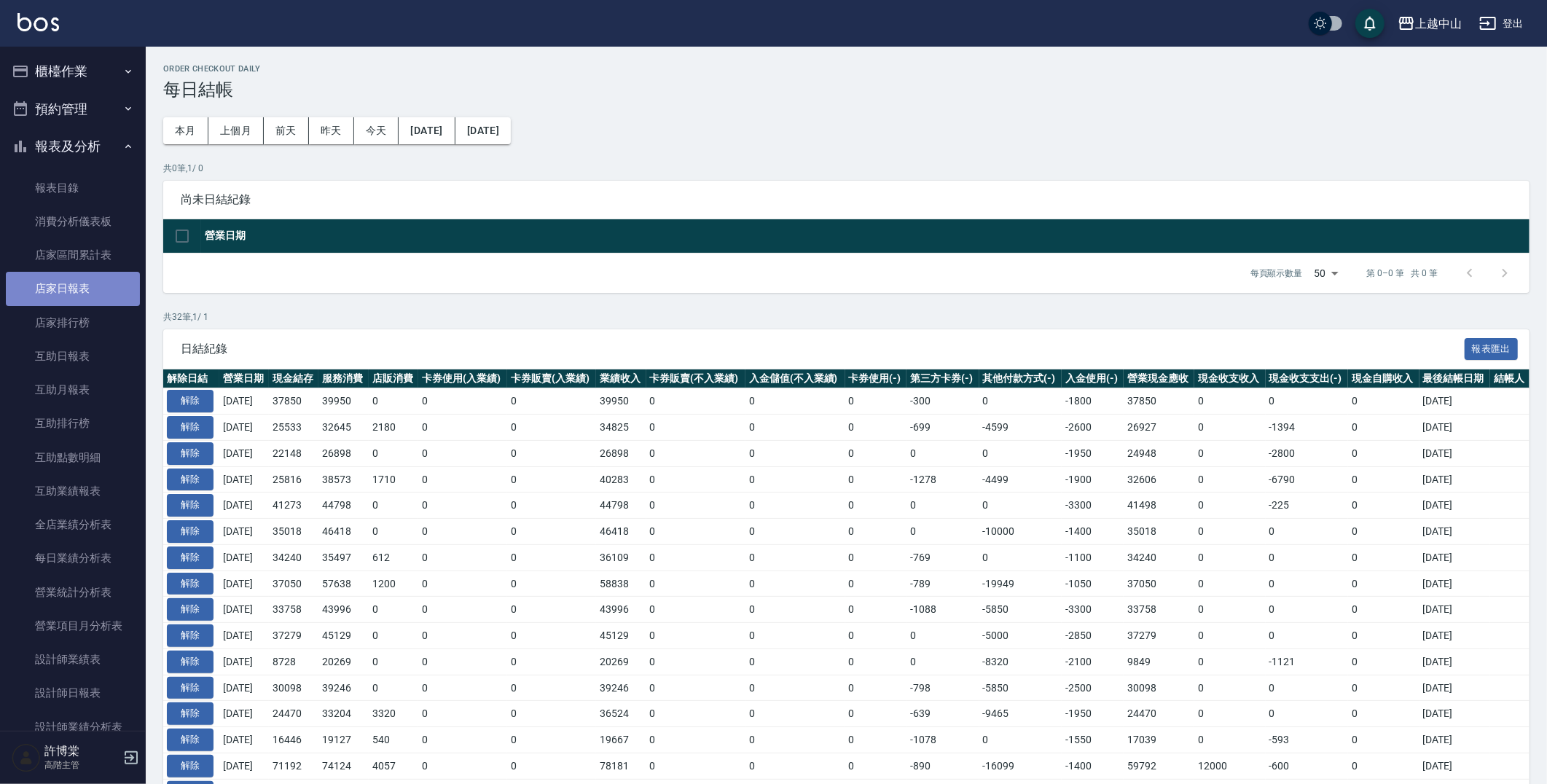
click at [88, 294] on link "店家日報表" at bounding box center [72, 288] width 134 height 33
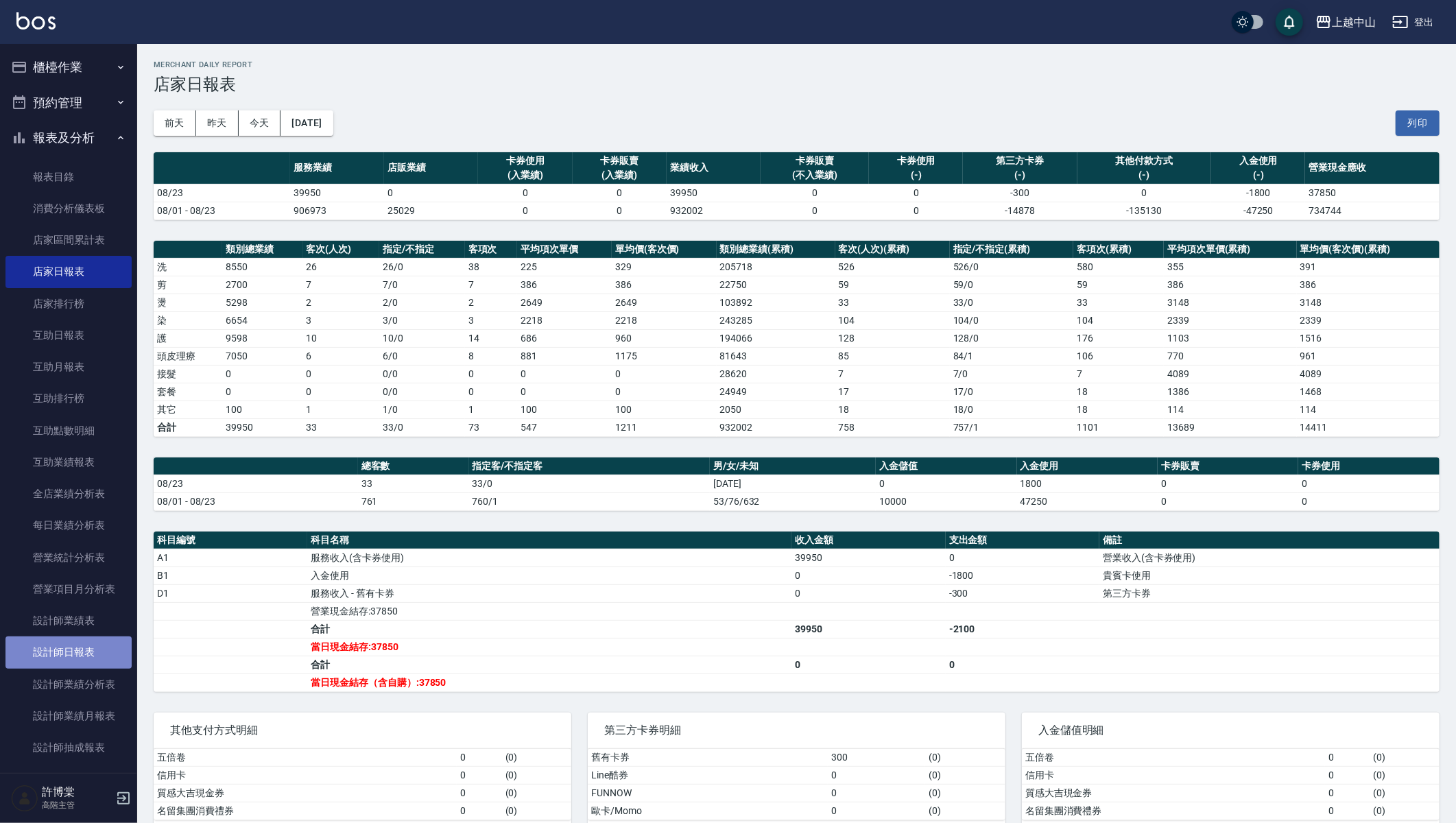
click at [69, 660] on link "設計師日報表" at bounding box center [68, 652] width 126 height 31
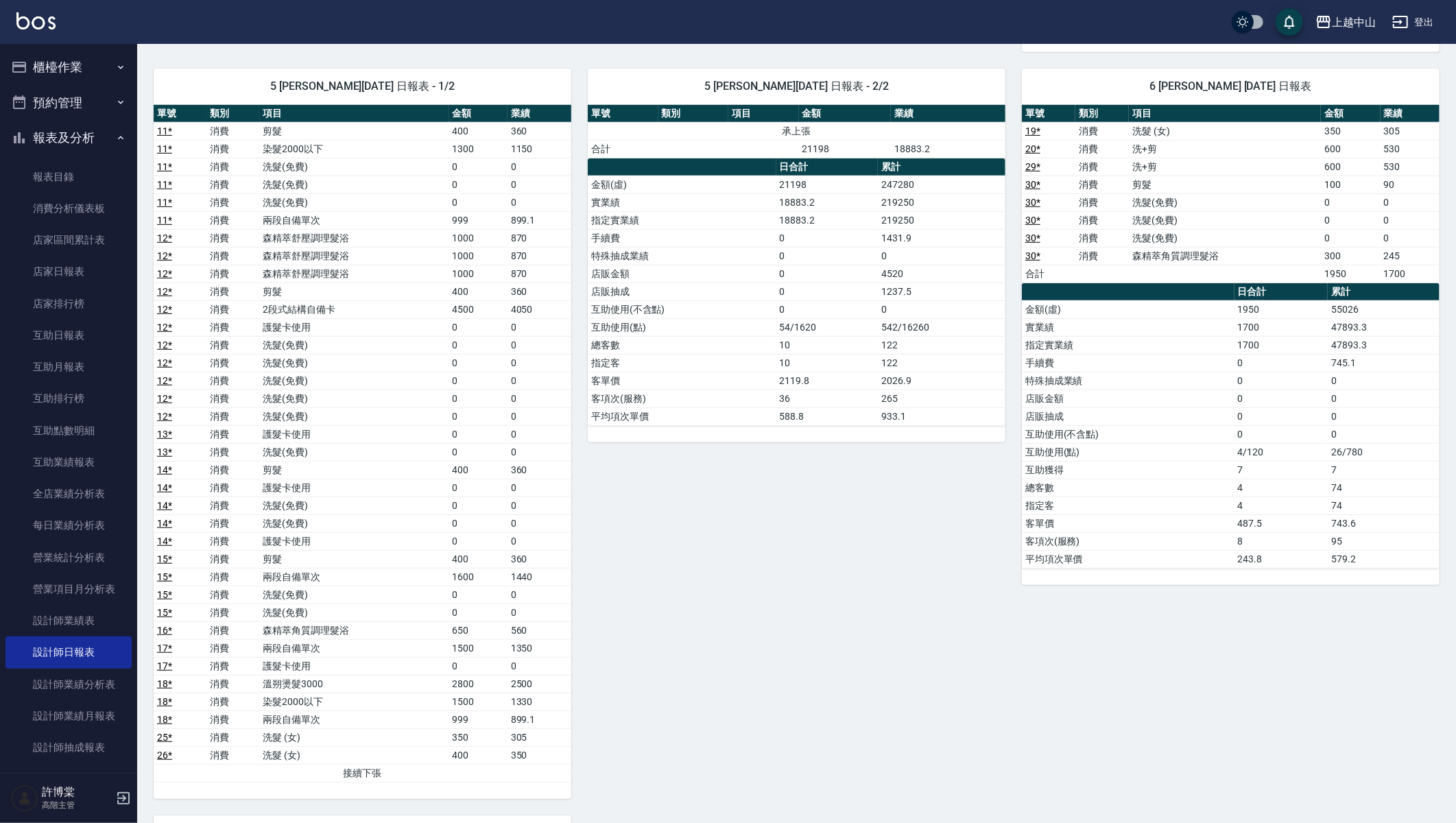
scroll to position [1291, 0]
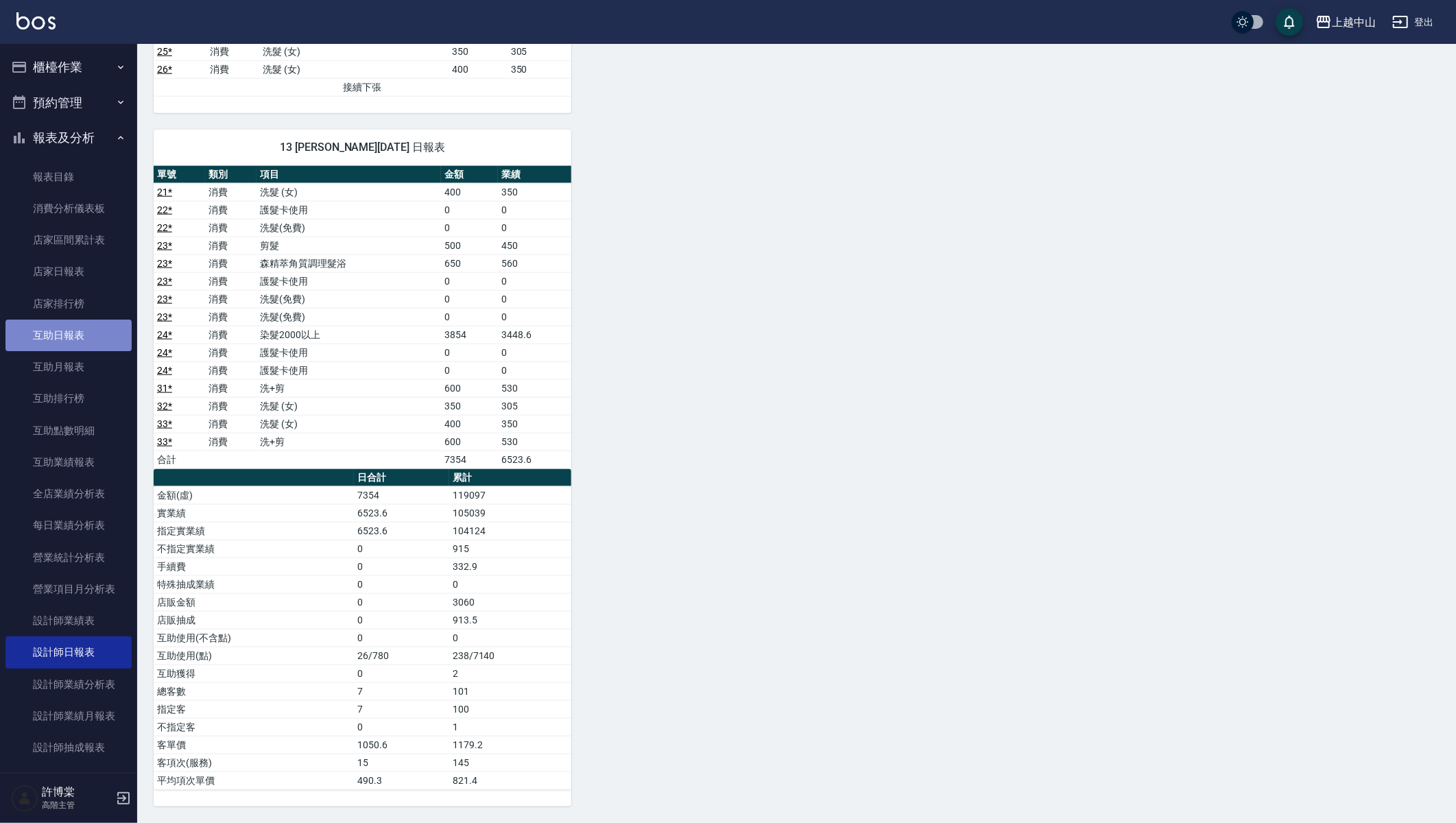
click at [86, 340] on link "互助日報表" at bounding box center [68, 335] width 126 height 31
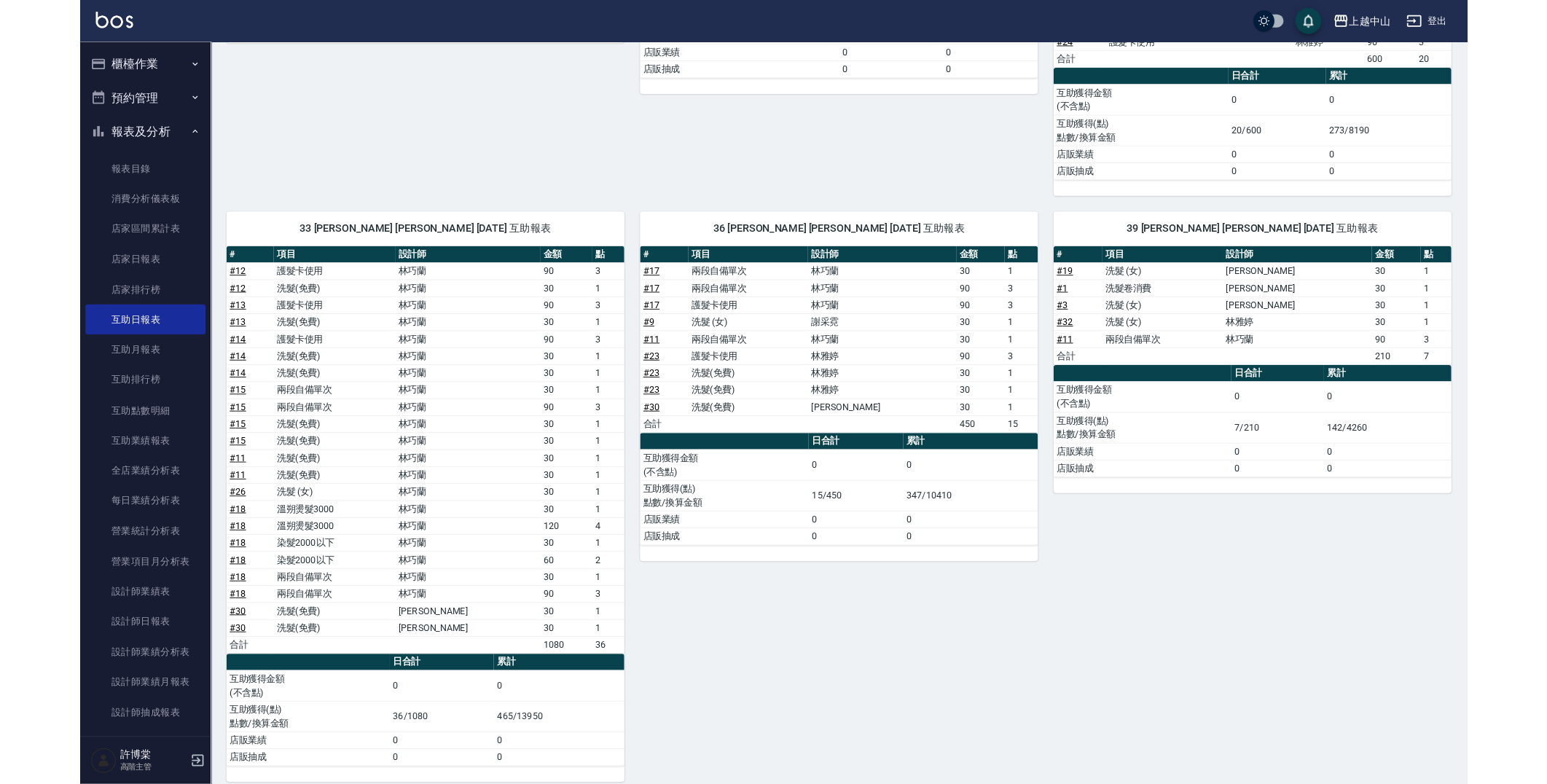
scroll to position [442, 0]
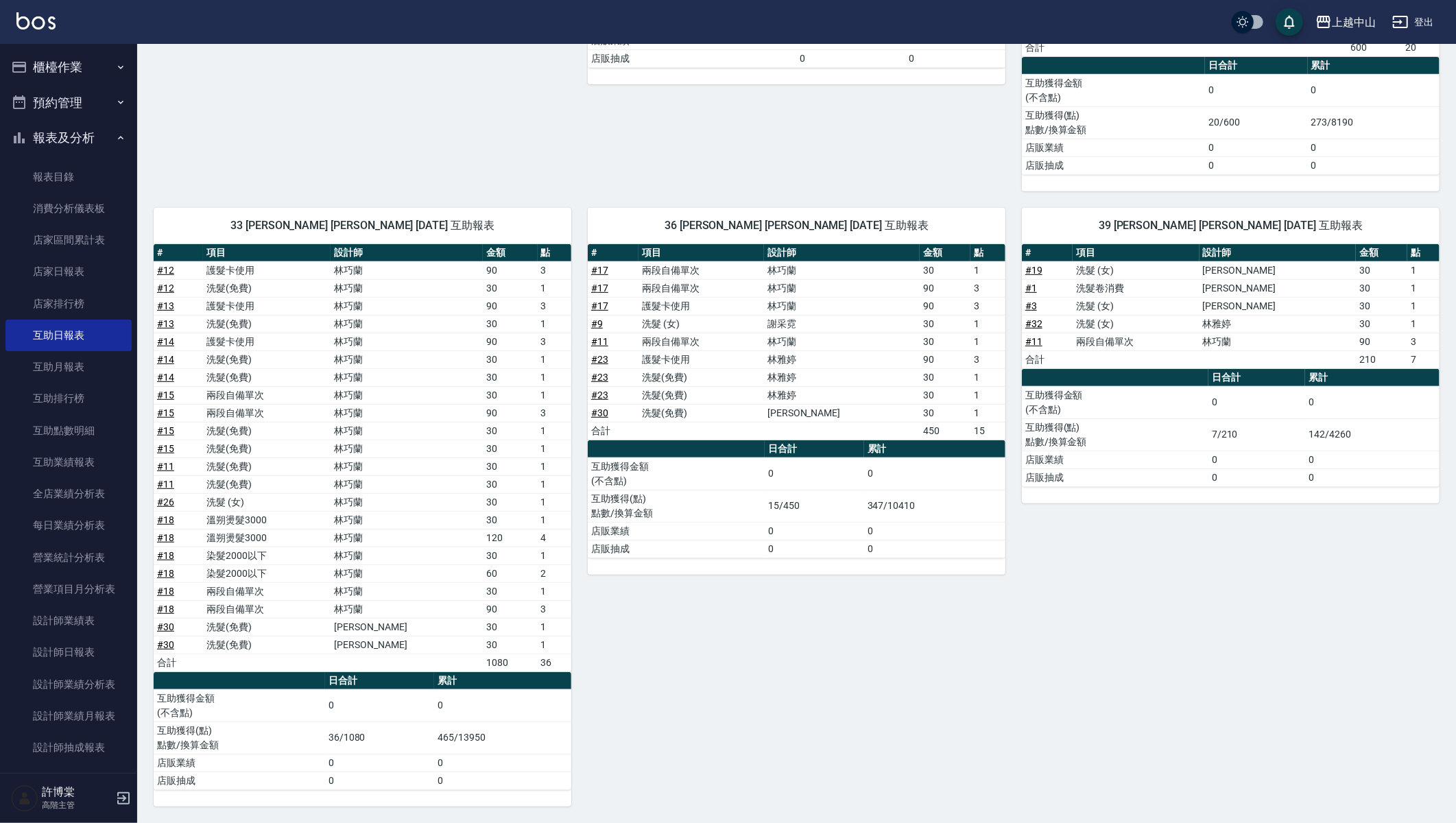
click at [710, 53] on td "店販抽成" at bounding box center [692, 58] width 209 height 18
